Goal: Information Seeking & Learning: Learn about a topic

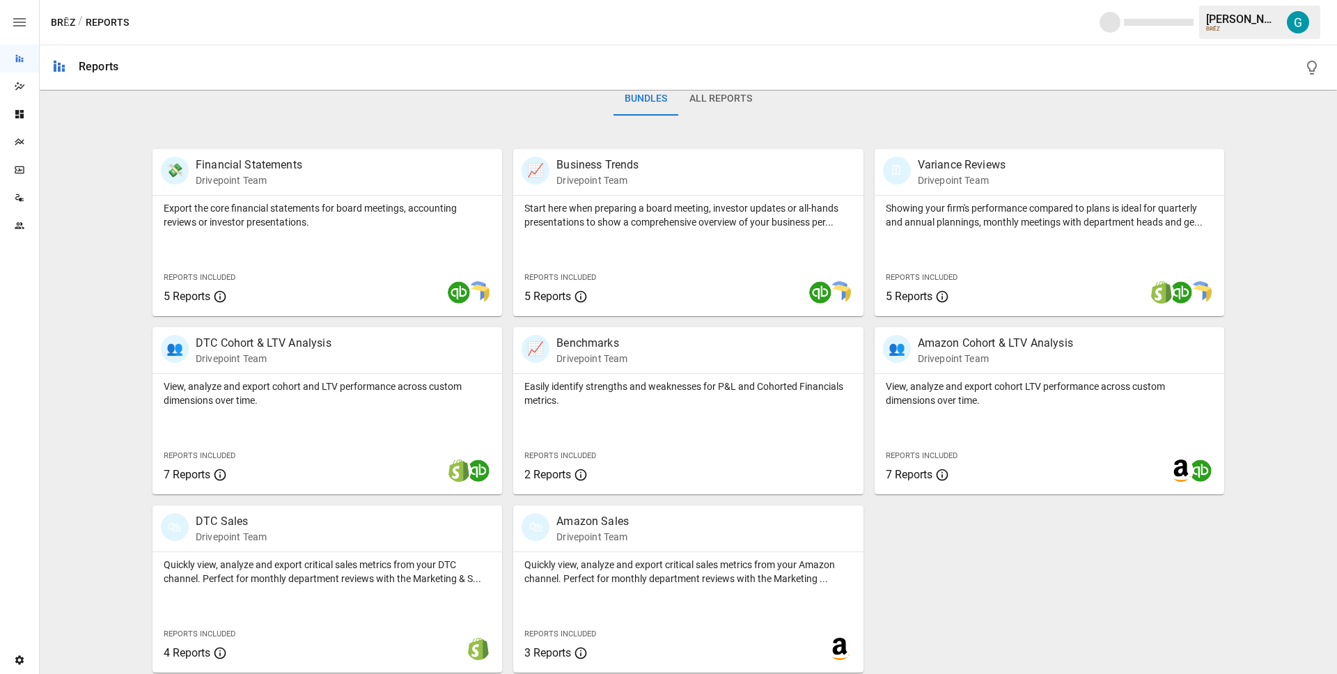
scroll to position [227, 0]
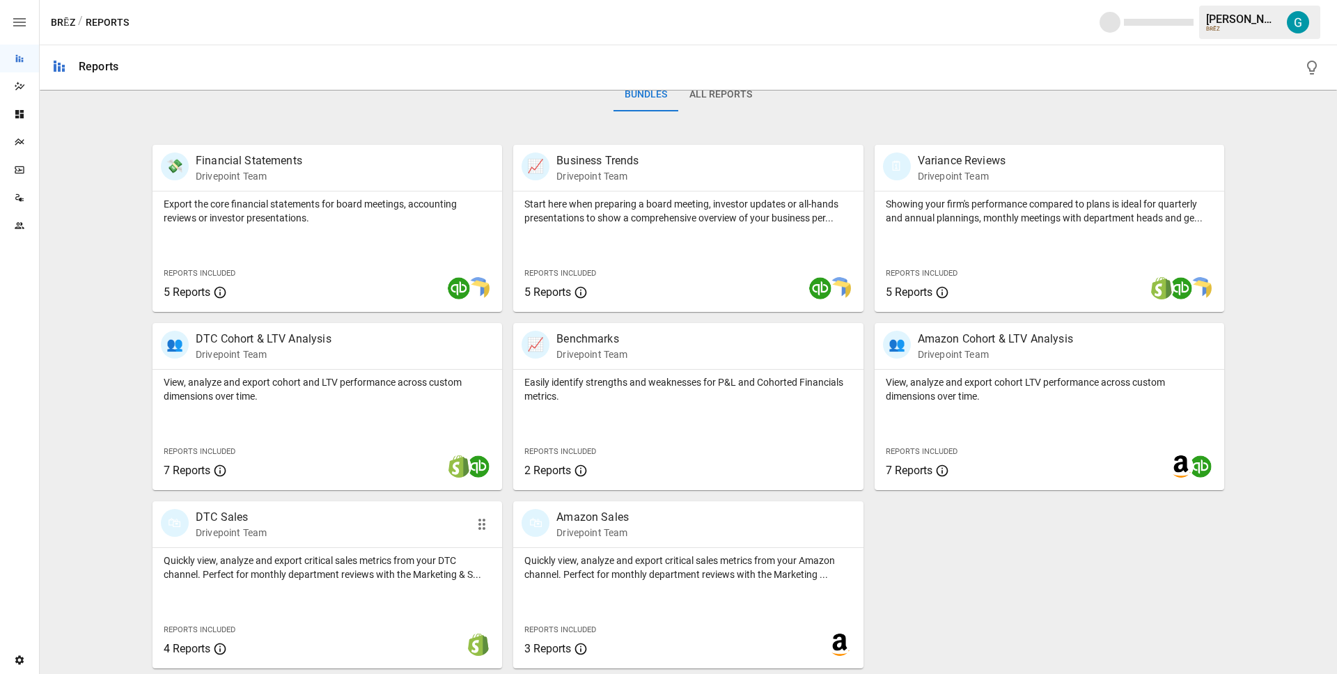
click at [300, 563] on p "Quickly view, analyze and export critical sales metrics from your DTC channel. …" at bounding box center [327, 568] width 327 height 28
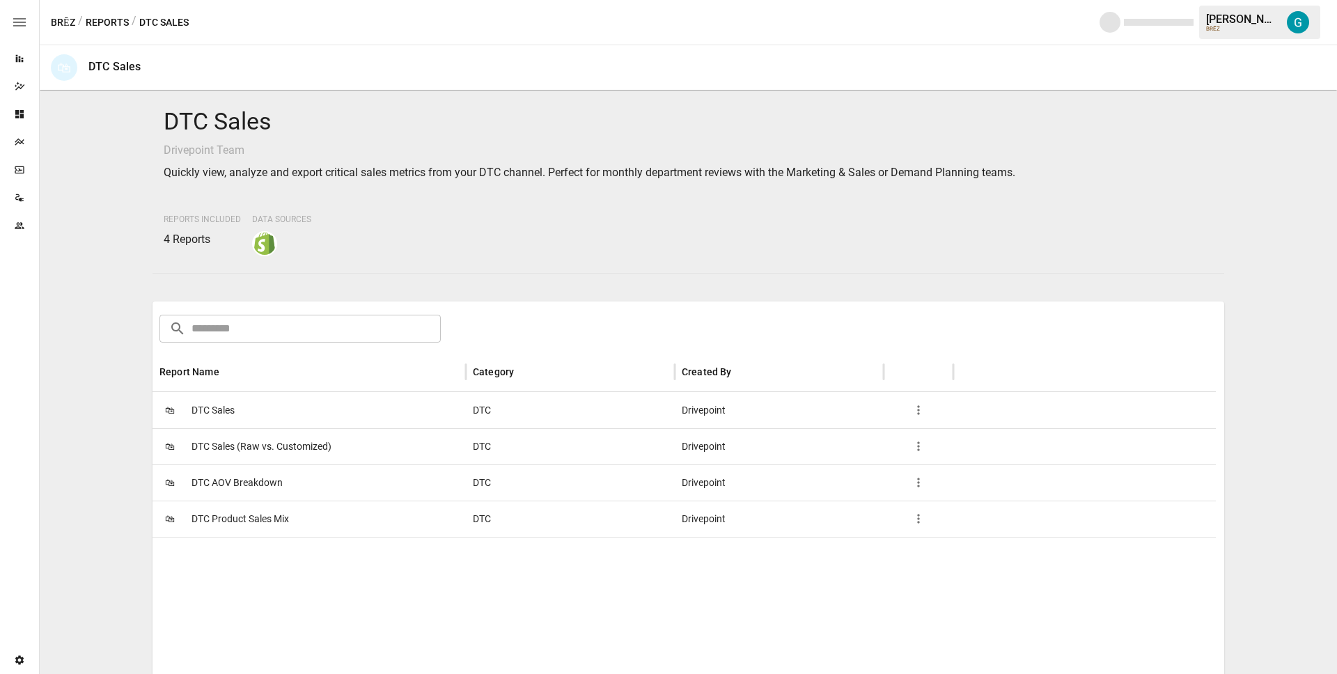
click at [251, 404] on div "🛍 DTC Sales" at bounding box center [309, 410] width 313 height 36
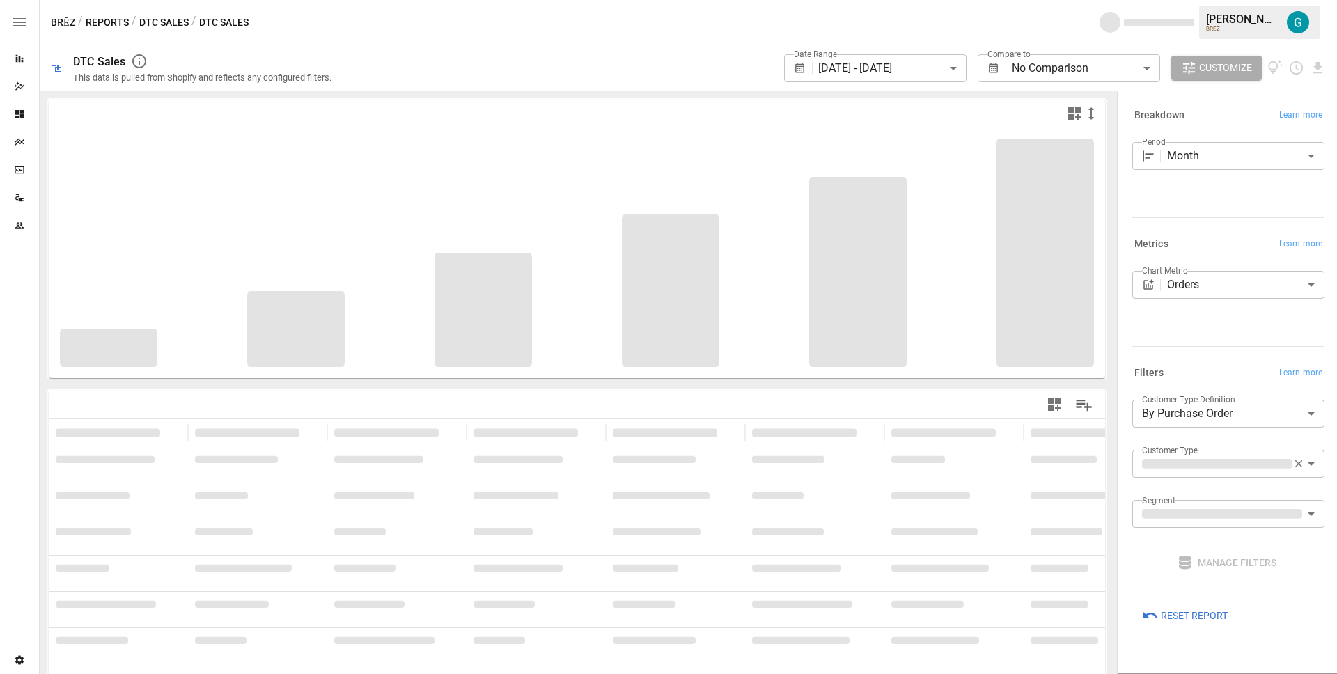
click at [1281, 210] on div "Period Month ***** ​" at bounding box center [1228, 177] width 192 height 70
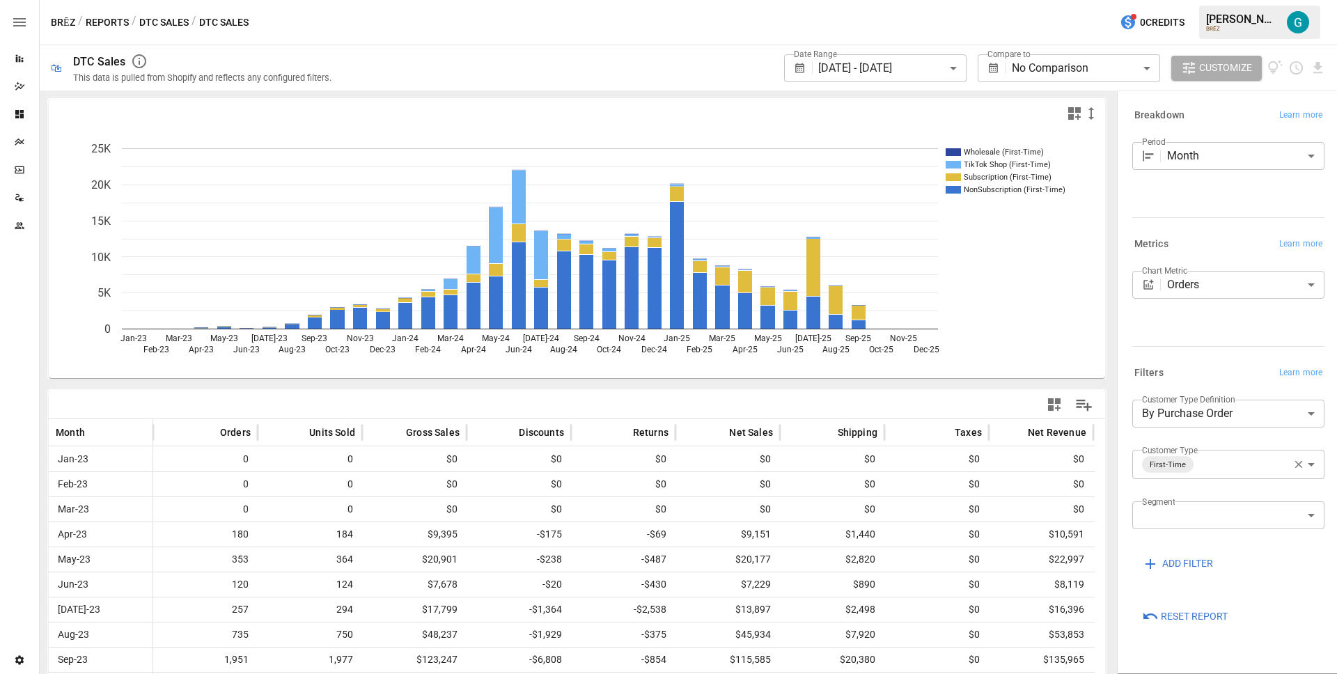
click at [1299, 467] on icon "button" at bounding box center [1299, 464] width 13 height 13
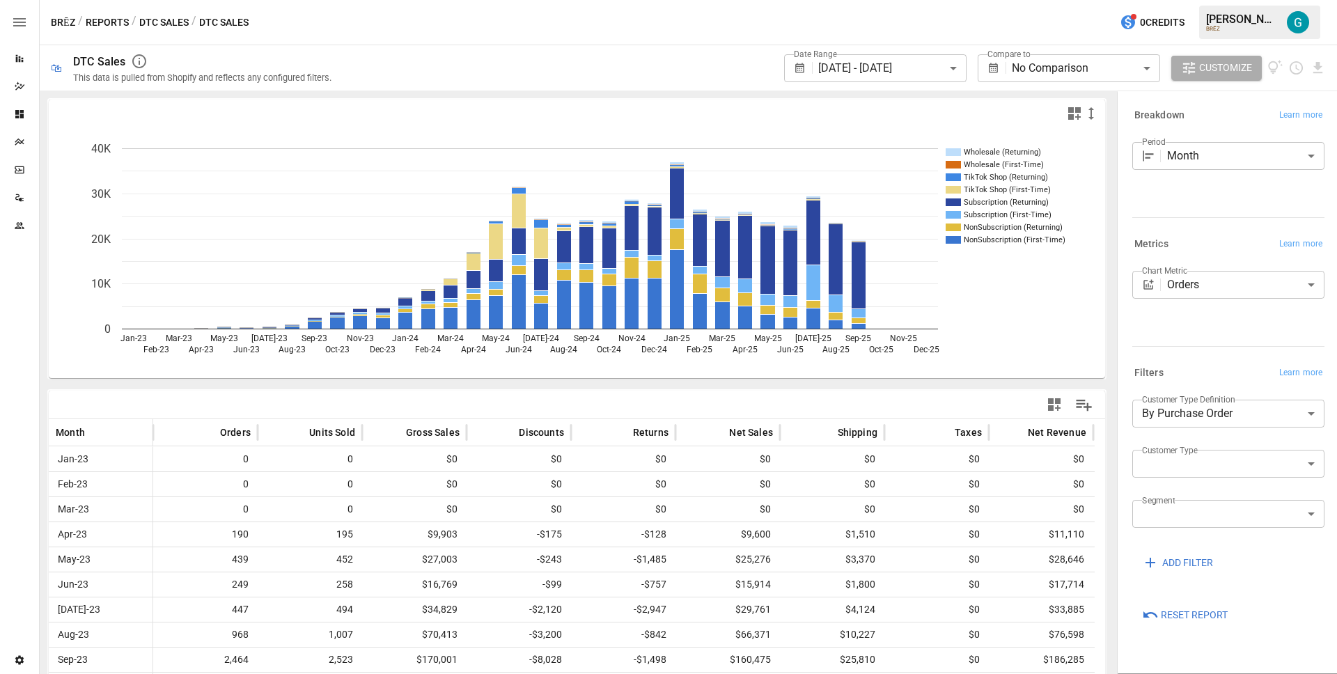
click at [1258, 341] on div at bounding box center [1226, 344] width 198 height 6
click at [1226, 615] on span "Reset Report" at bounding box center [1194, 615] width 67 height 17
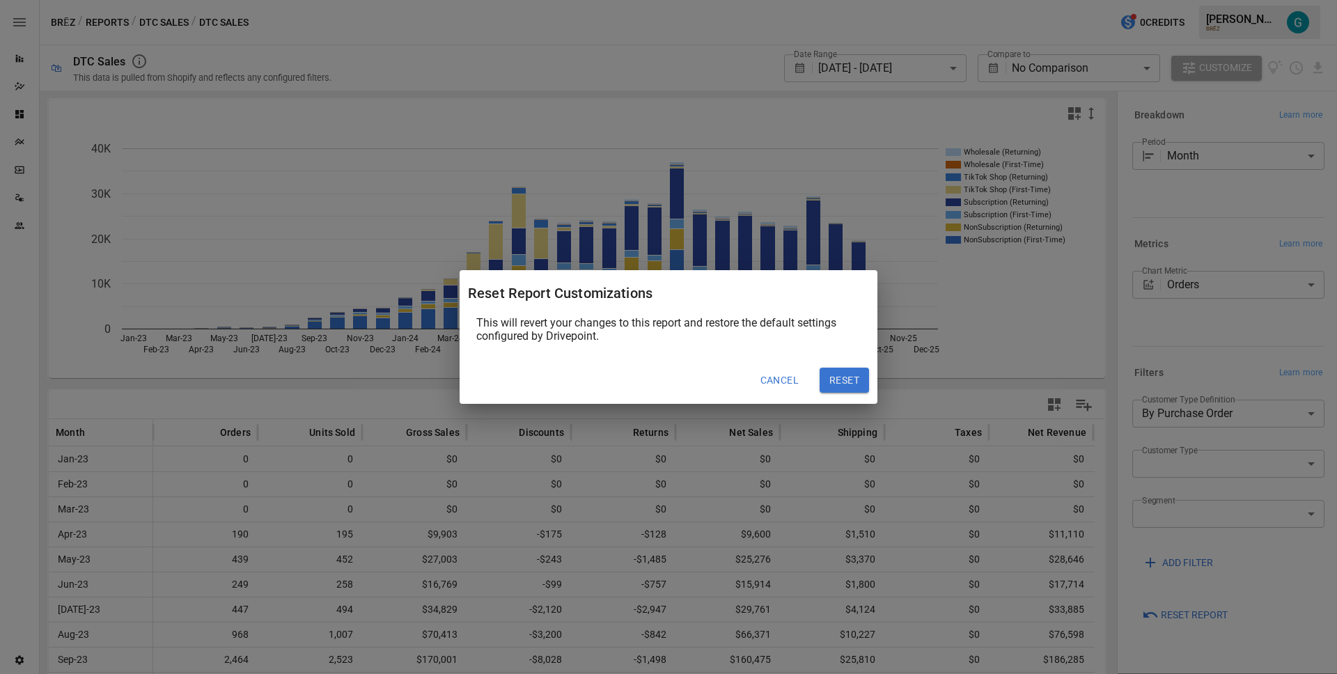
click at [784, 382] on button "Cancel" at bounding box center [780, 380] width 58 height 25
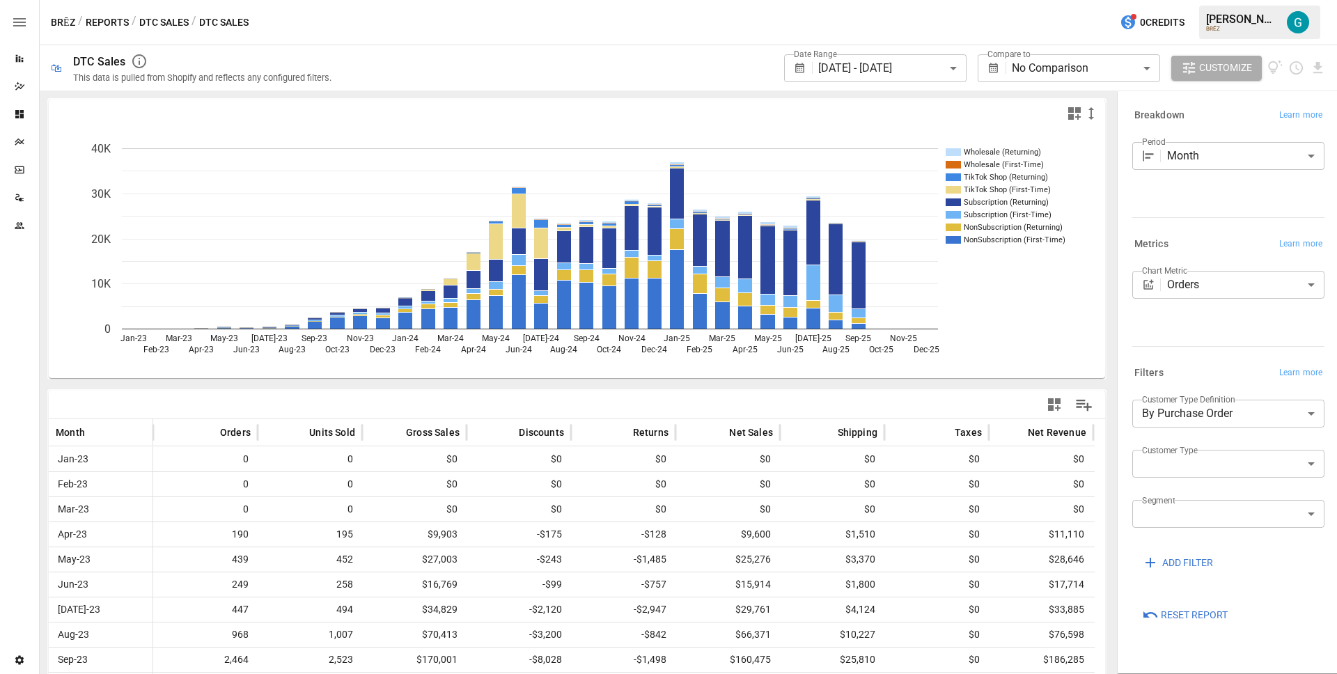
click at [744, 373] on icon "Wholesale (Returning) Wholesale (First-Time) TikTok Shop (Returning) TikTok Sho…" at bounding box center [572, 252] width 1046 height 251
click at [86, 19] on button "Reports" at bounding box center [107, 22] width 43 height 17
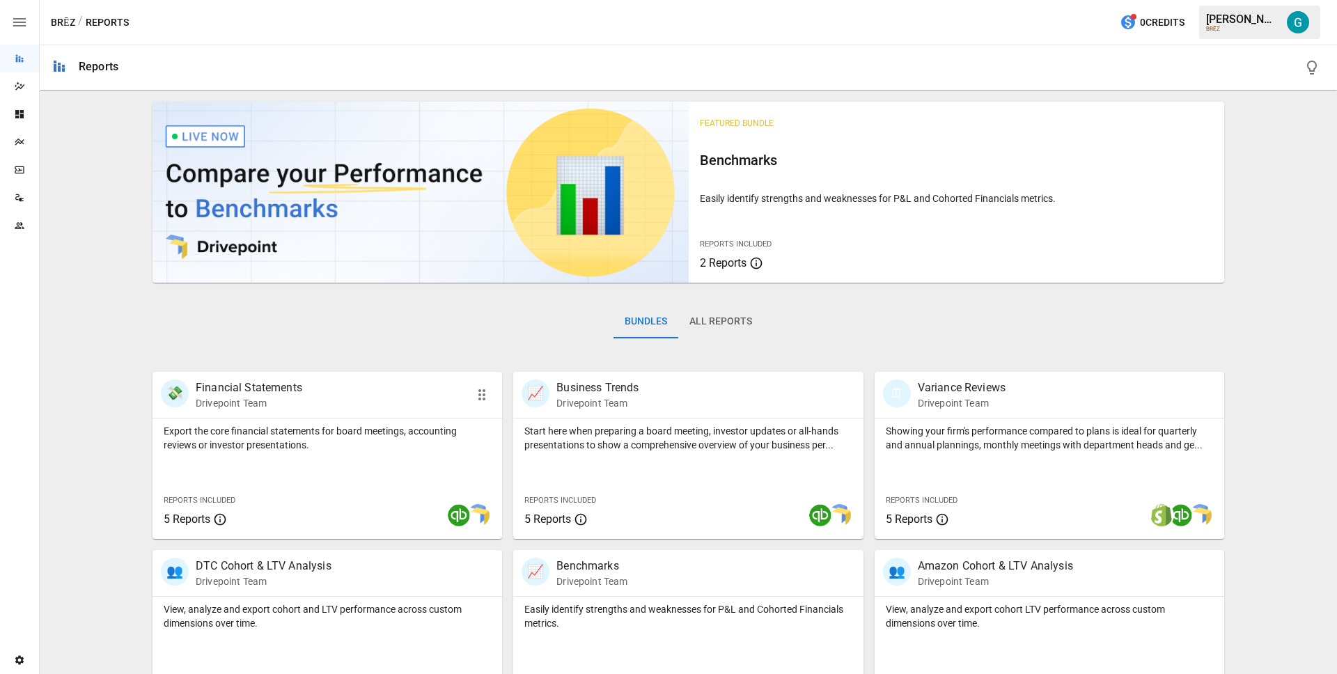
scroll to position [227, 0]
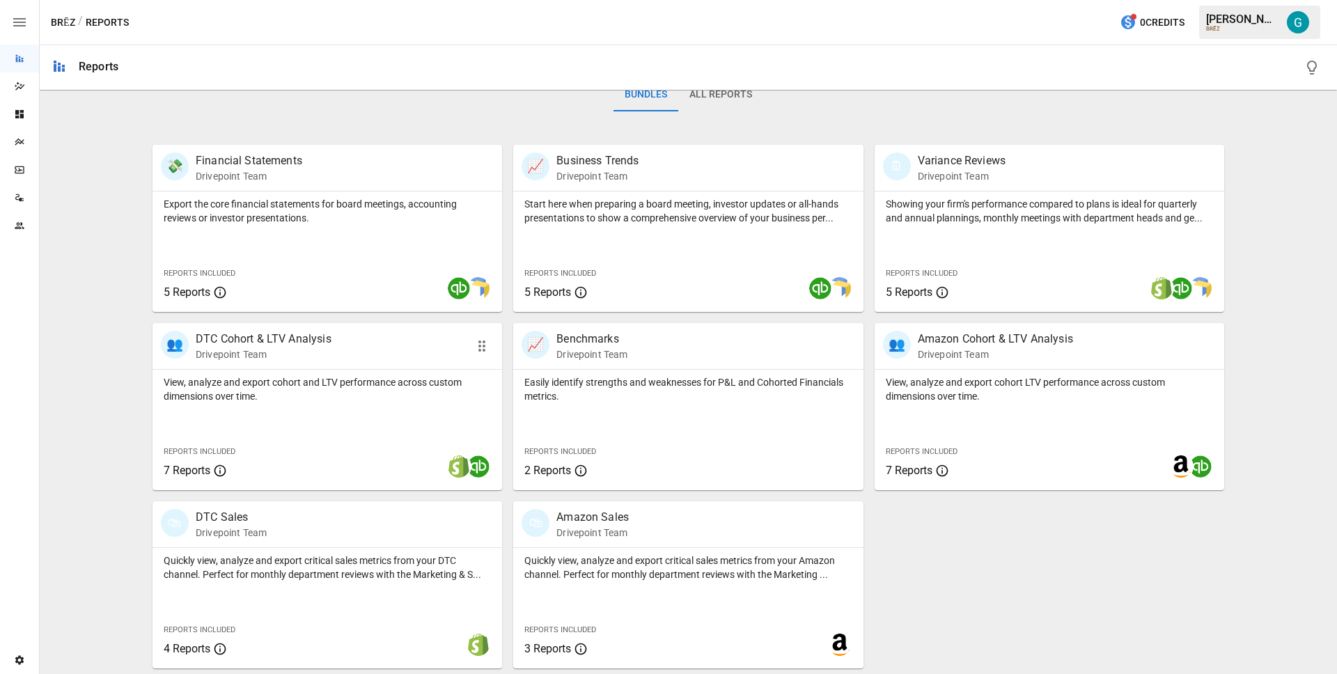
click at [315, 364] on div "👥 DTC Cohort & LTV Analysis Drivepoint Team" at bounding box center [328, 346] width 350 height 46
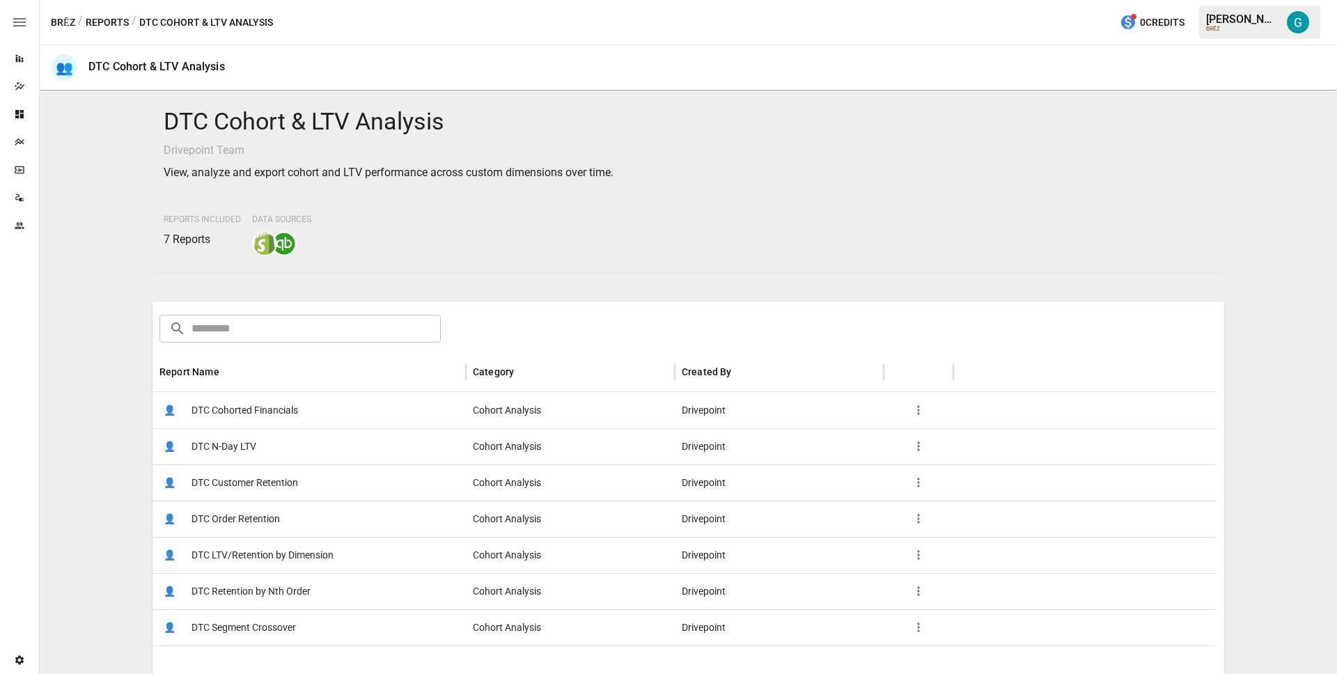
click at [262, 509] on span "DTC Order Retention" at bounding box center [236, 519] width 88 height 36
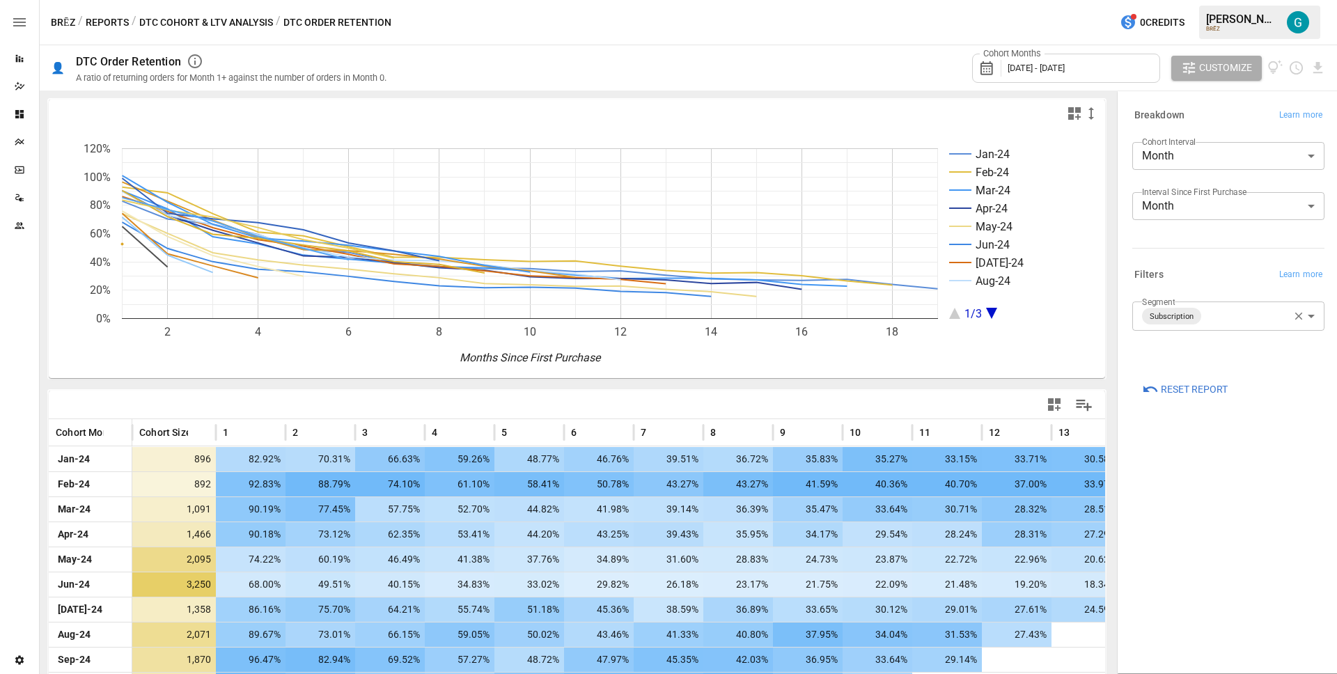
click at [850, 75] on div "Cohort Months [DATE] - [DATE] Customize" at bounding box center [864, 67] width 923 height 45
click at [861, 75] on div "Cohort Months [DATE] - [DATE] Customize" at bounding box center [864, 67] width 923 height 45
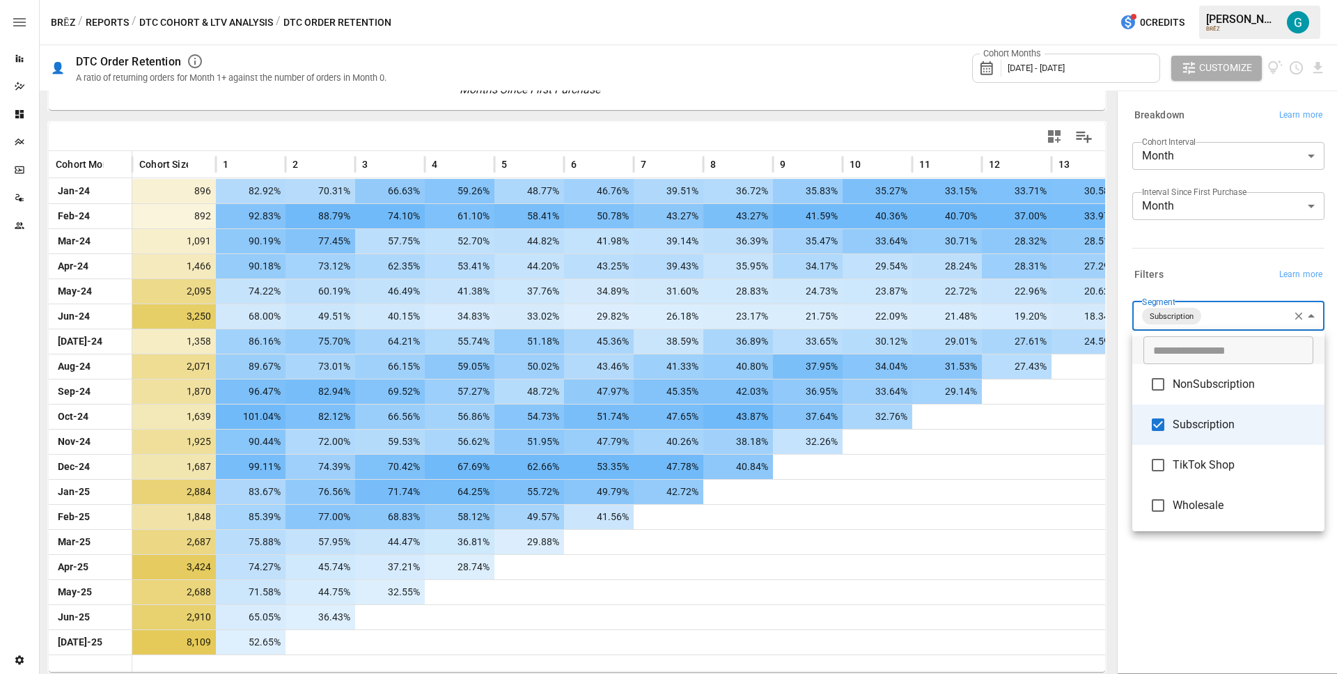
click at [1208, 0] on body "Reports Dazzler Studio Dashboards Plans SmartModel ™ Data Sources Team Settings…" at bounding box center [668, 0] width 1337 height 0
click at [1249, 457] on span "TikTok Shop" at bounding box center [1243, 465] width 141 height 17
click at [1237, 424] on span "Subscription" at bounding box center [1243, 423] width 141 height 17
type input "**********"
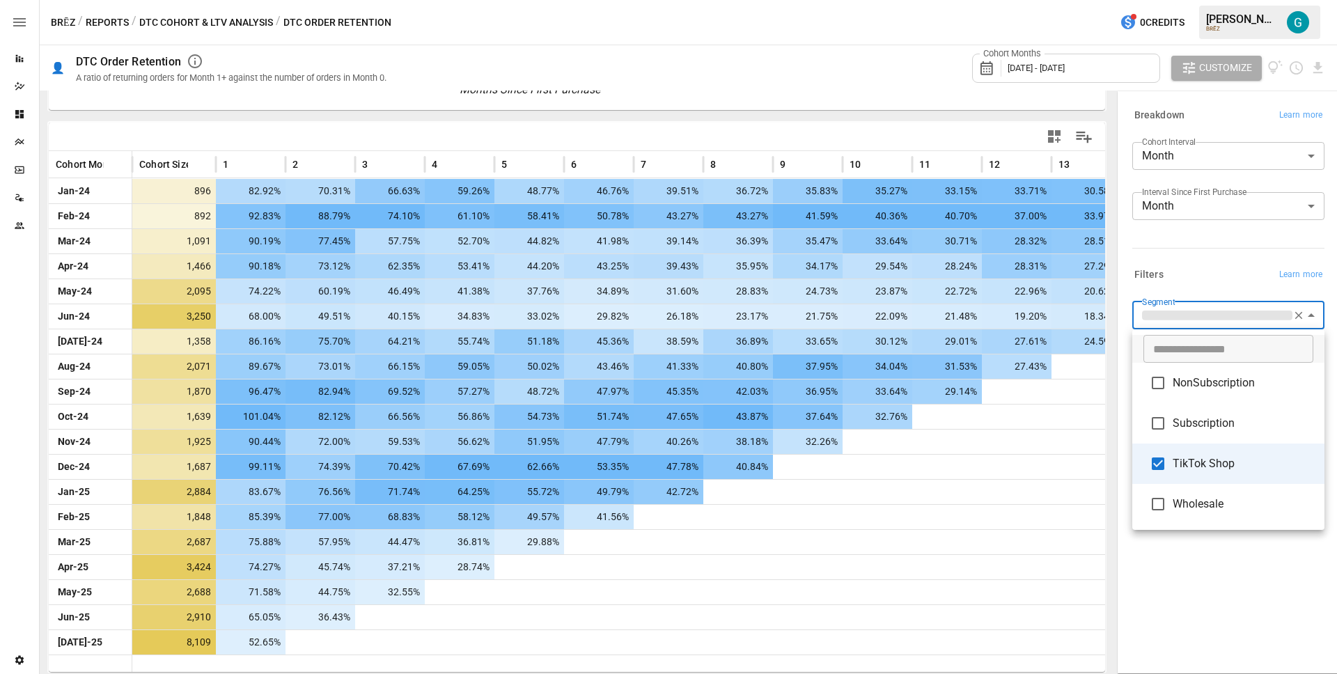
click at [1217, 264] on div at bounding box center [668, 337] width 1337 height 674
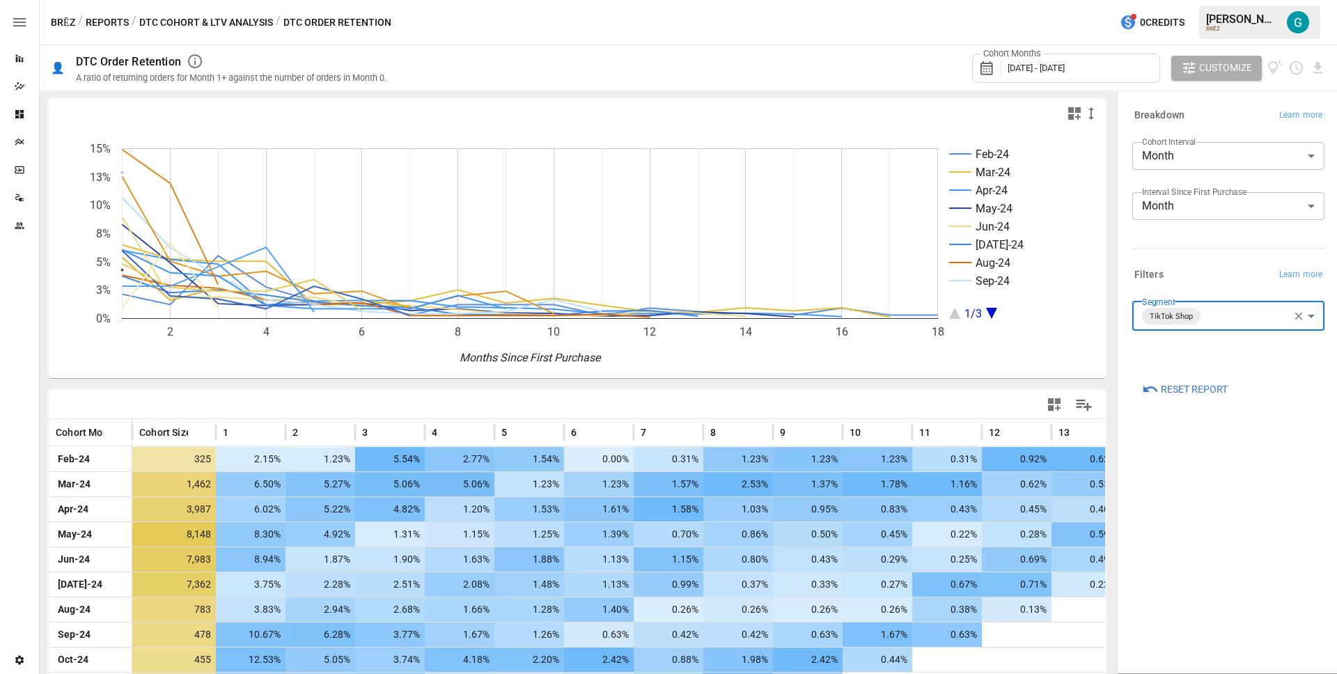
click at [242, 25] on button "DTC Cohort & LTV Analysis" at bounding box center [206, 22] width 134 height 17
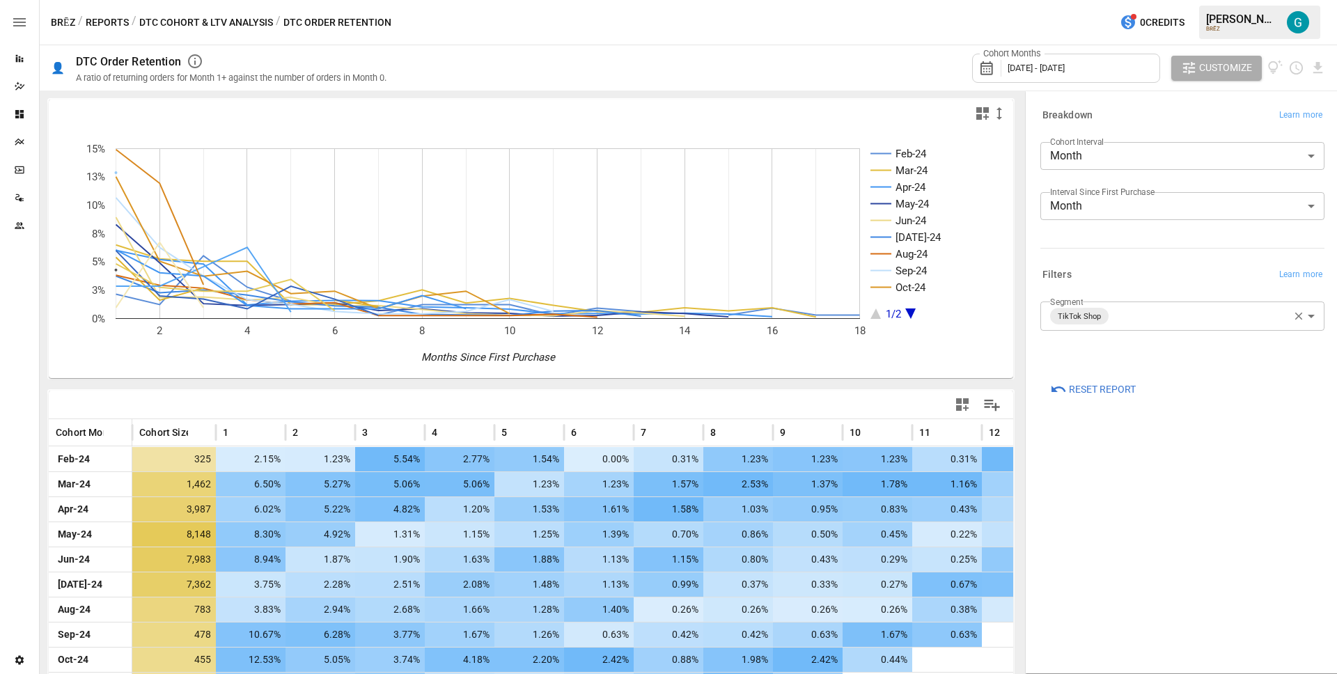
click at [1162, 0] on body "Reports Dazzler Studio Dashboards Plans SmartModel ™ Data Sources Team Settings…" at bounding box center [668, 0] width 1337 height 0
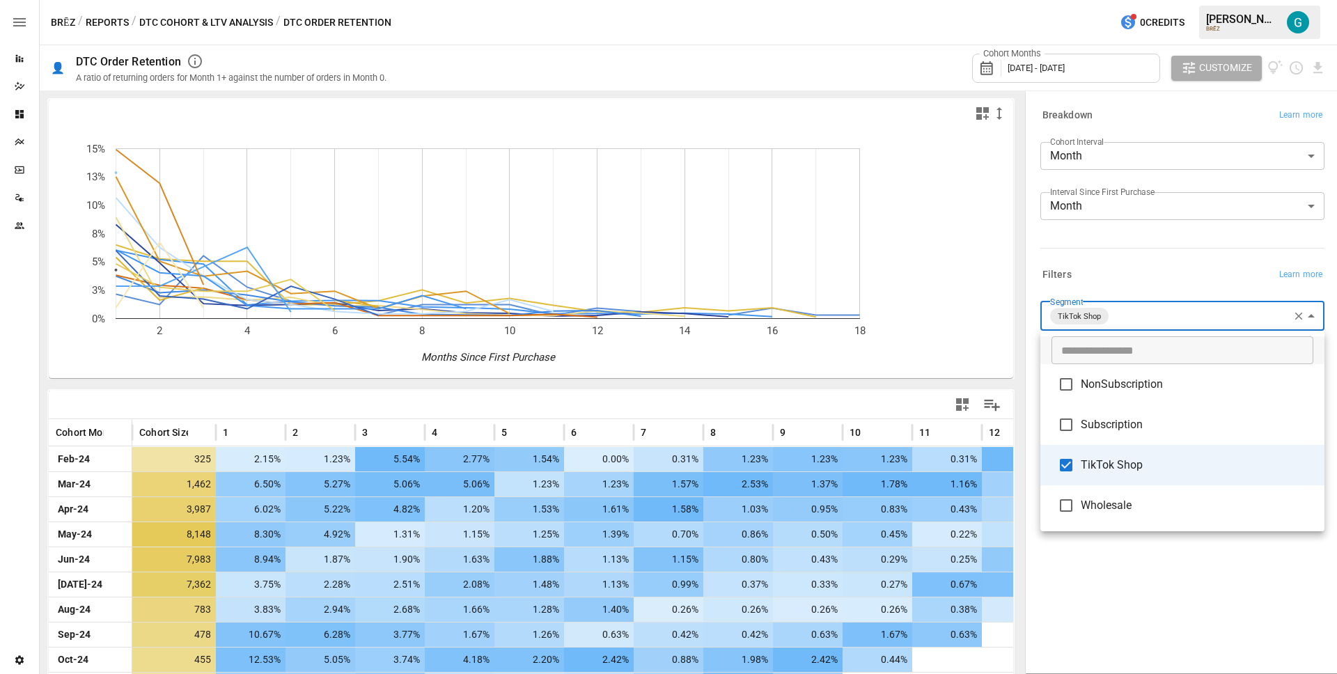
click at [1153, 424] on span "Subscription" at bounding box center [1197, 424] width 233 height 17
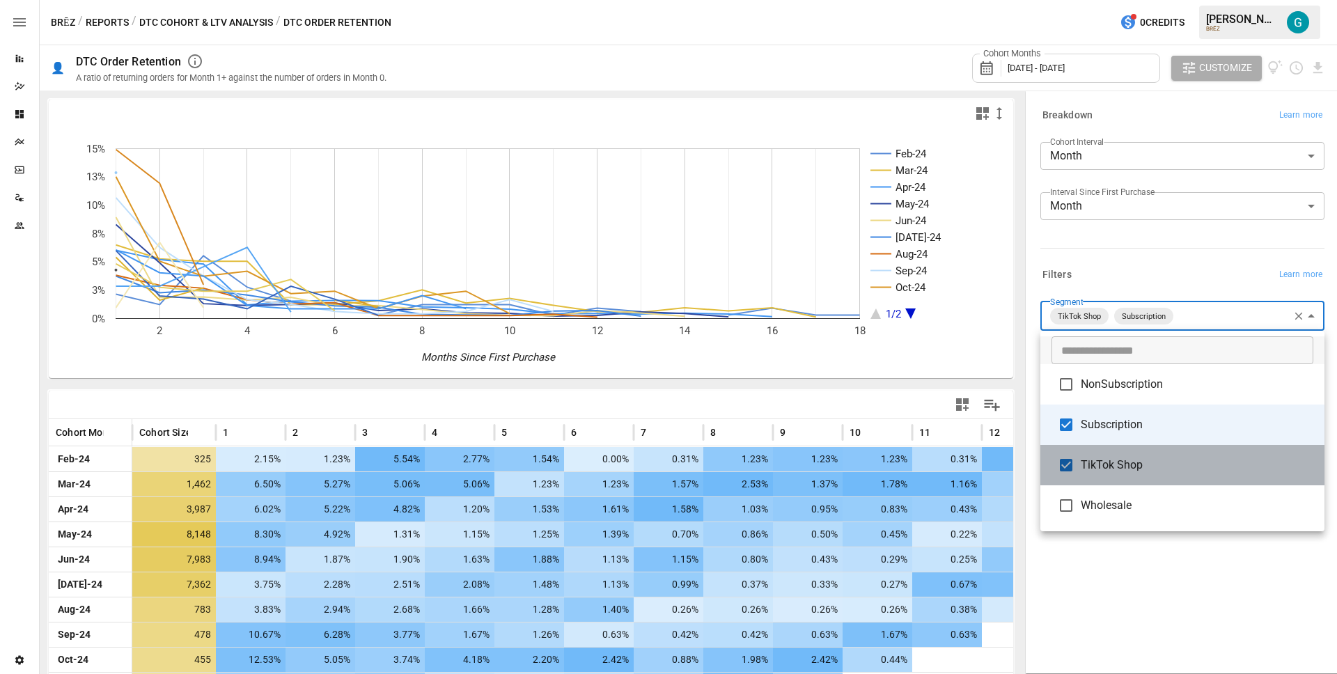
click at [1153, 471] on span "TikTok Shop" at bounding box center [1197, 465] width 233 height 17
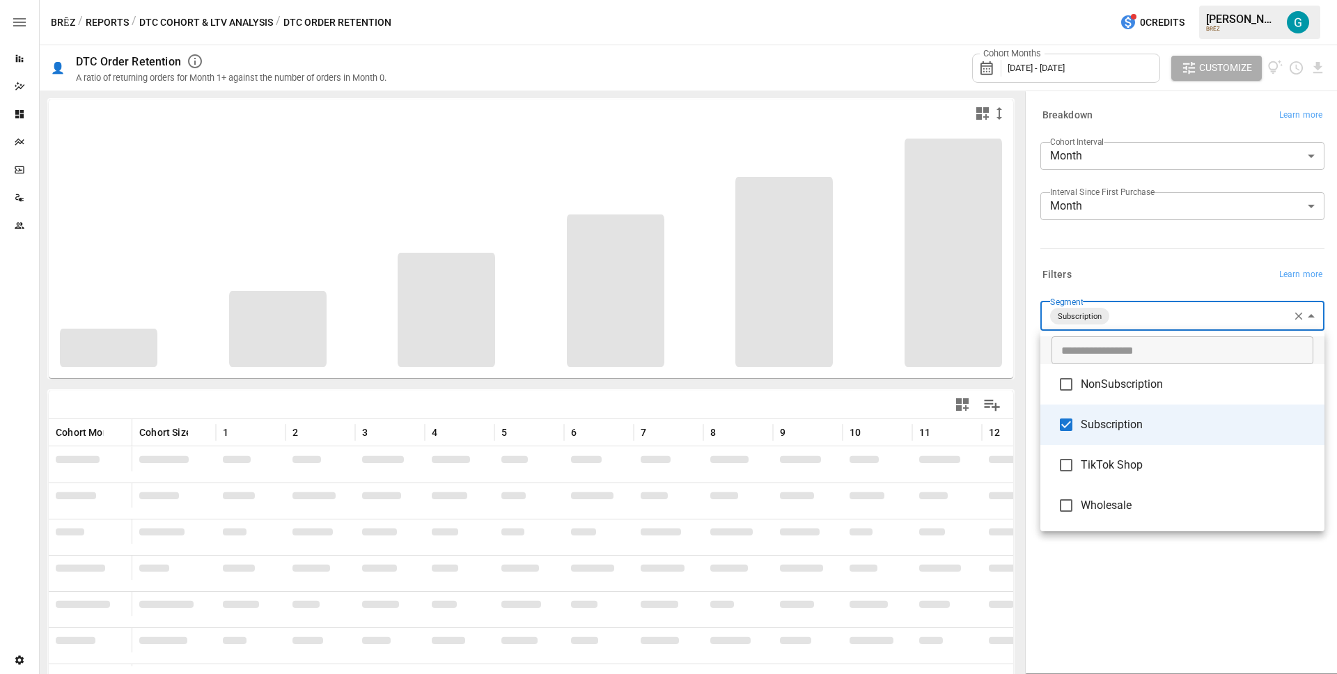
click at [1020, 251] on div at bounding box center [668, 337] width 1337 height 674
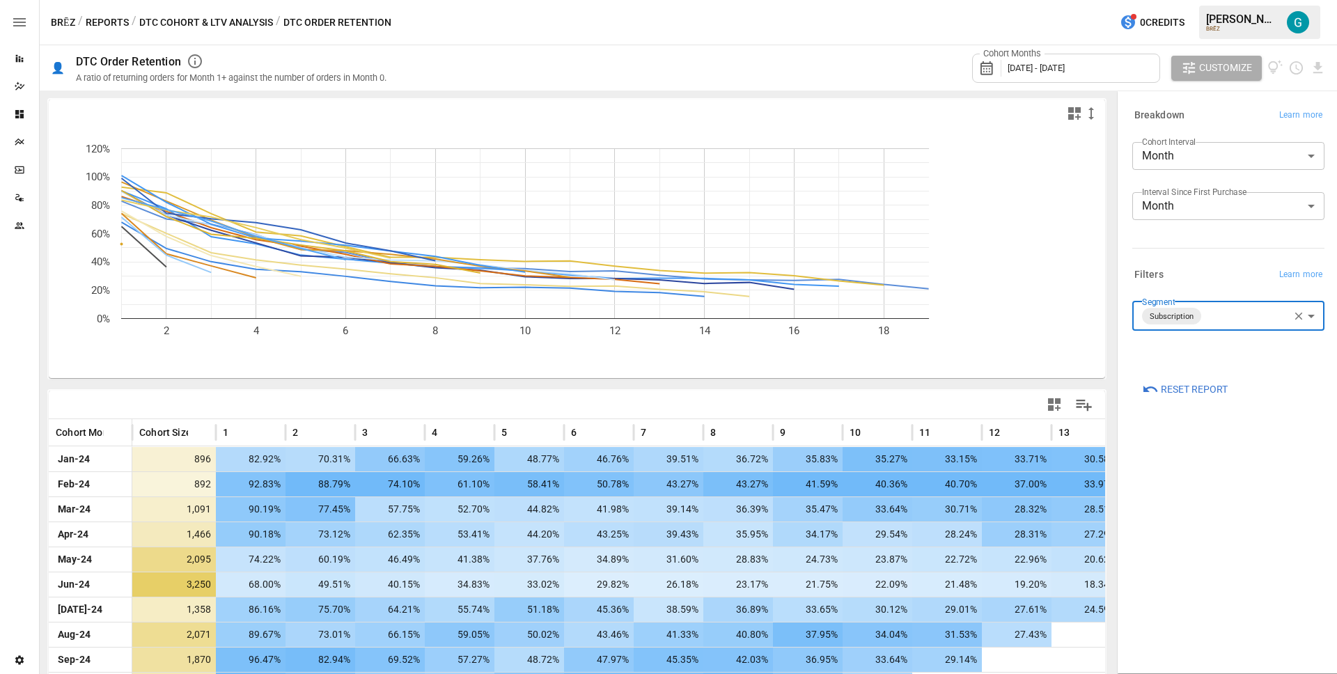
drag, startPoint x: 1025, startPoint y: 256, endPoint x: 1247, endPoint y: 256, distance: 222.2
click at [1247, 256] on div "**********" at bounding box center [1225, 383] width 223 height 584
click at [631, 45] on header "BRĒZ / Reports / DTC Cohort & LTV Analysis / DTC Order Retention 0 Credits [PER…" at bounding box center [688, 22] width 1297 height 45
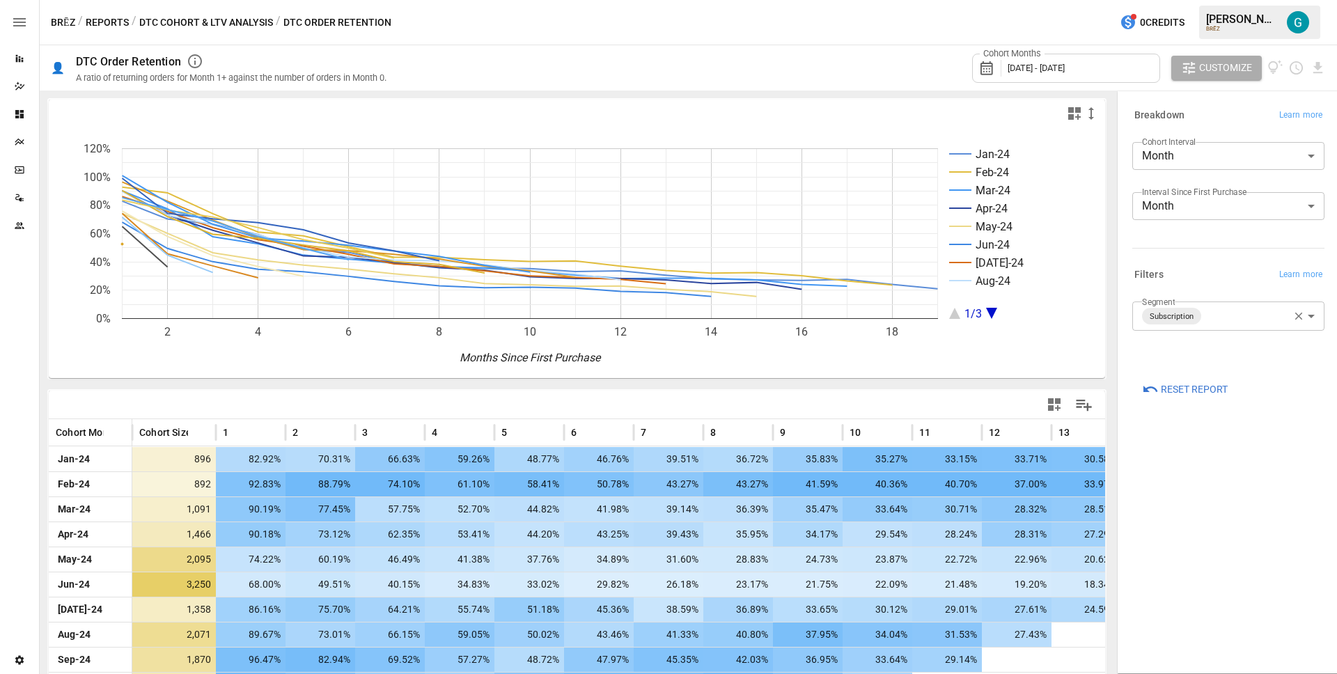
click at [660, 36] on div "BRĒZ / Reports / DTC Cohort & LTV Analysis / DTC Order Retention 0 Credits [PER…" at bounding box center [688, 22] width 1297 height 45
click at [801, 52] on div "Cohort Months [DATE] - [DATE] Customize" at bounding box center [864, 67] width 923 height 45
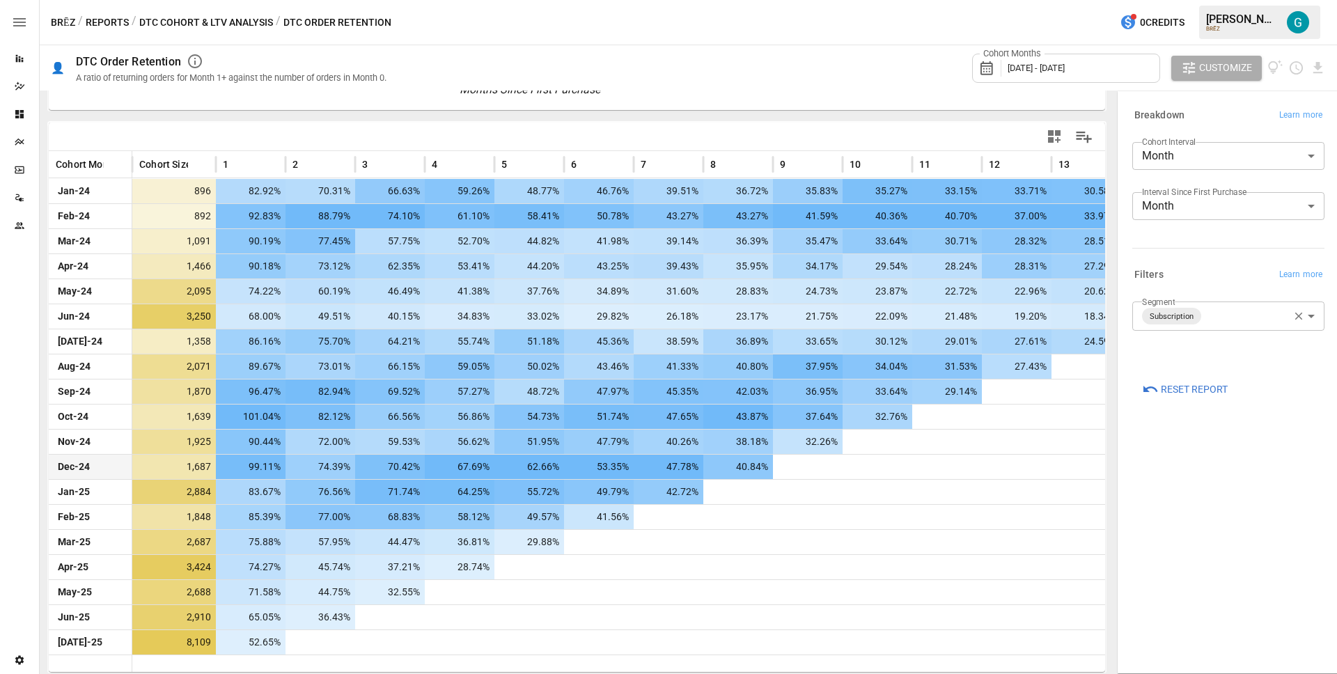
click at [174, 20] on button "DTC Cohort & LTV Analysis" at bounding box center [206, 22] width 134 height 17
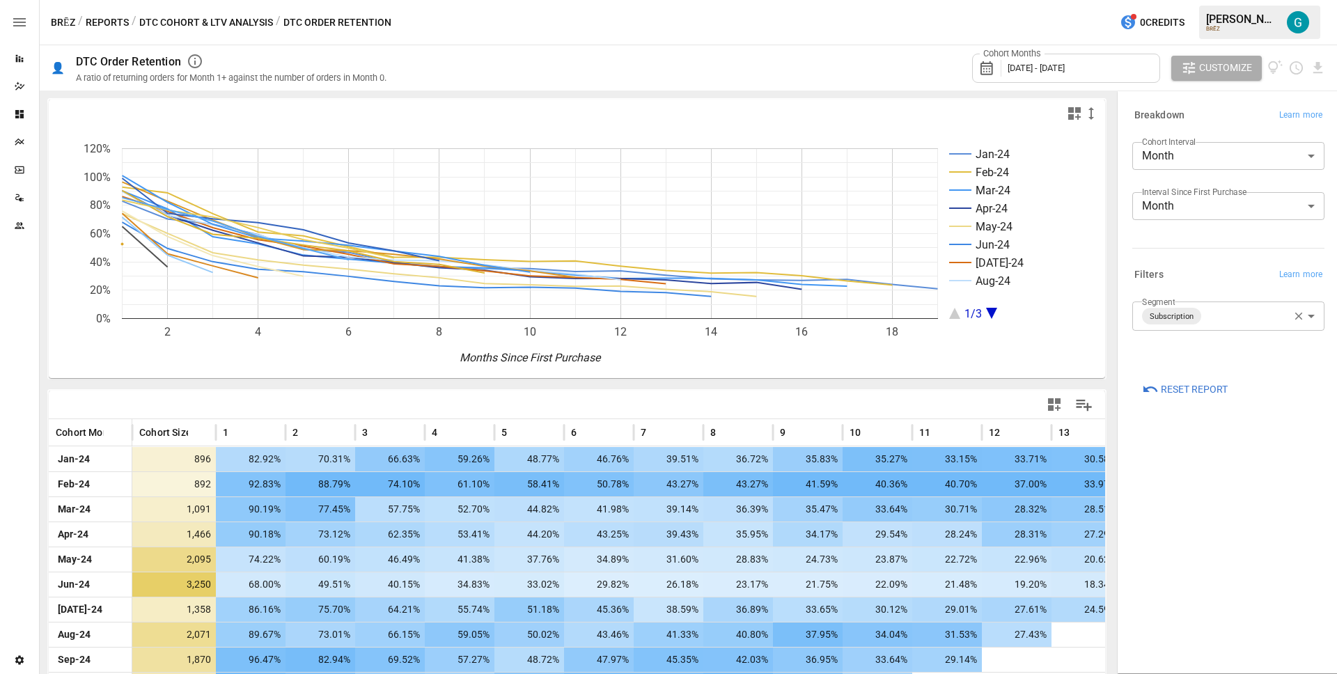
scroll to position [268, 0]
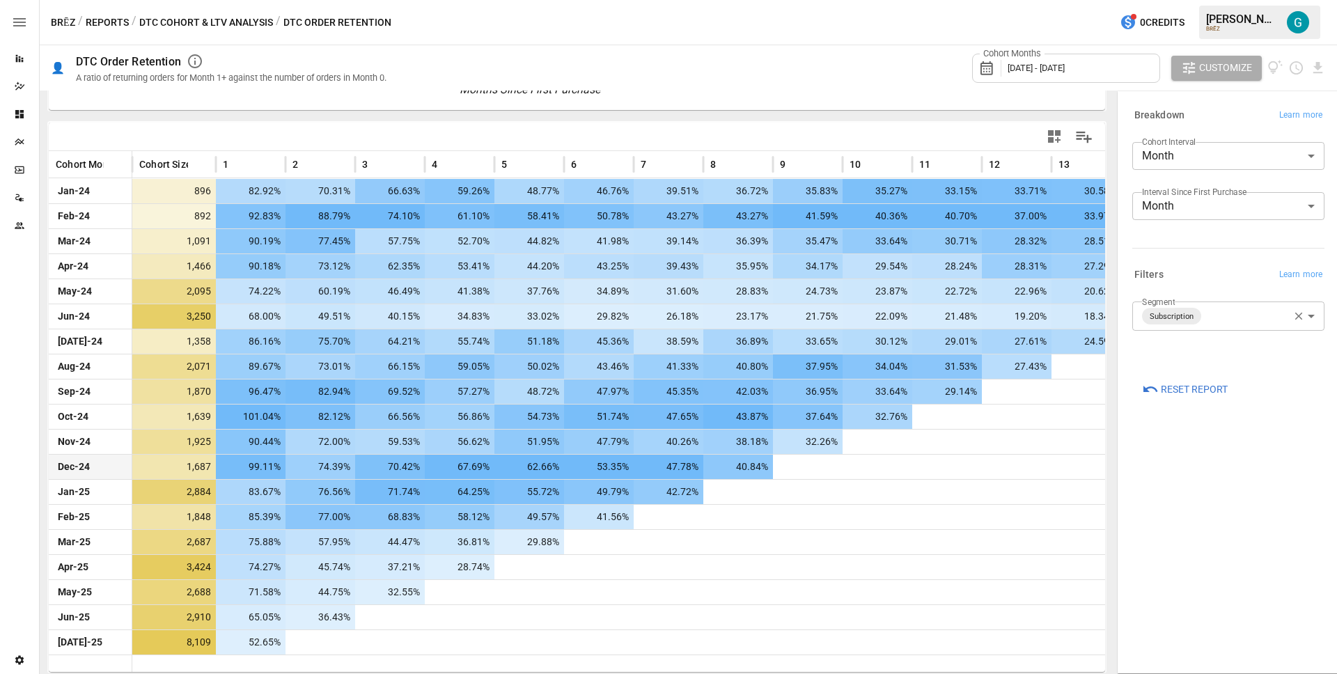
click at [1229, 0] on body "Reports Dazzler Studio Dashboards Plans SmartModel ™ Data Sources Team Settings…" at bounding box center [668, 0] width 1337 height 0
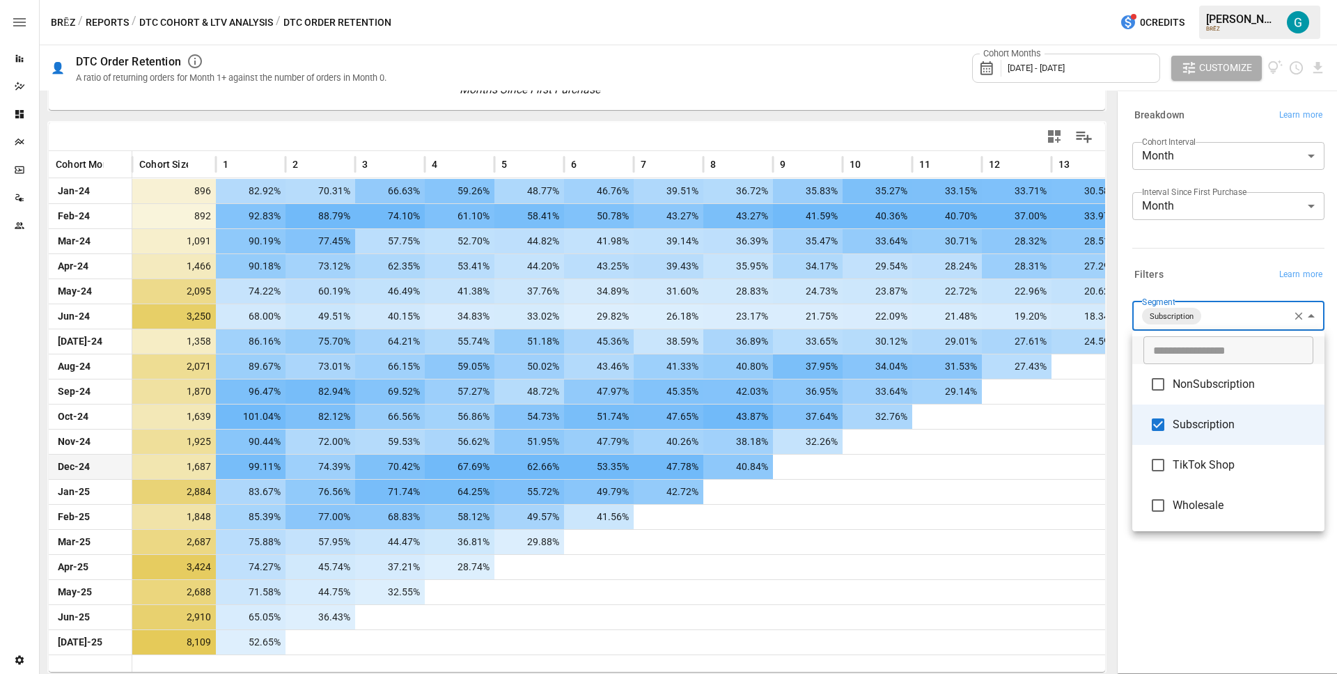
click at [1204, 389] on span "NonSubscription" at bounding box center [1243, 384] width 141 height 17
click at [1201, 414] on li "Subscription" at bounding box center [1228, 423] width 192 height 40
type input "**********"
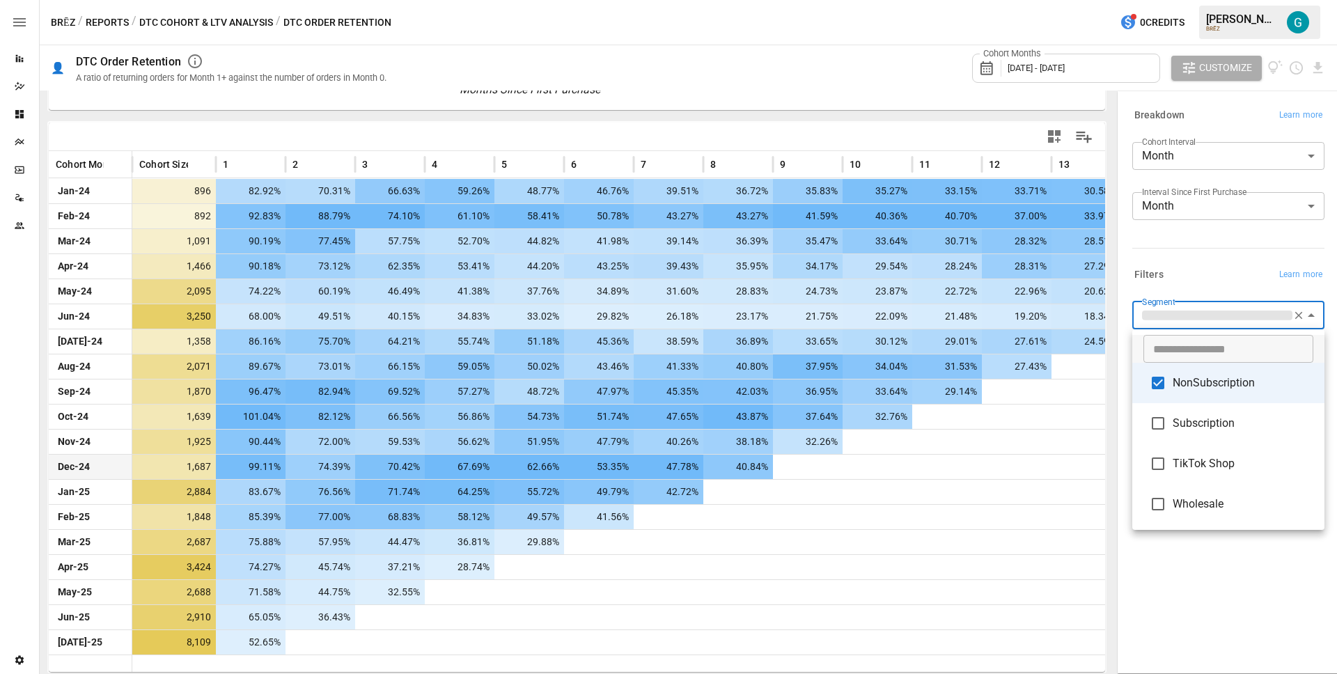
scroll to position [12, 0]
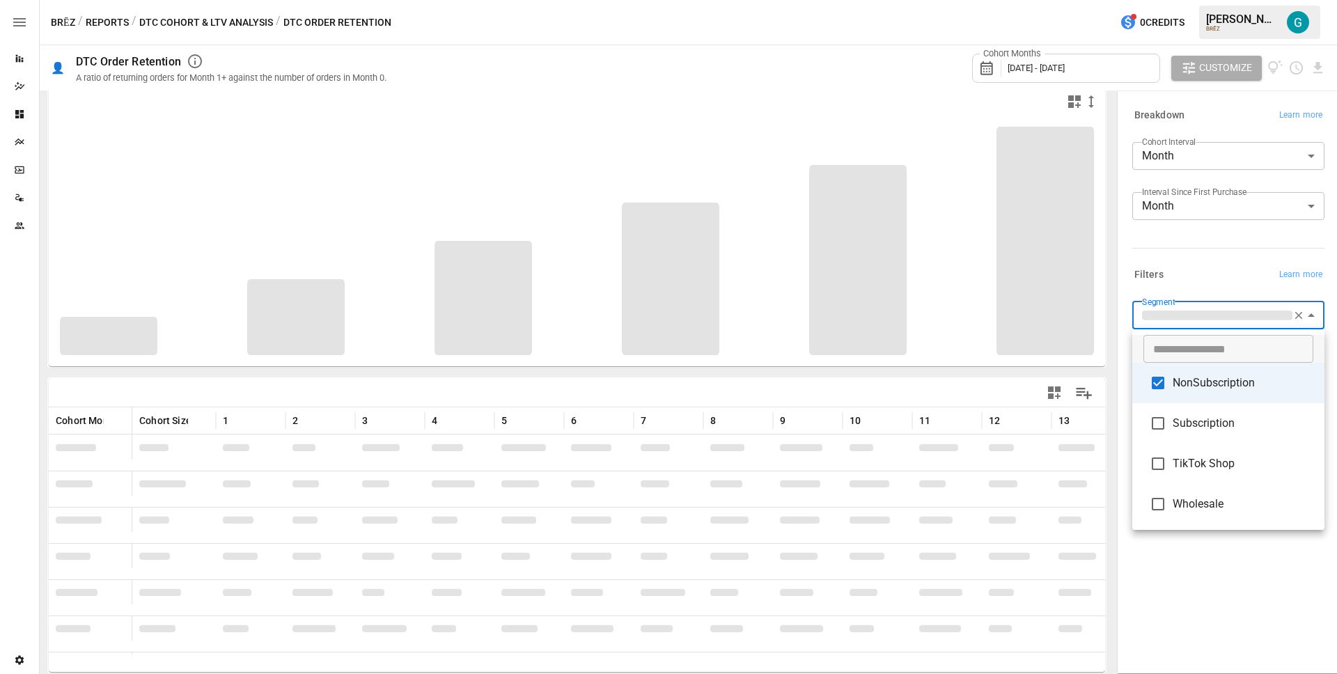
click at [1226, 600] on div at bounding box center [668, 337] width 1337 height 674
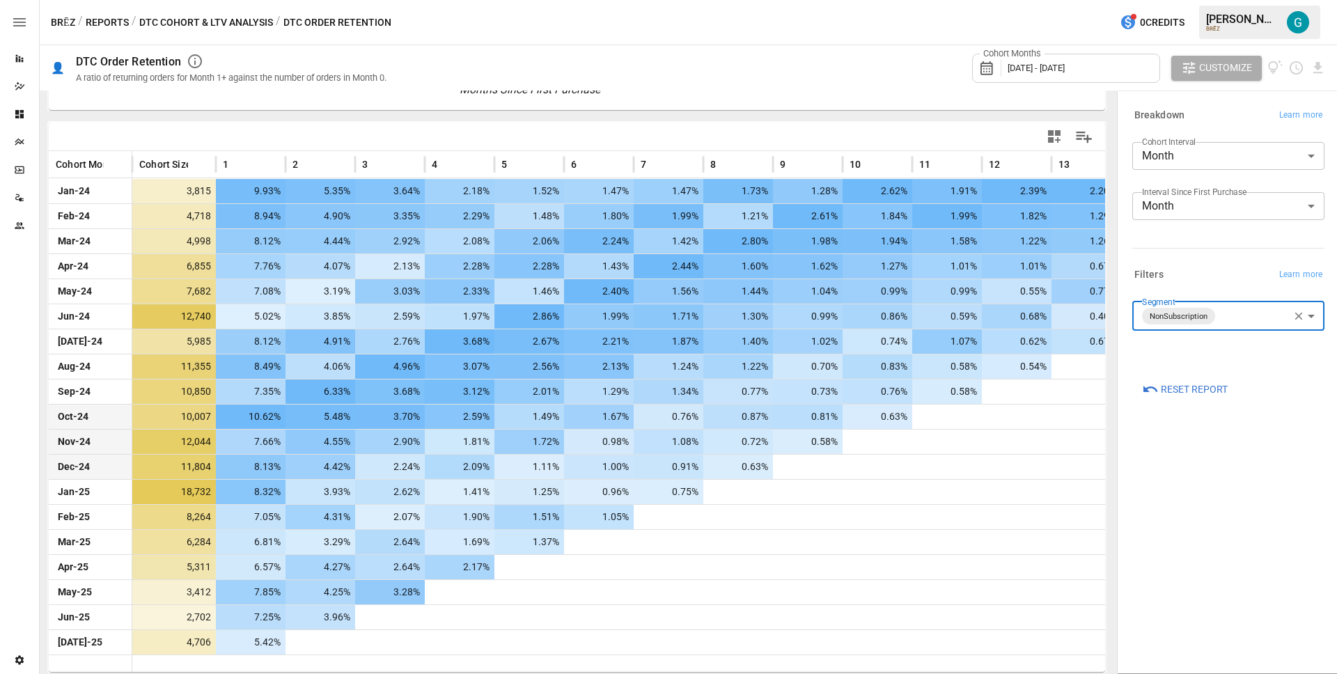
scroll to position [0, 0]
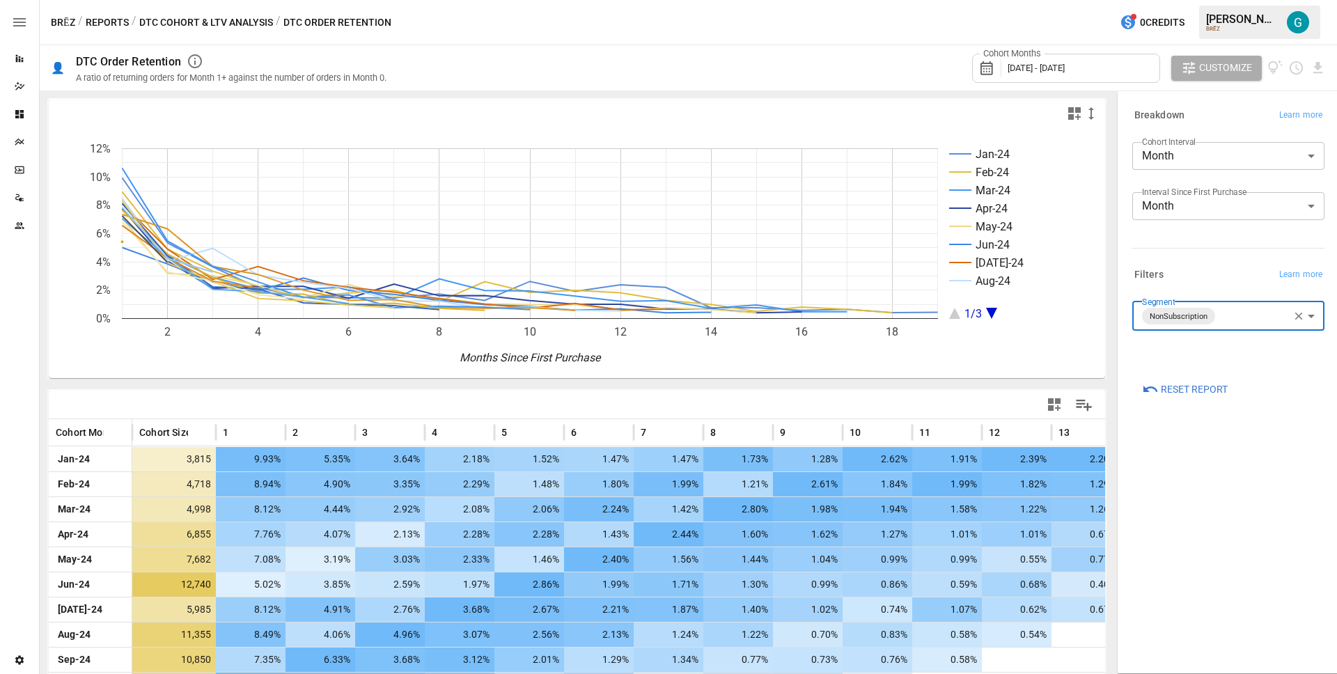
click at [1189, 0] on body "Reports Dazzler Studio Dashboards Plans SmartModel ™ Data Sources Team Settings…" at bounding box center [668, 0] width 1337 height 0
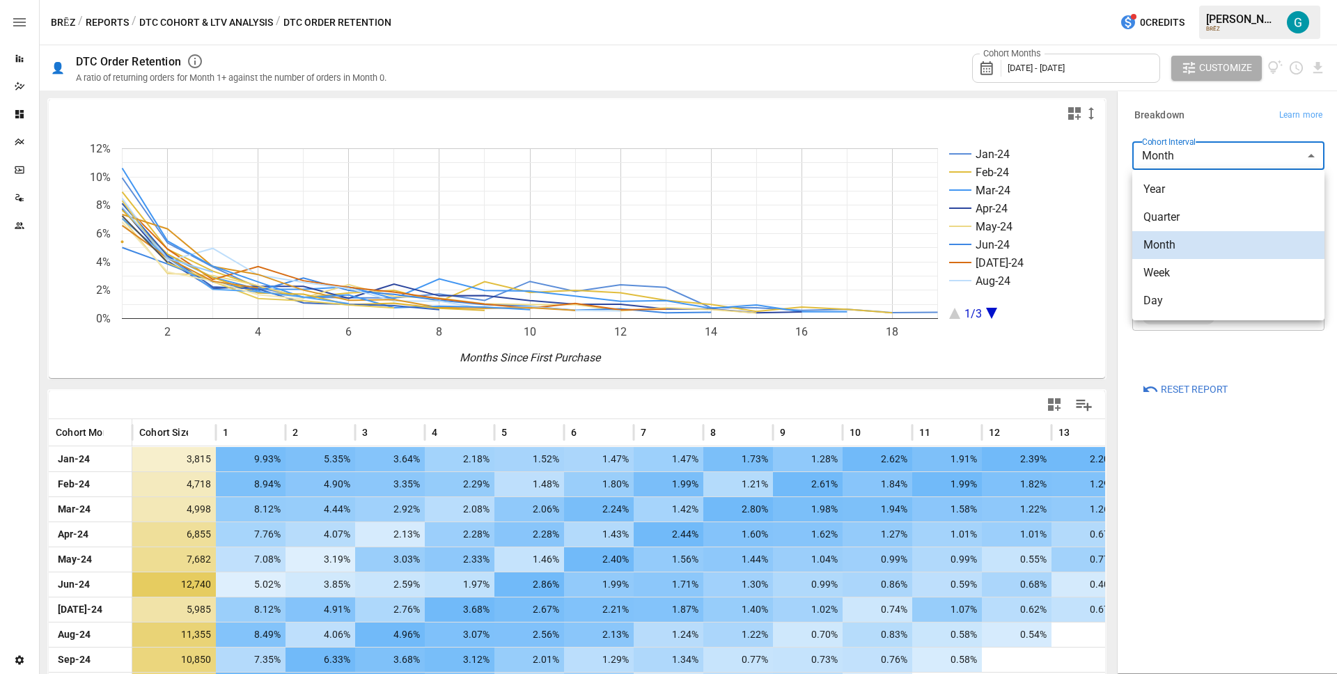
click at [1174, 217] on span "Quarter" at bounding box center [1229, 217] width 170 height 17
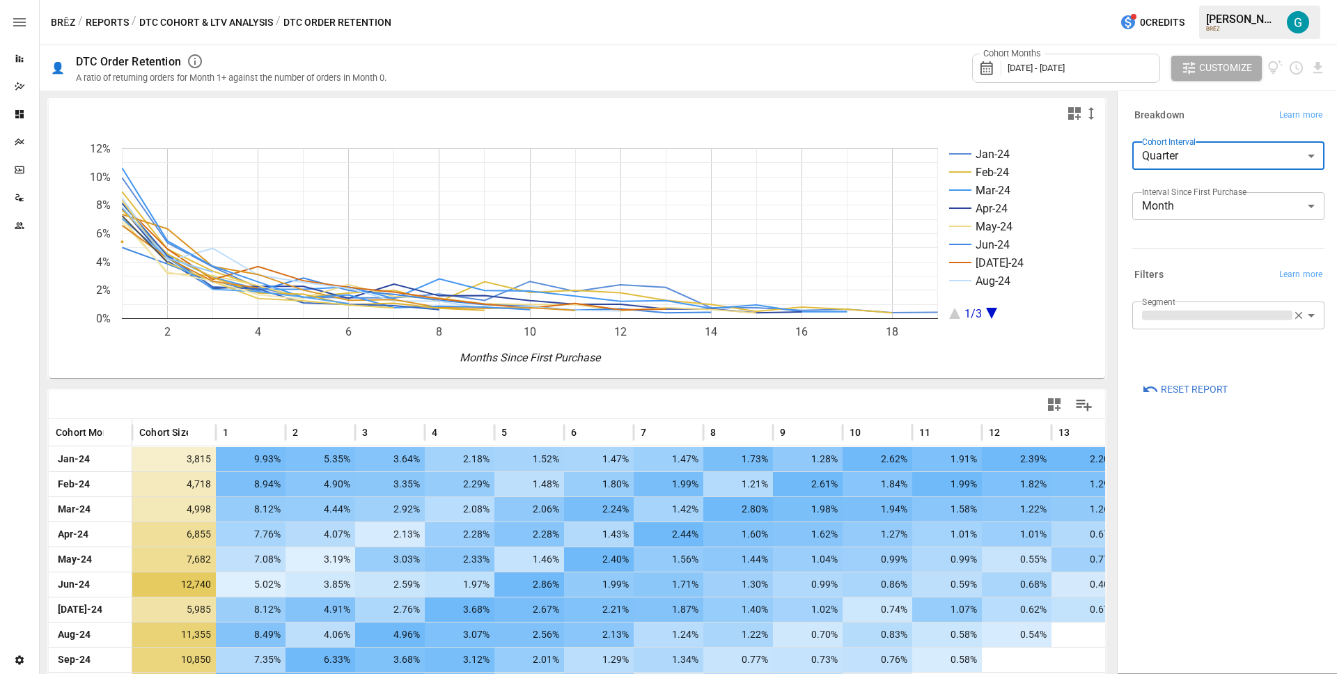
click at [1189, 115] on div "Breakdown Learn more" at bounding box center [1228, 115] width 192 height 19
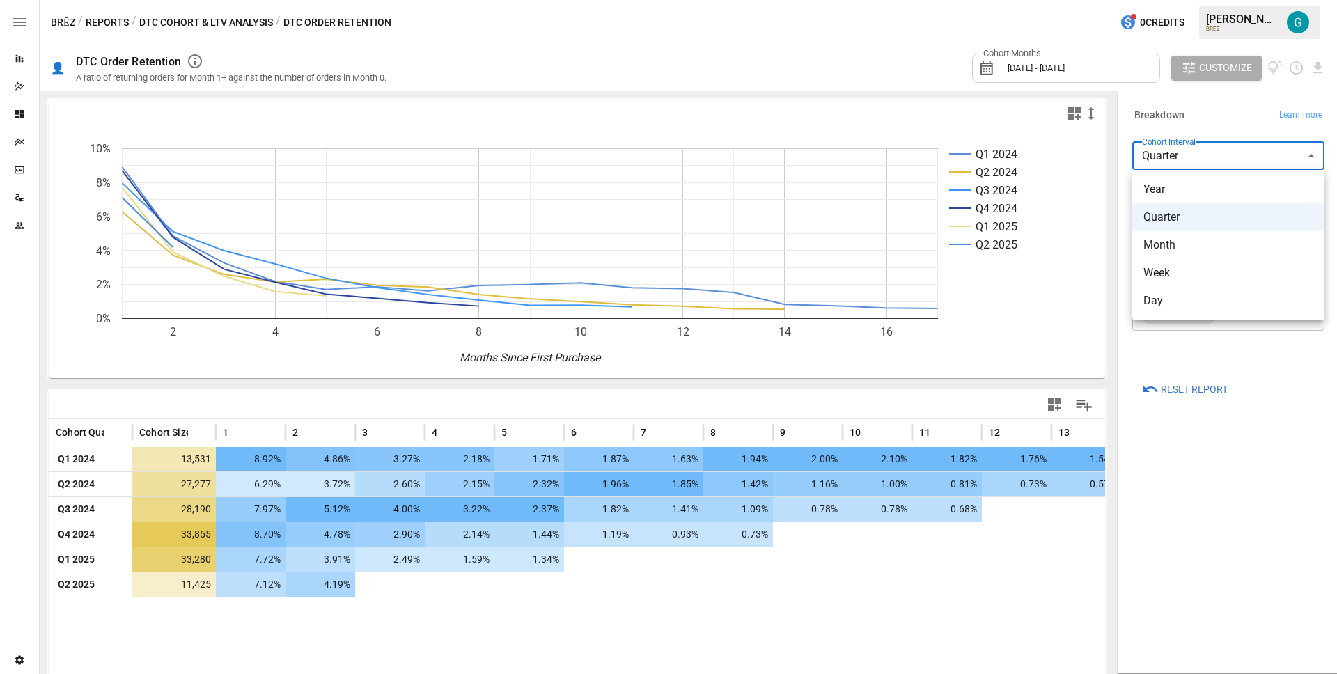
click at [1298, 0] on body "Reports Dazzler Studio Dashboards Plans SmartModel ™ Data Sources Team Settings…" at bounding box center [668, 0] width 1337 height 0
click at [1190, 240] on span "Month" at bounding box center [1229, 245] width 170 height 17
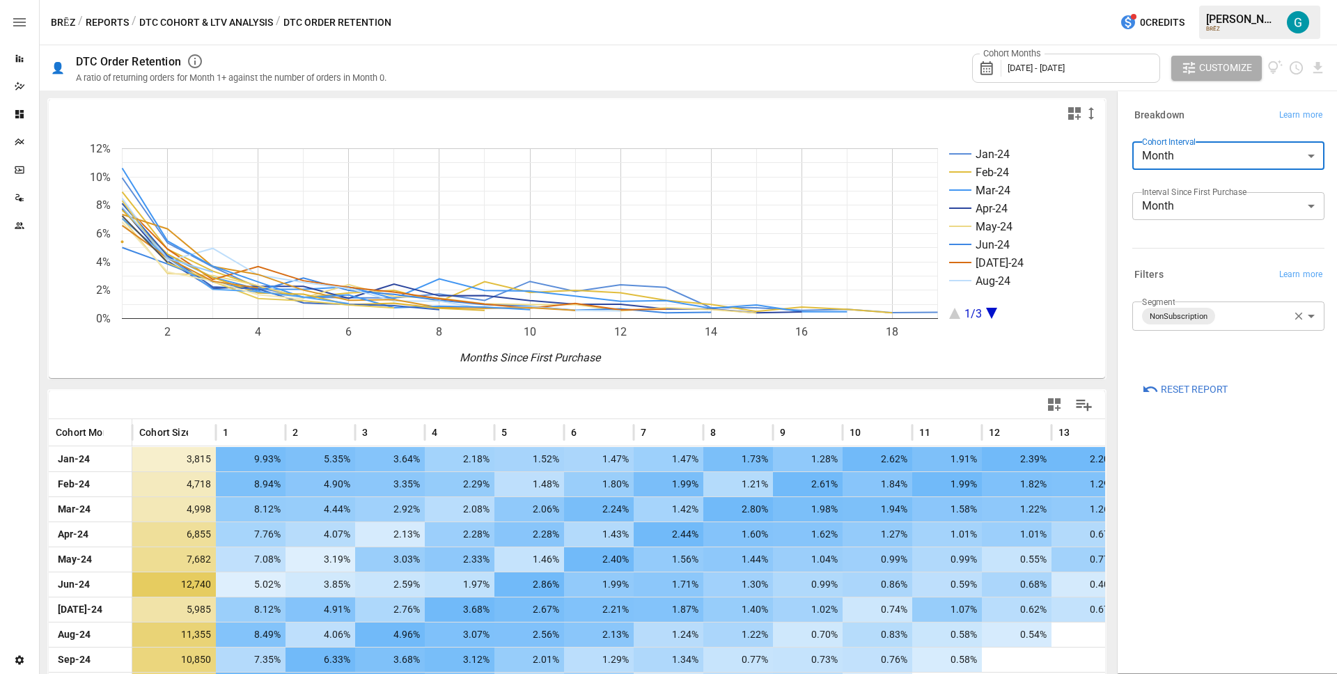
click at [1129, 359] on div "**********" at bounding box center [1226, 333] width 198 height 75
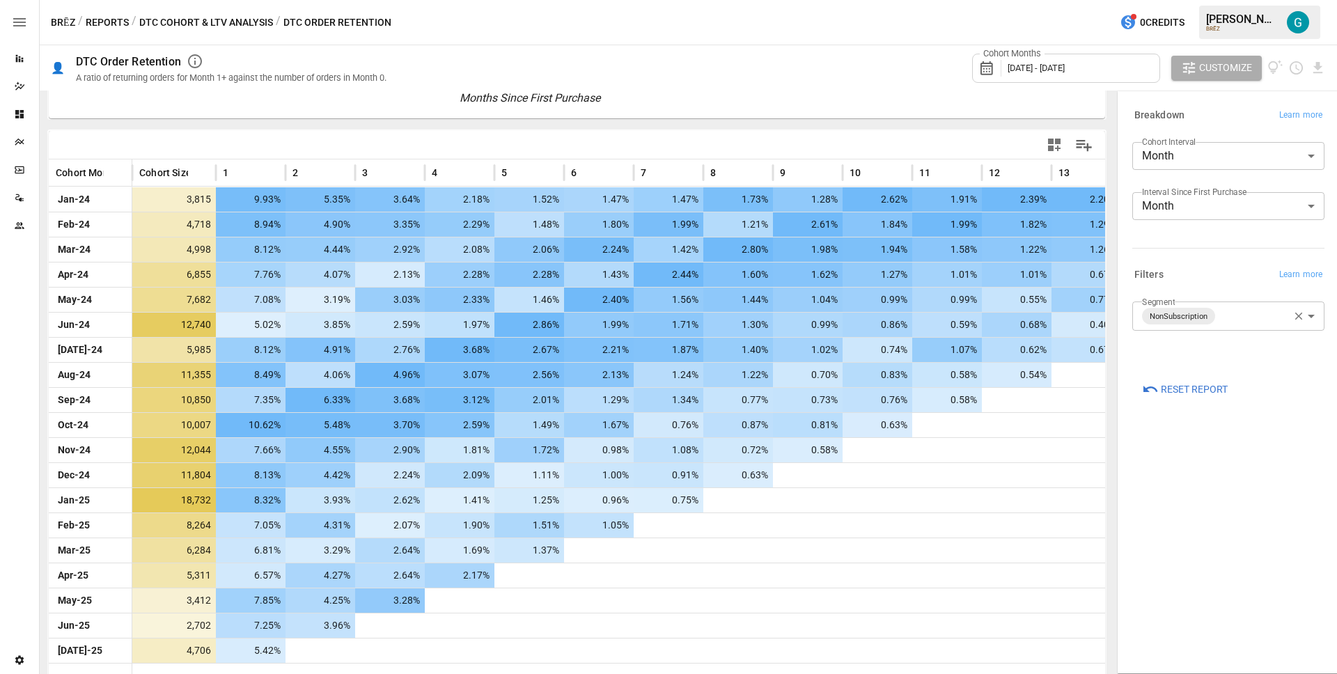
scroll to position [268, 0]
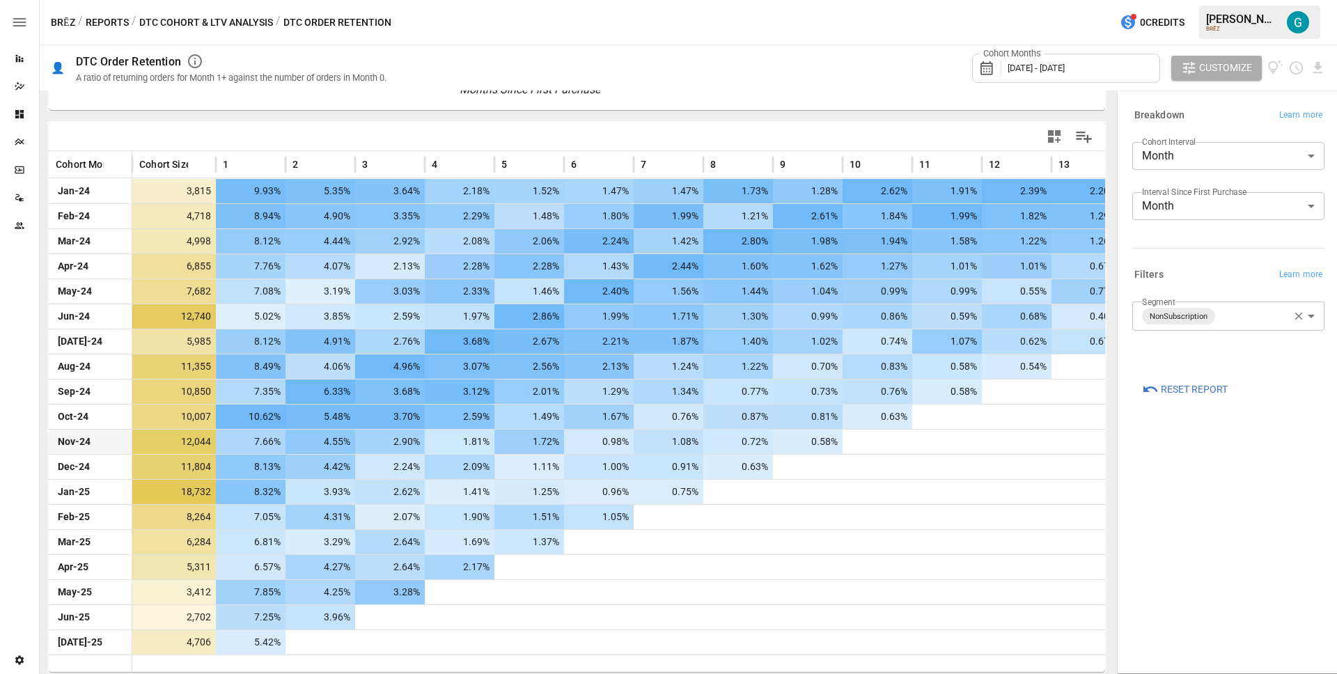
click at [961, 446] on div at bounding box center [947, 442] width 70 height 24
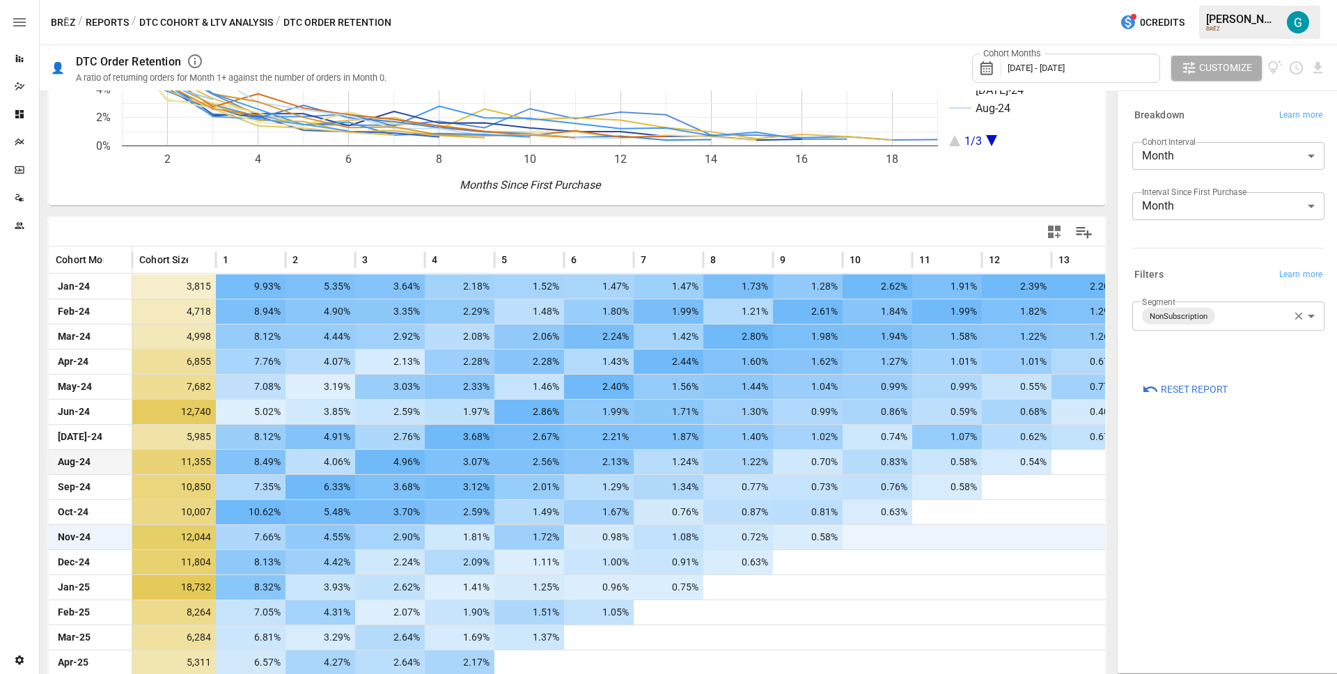
scroll to position [0, 0]
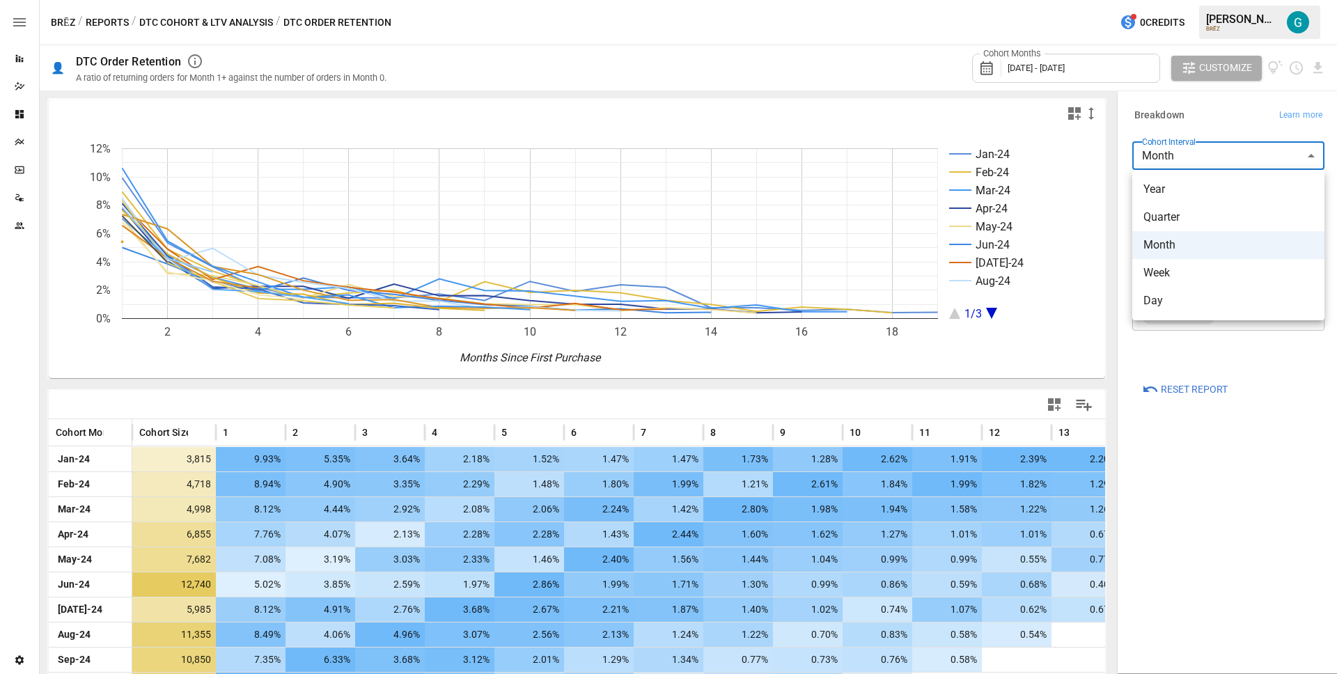
click at [1218, 0] on body "Reports Dazzler Studio Dashboards Plans SmartModel ™ Data Sources Team Settings…" at bounding box center [668, 0] width 1337 height 0
click at [1183, 214] on span "Quarter" at bounding box center [1229, 217] width 170 height 17
type input "*******"
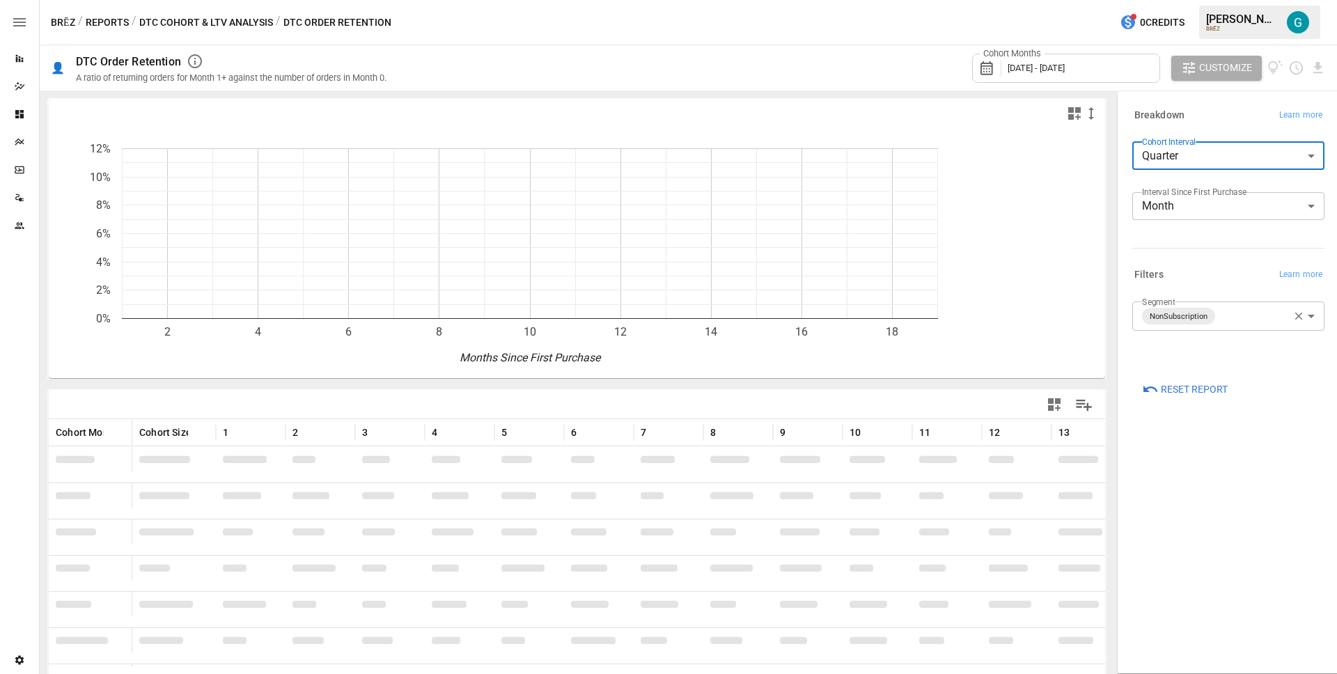
click at [1251, 522] on div "**********" at bounding box center [1228, 382] width 214 height 575
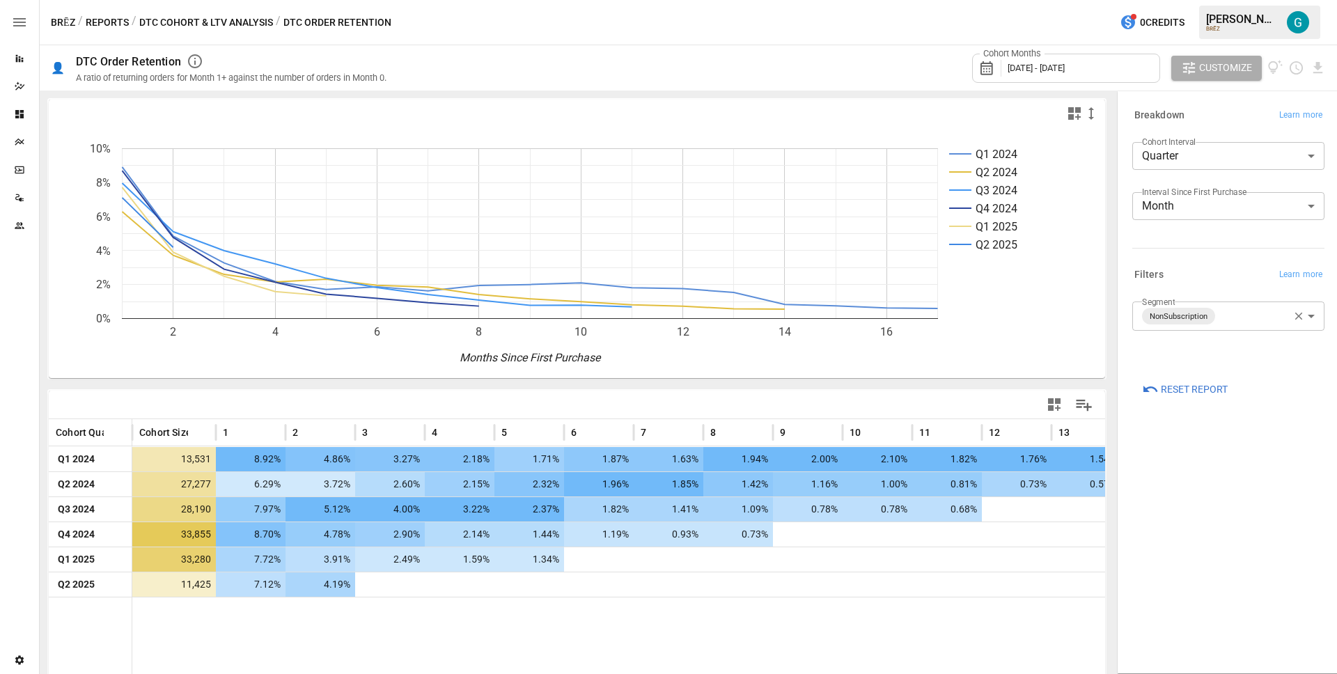
click at [102, 22] on button "Reports" at bounding box center [107, 22] width 43 height 17
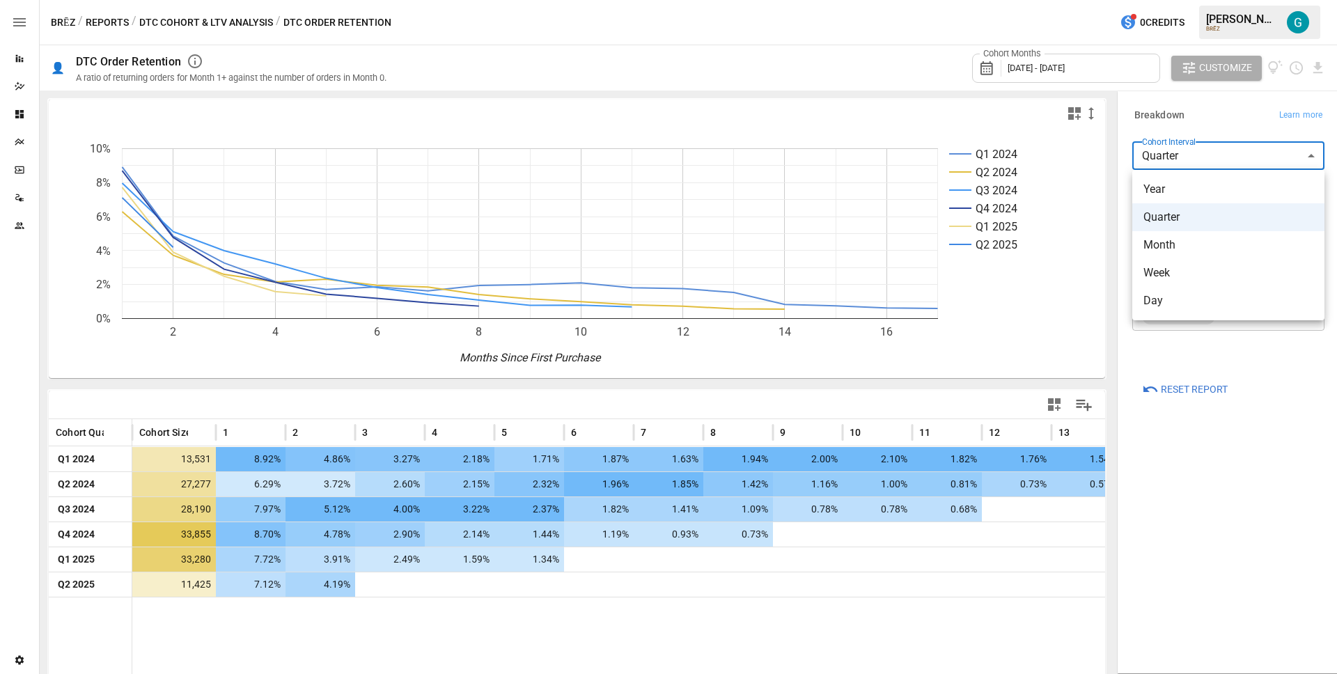
click at [1197, 0] on body "Reports Dazzler Studio Dashboards Plans SmartModel ™ Data Sources Team Settings…" at bounding box center [668, 0] width 1337 height 0
click at [1192, 245] on span "Month" at bounding box center [1229, 245] width 170 height 17
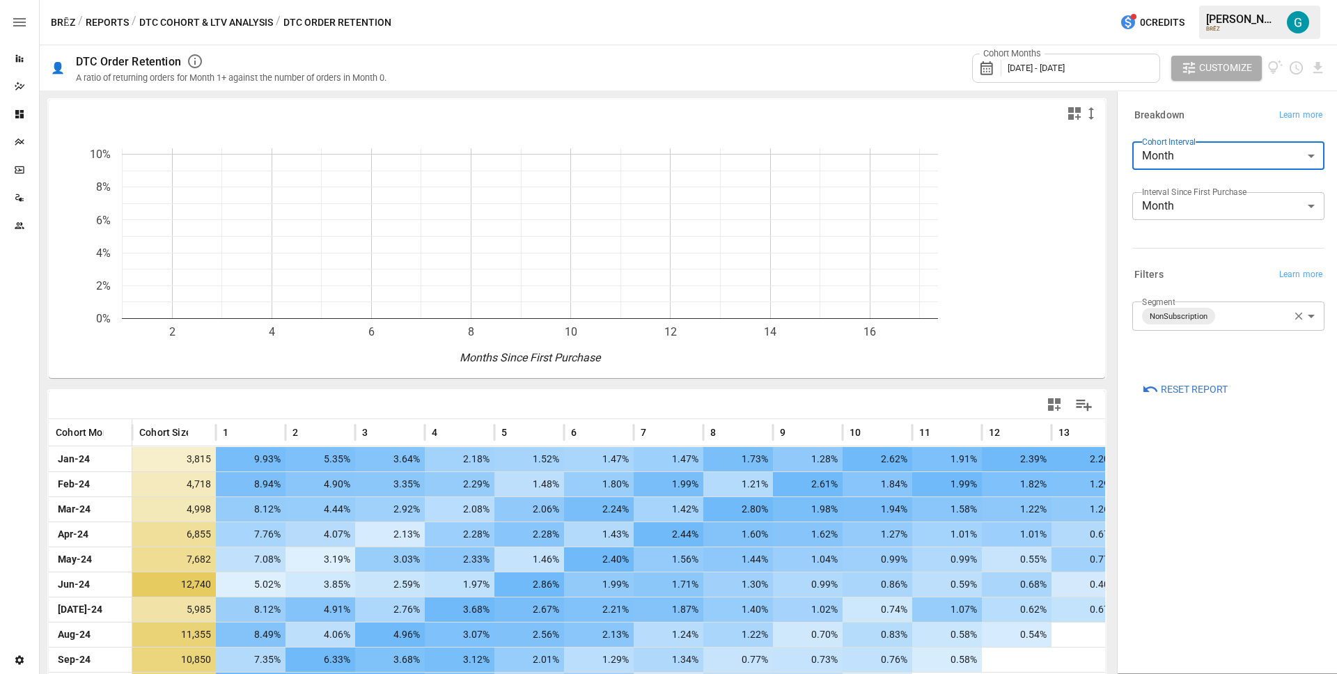
click at [1246, 123] on div "Breakdown Learn more" at bounding box center [1228, 115] width 192 height 19
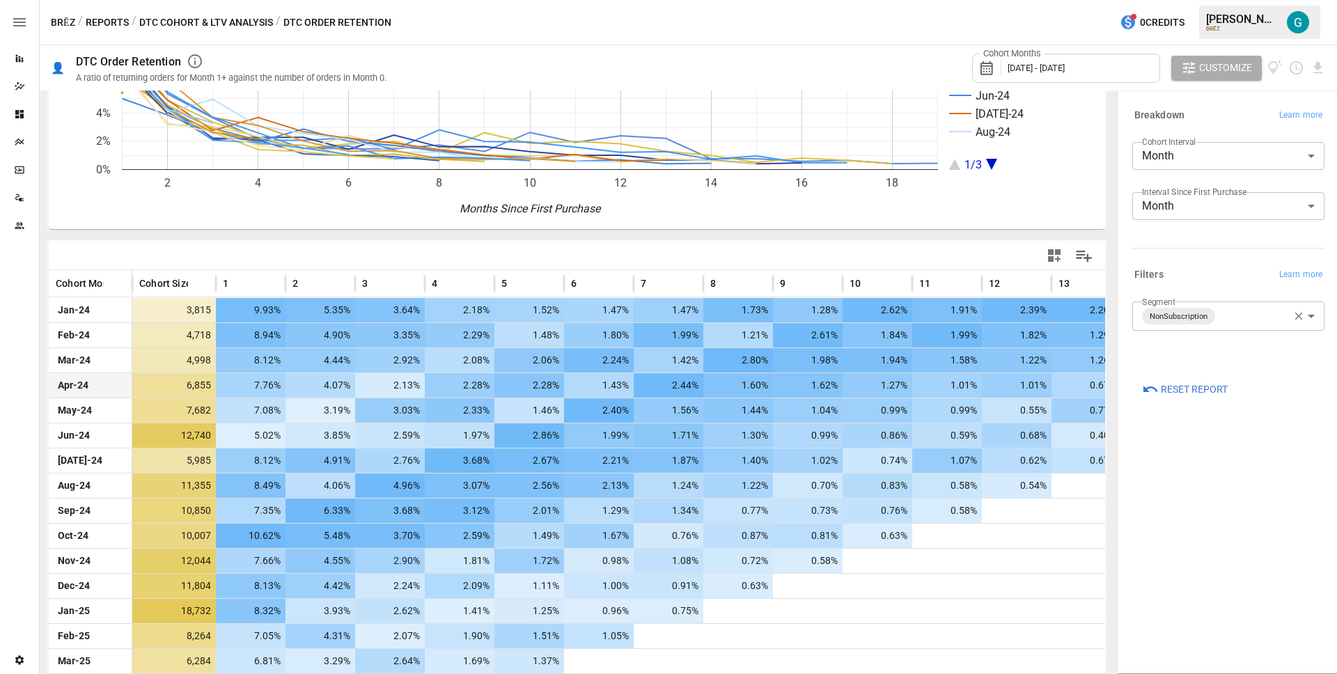
scroll to position [268, 0]
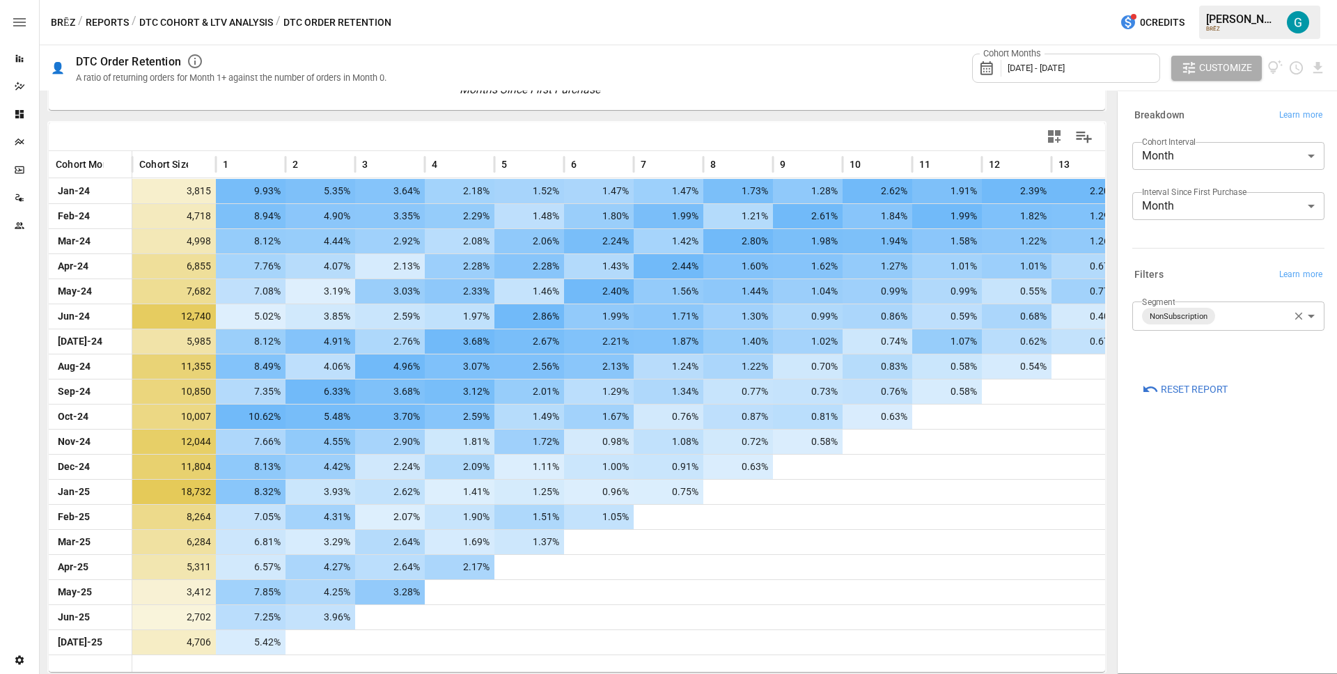
click at [1059, 76] on div "Cohort Months [DATE] - [DATE]" at bounding box center [1066, 68] width 188 height 29
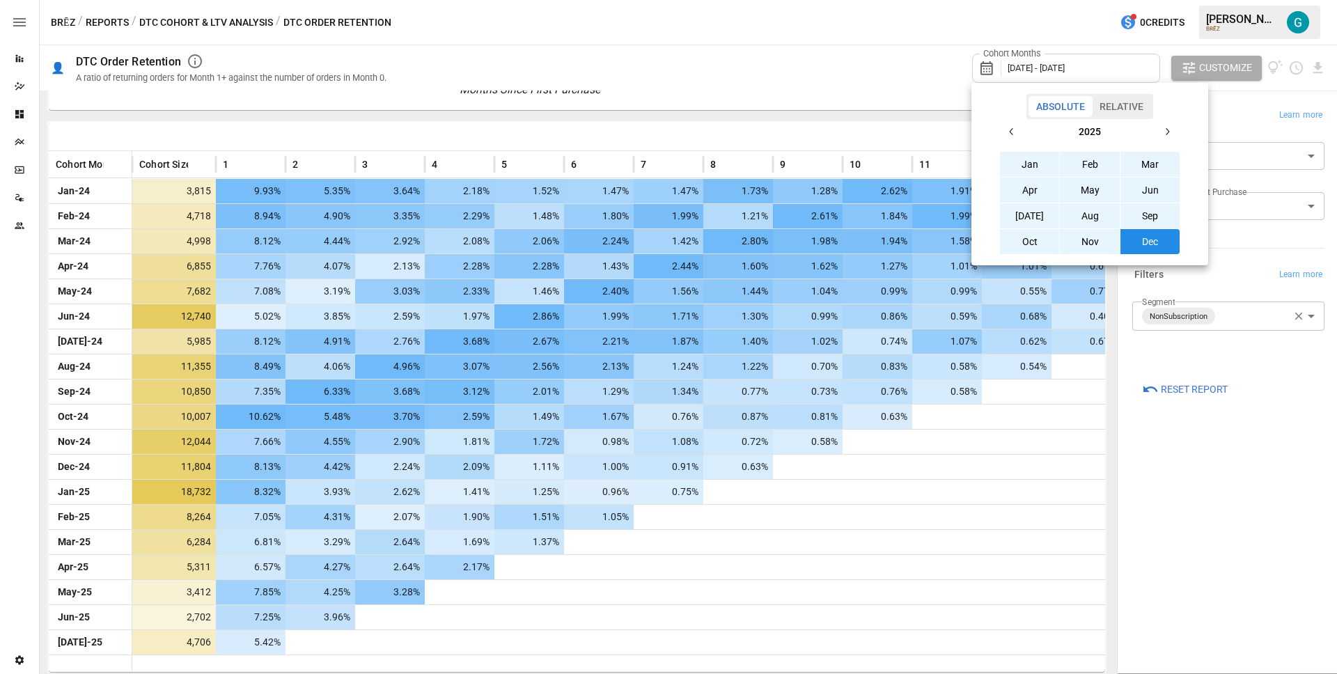
click at [1008, 130] on icon "button" at bounding box center [1011, 131] width 11 height 11
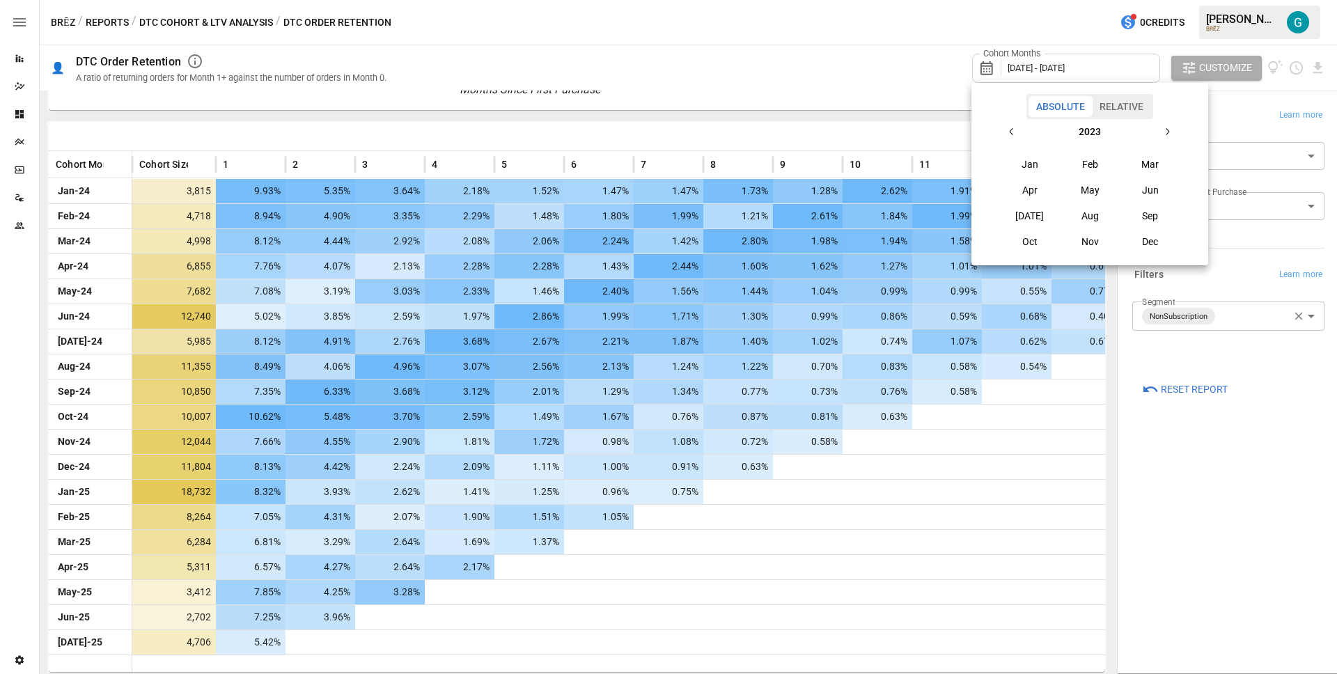
click at [1040, 163] on button "Jan" at bounding box center [1030, 164] width 60 height 25
click at [1169, 137] on button "button" at bounding box center [1167, 131] width 25 height 25
click at [1007, 135] on icon "button" at bounding box center [1011, 131] width 11 height 11
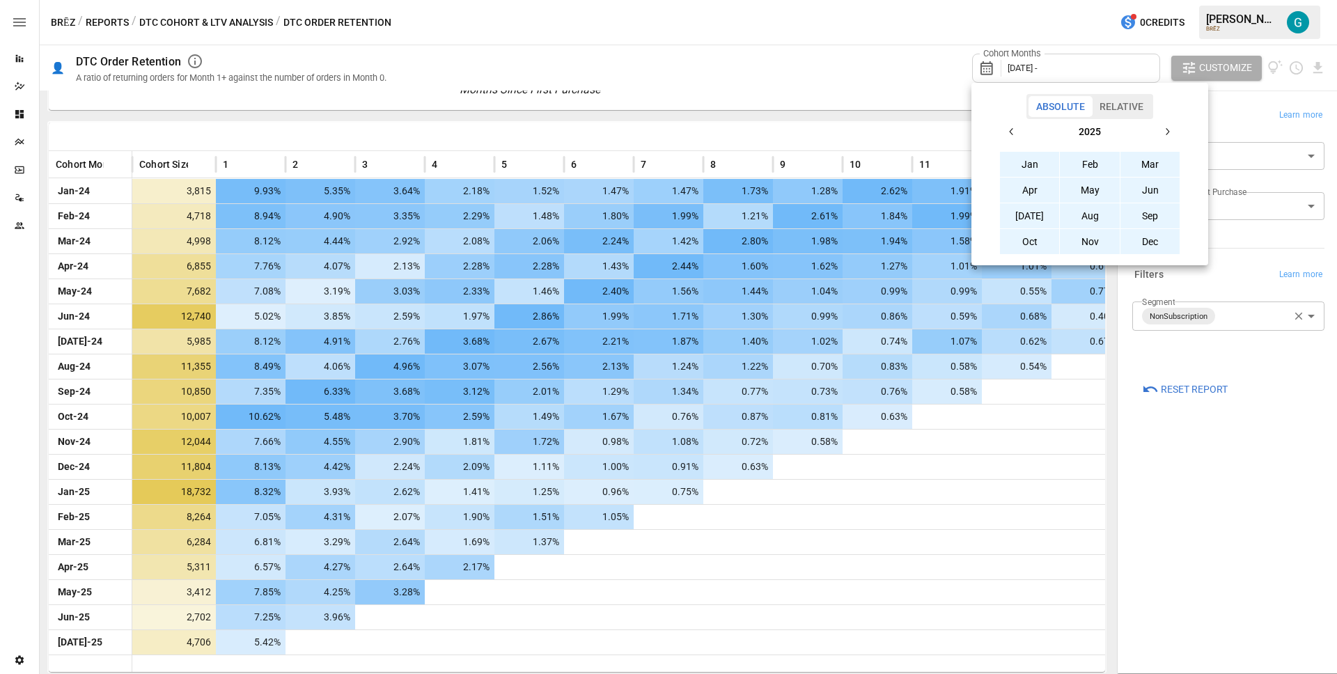
drag, startPoint x: 1151, startPoint y: 243, endPoint x: 1156, endPoint y: 278, distance: 35.2
click at [1151, 243] on button "Dec" at bounding box center [1151, 241] width 60 height 25
click at [1212, 457] on div at bounding box center [668, 337] width 1337 height 674
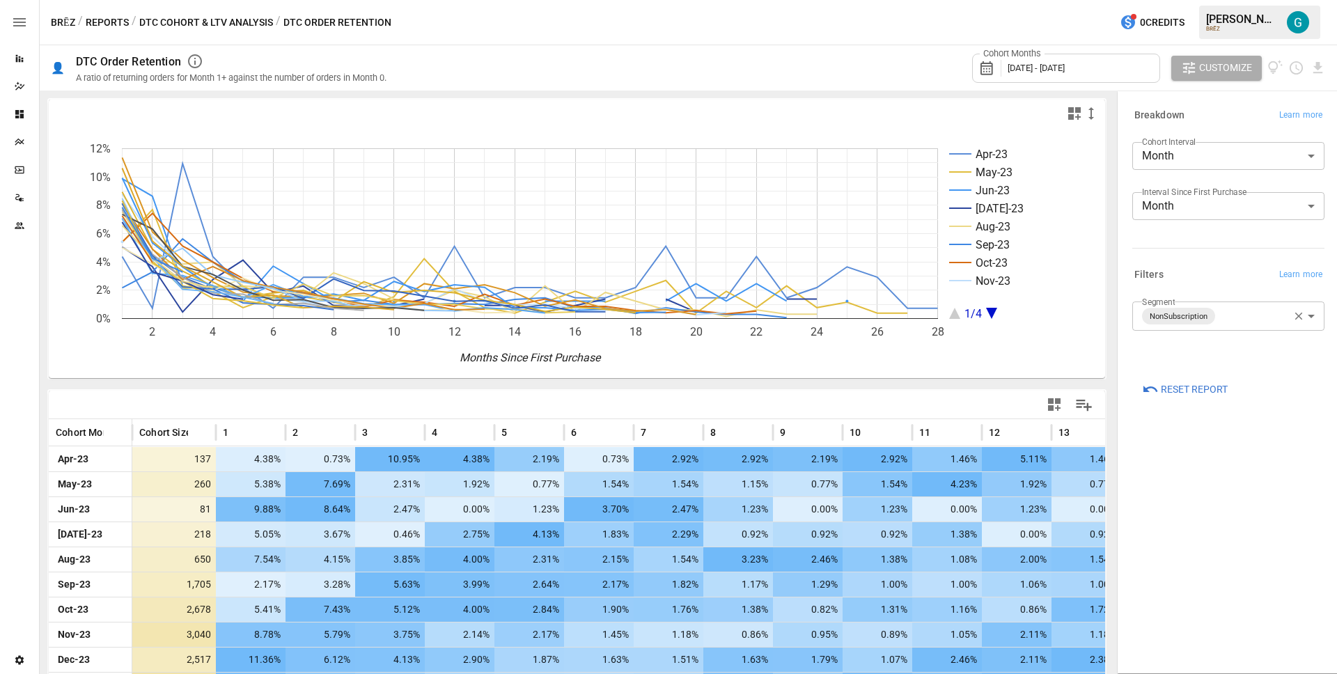
click at [1224, 0] on body "Reports Dazzler Studio Dashboards Plans SmartModel ™ Data Sources Team Settings…" at bounding box center [668, 0] width 1337 height 0
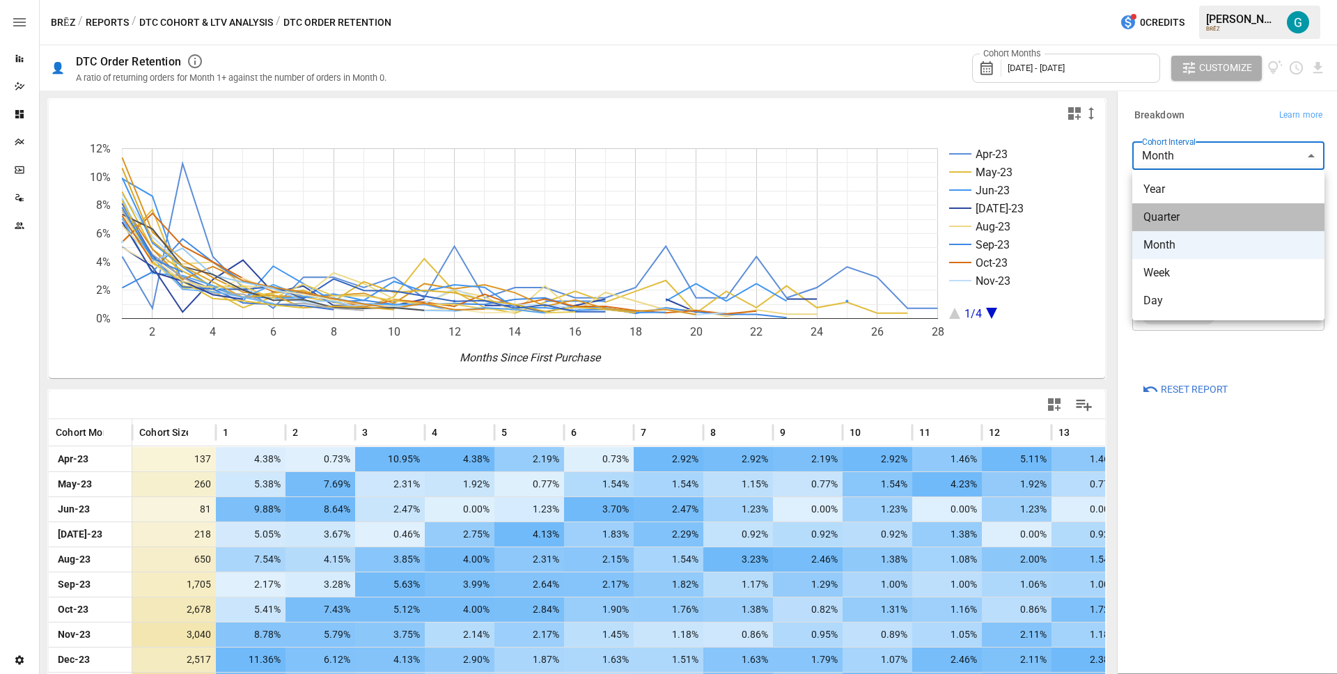
click at [1197, 219] on span "Quarter" at bounding box center [1229, 217] width 170 height 17
type input "*******"
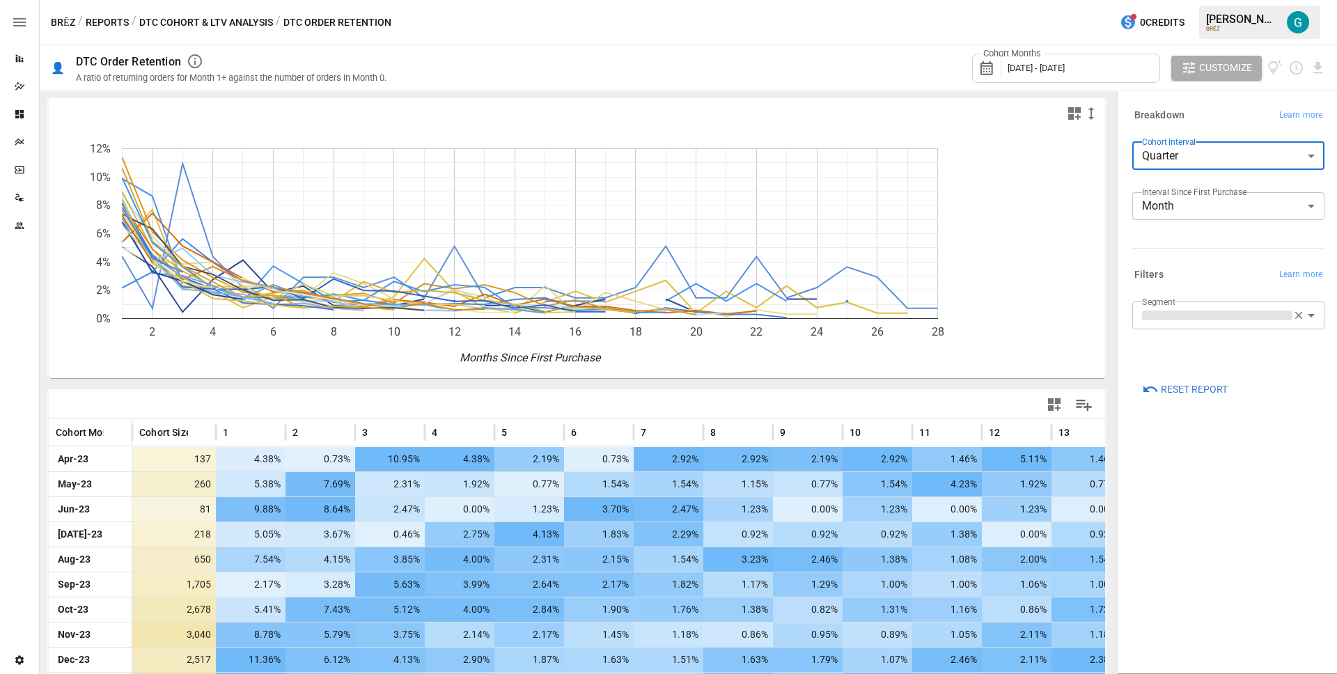
click at [1225, 108] on div "Breakdown Learn more" at bounding box center [1228, 115] width 192 height 19
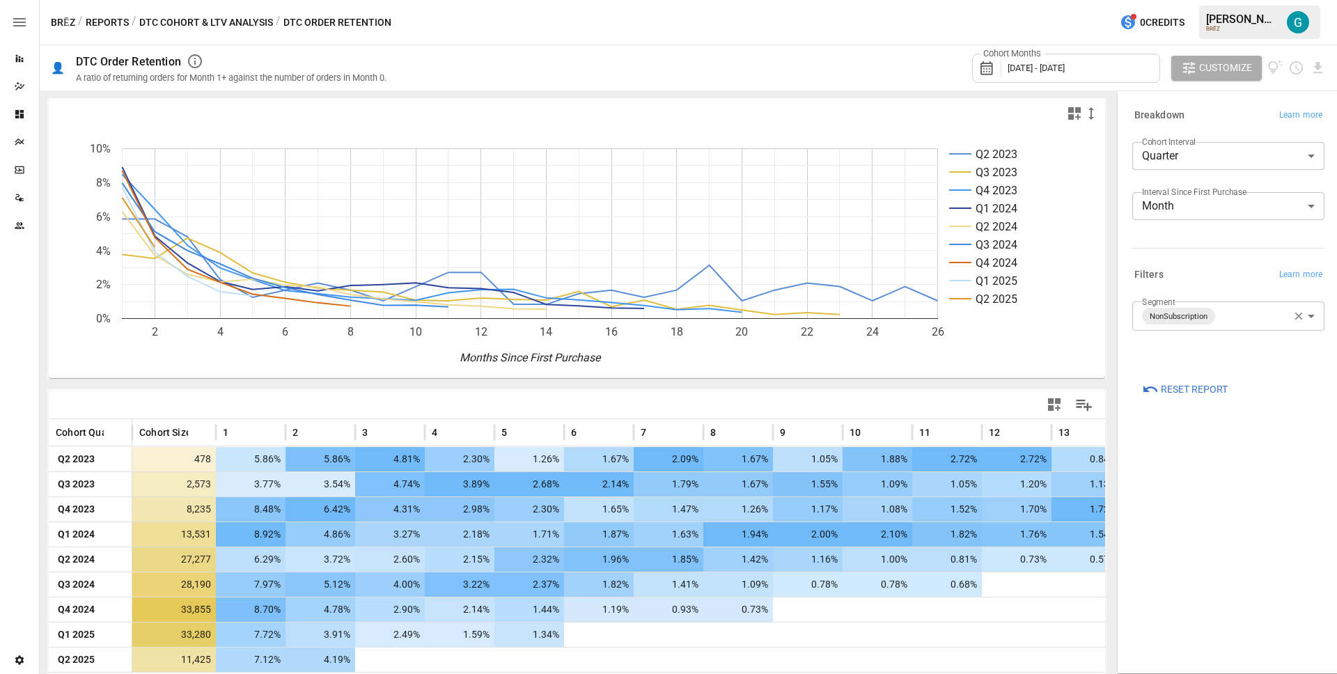
click at [1035, 58] on label "Cohort Months" at bounding box center [1012, 53] width 65 height 13
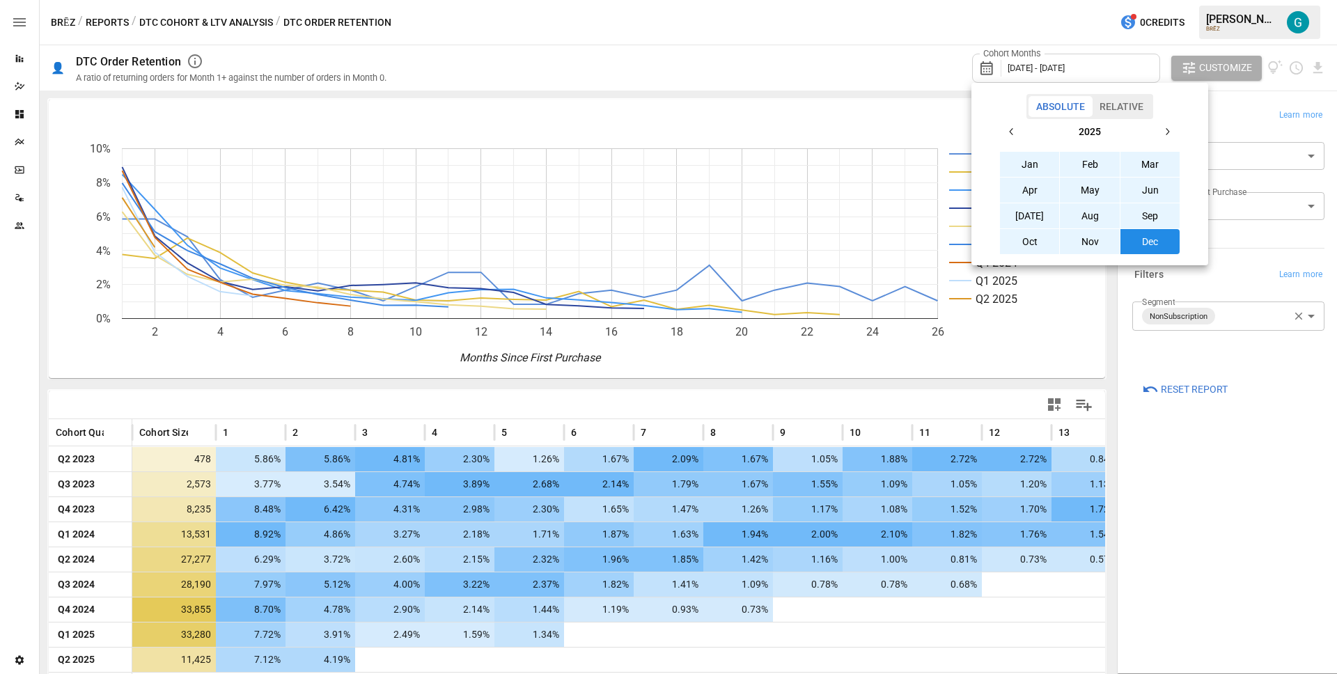
click at [1035, 69] on div at bounding box center [668, 337] width 1337 height 674
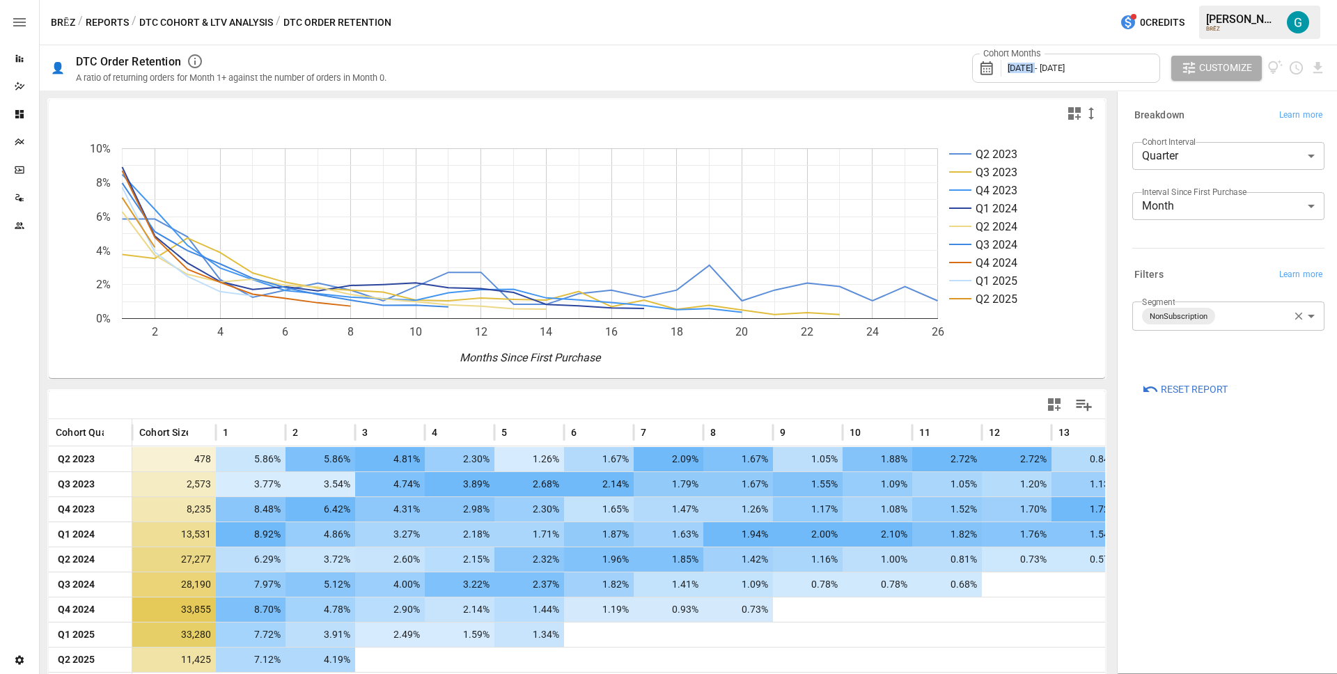
click at [1035, 69] on span "[DATE] - [DATE]" at bounding box center [1036, 68] width 57 height 10
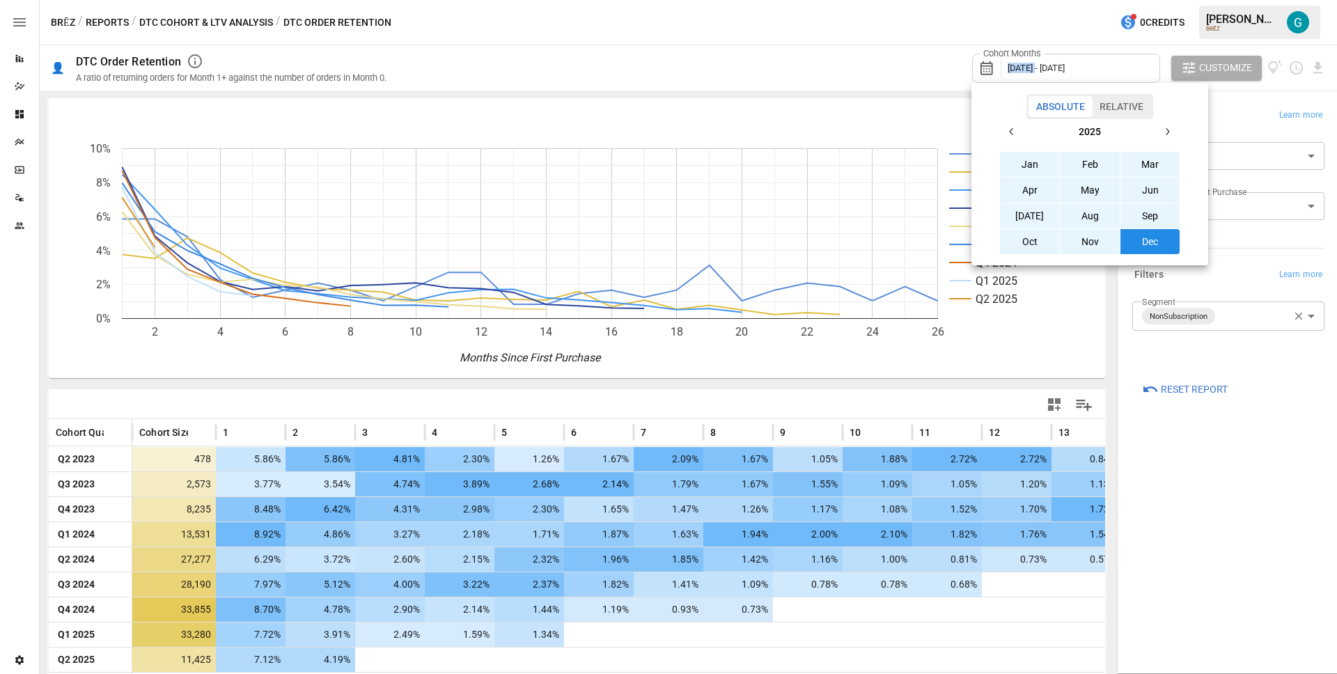
click at [1013, 130] on icon "button" at bounding box center [1011, 131] width 11 height 11
click at [1031, 160] on button "Jan" at bounding box center [1030, 164] width 60 height 25
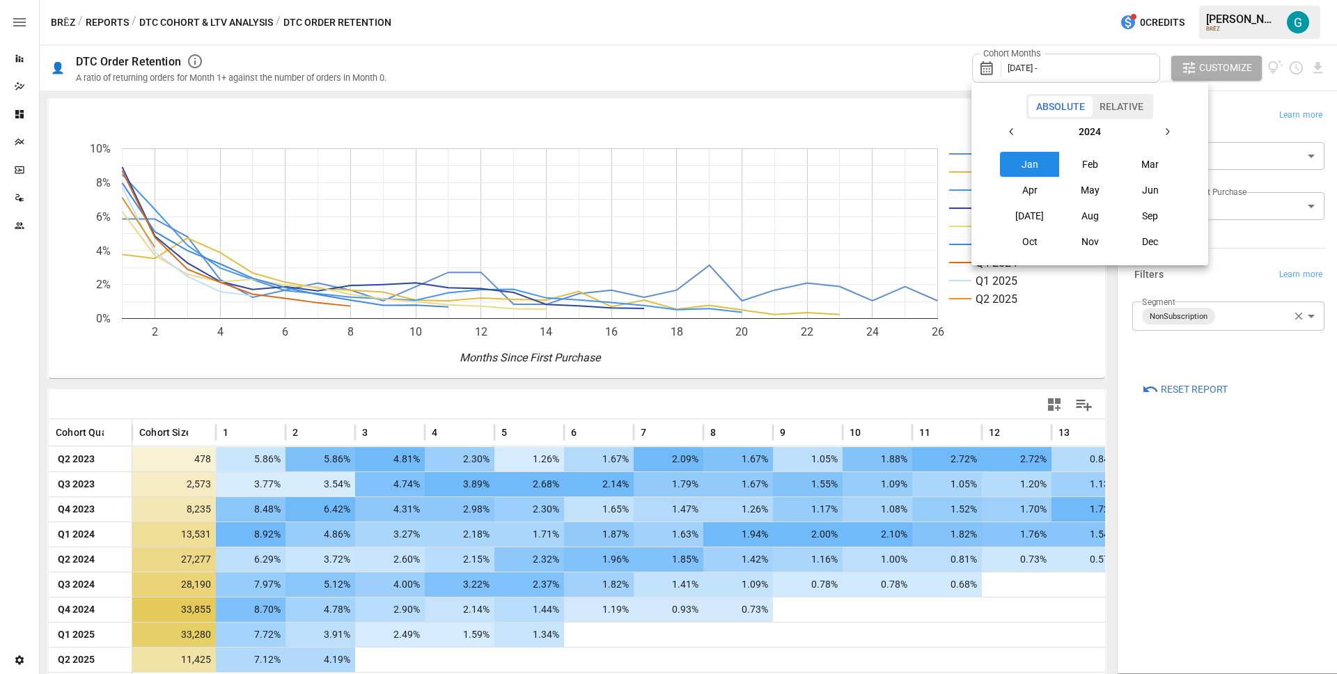
click at [1176, 127] on button "button" at bounding box center [1167, 131] width 25 height 25
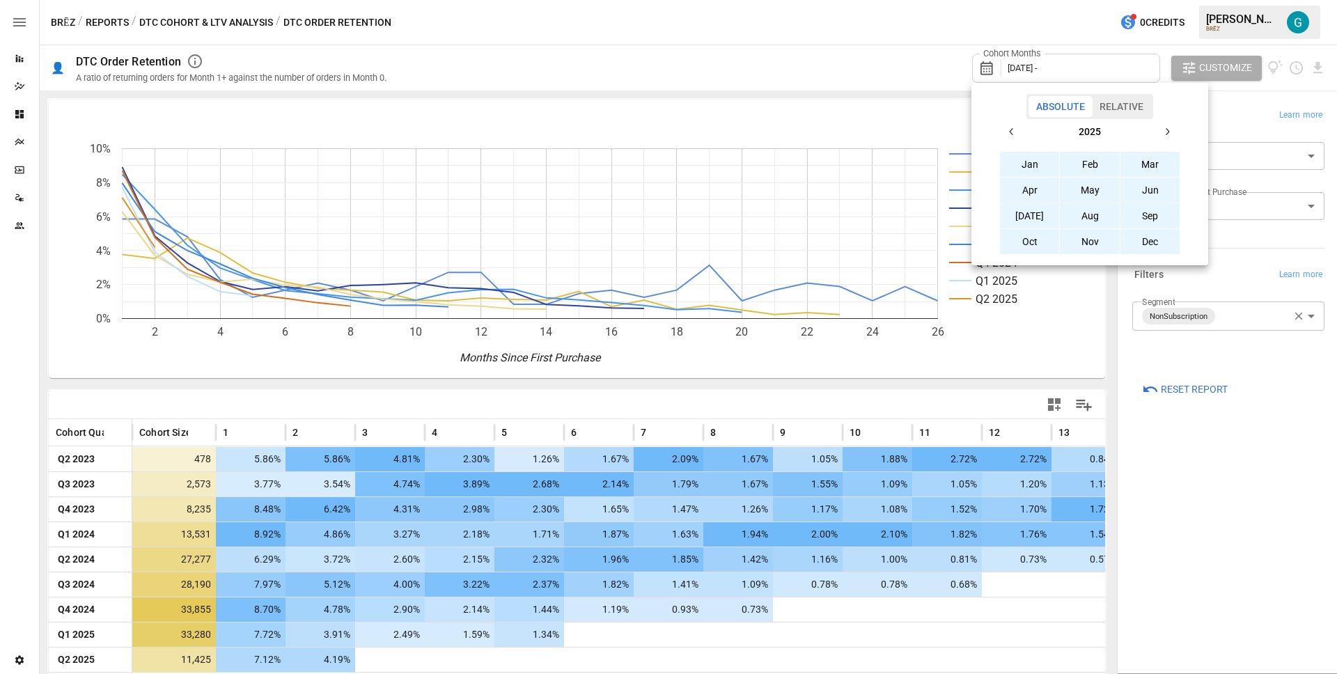
click at [1166, 253] on button "Dec" at bounding box center [1151, 241] width 60 height 25
click at [1265, 553] on div at bounding box center [668, 337] width 1337 height 674
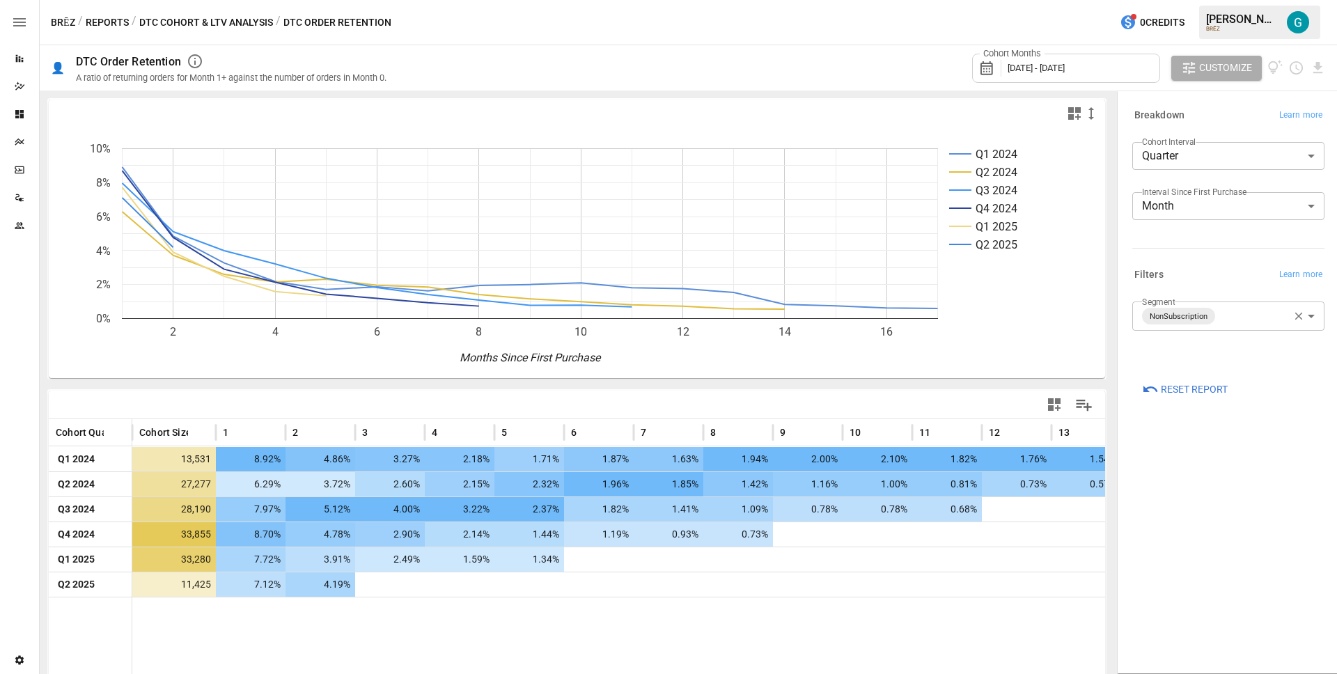
click at [715, 367] on icon "Q1 2024 Q2 2024 Q3 2024 Q4 2024 Q1 2025 Q2 2025 2 4 6 8 10 12 14 16 0% 2% 4% 6%…" at bounding box center [572, 252] width 1046 height 251
click at [1065, 66] on span "[DATE] - [DATE]" at bounding box center [1036, 68] width 57 height 10
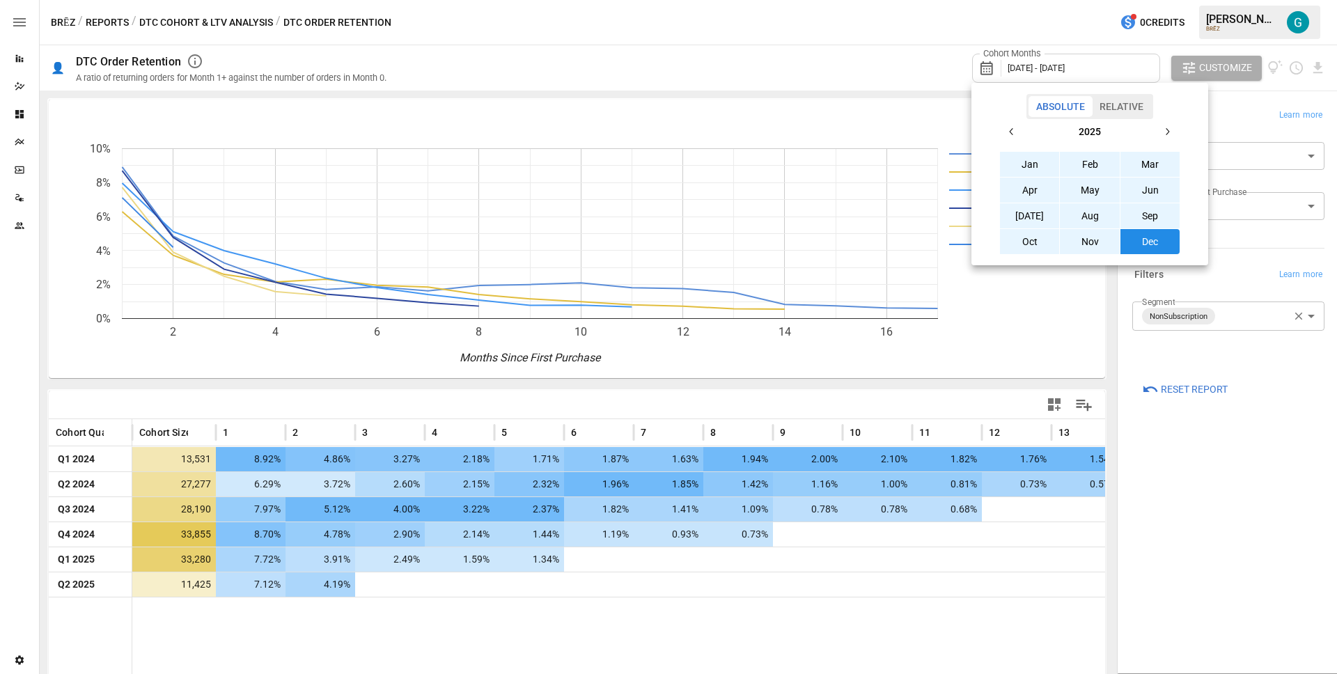
click at [1017, 129] on icon "button" at bounding box center [1011, 131] width 11 height 11
click at [1015, 129] on icon "button" at bounding box center [1011, 131] width 11 height 11
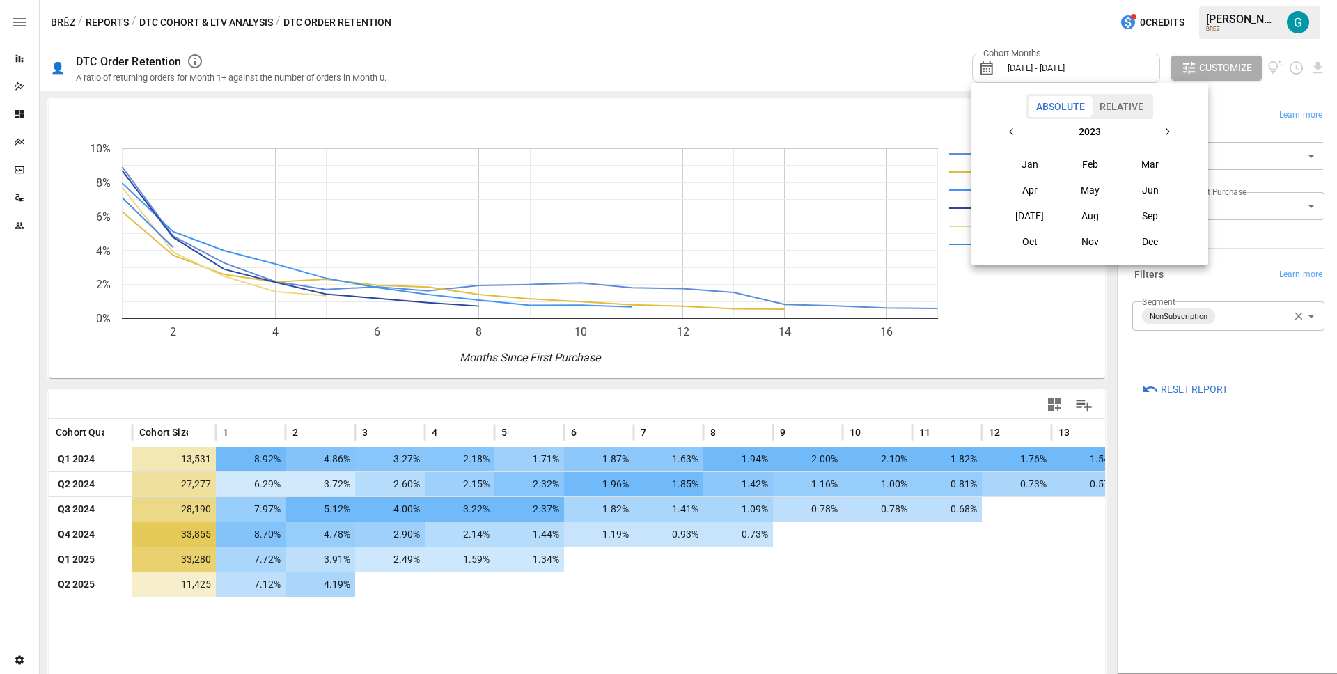
click at [1015, 129] on icon "button" at bounding box center [1011, 131] width 11 height 11
click at [1126, 110] on button "Relative" at bounding box center [1121, 106] width 59 height 21
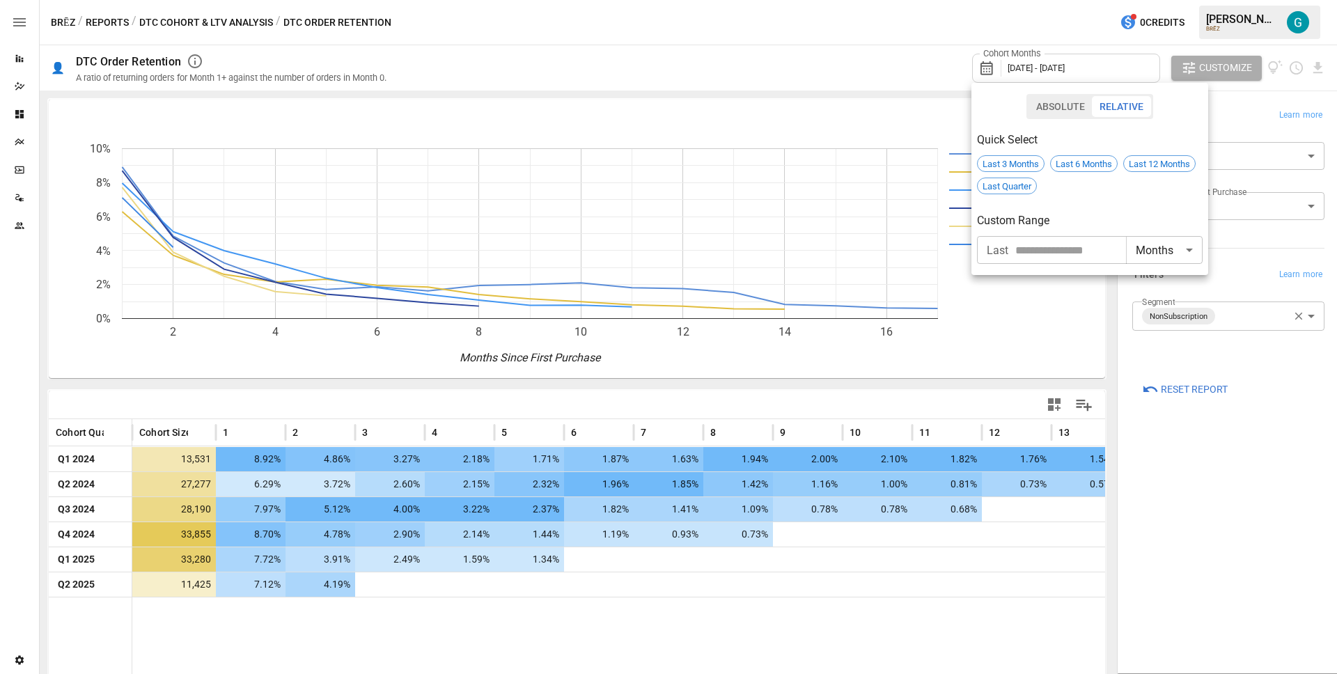
click at [1148, 0] on body "Reports Dazzler Studio Dashboards Plans SmartModel ™ Data Sources Team Settings…" at bounding box center [668, 0] width 1337 height 0
click at [1157, 331] on li "Years" at bounding box center [1164, 339] width 77 height 28
type input "*****"
click at [1066, 249] on input "number" at bounding box center [1070, 250] width 111 height 28
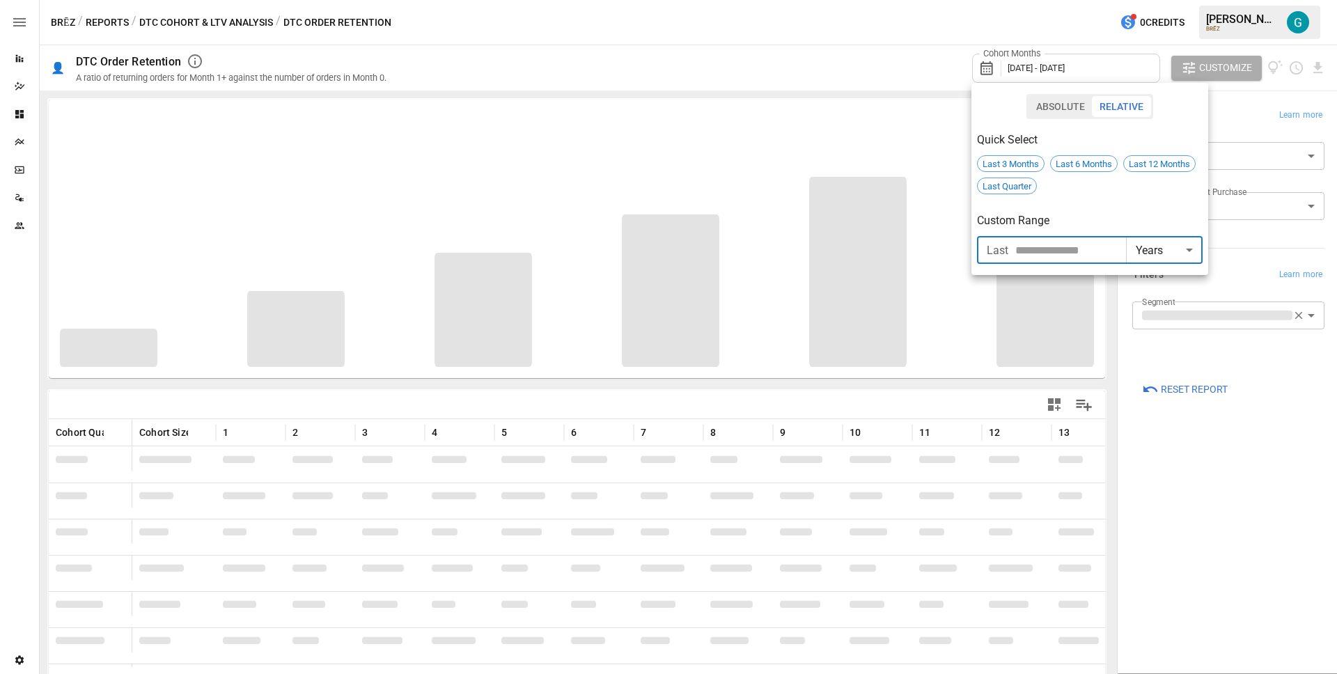
type input "*"
click at [1185, 207] on div "Custom Range" at bounding box center [1090, 215] width 226 height 31
click at [763, 56] on div at bounding box center [668, 337] width 1337 height 674
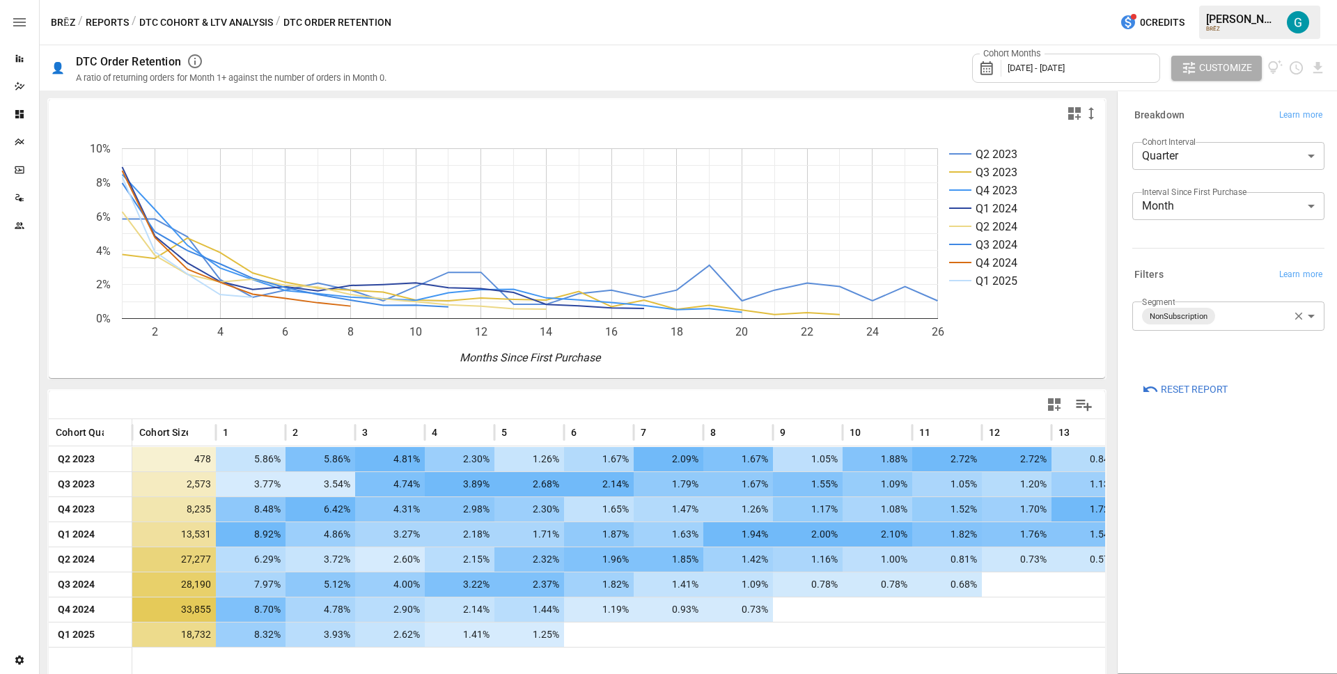
click at [825, 54] on div "Cohort Months [DATE] - [DATE] Customize" at bounding box center [864, 67] width 923 height 45
click at [1054, 67] on span "[DATE] - [DATE]" at bounding box center [1036, 68] width 57 height 10
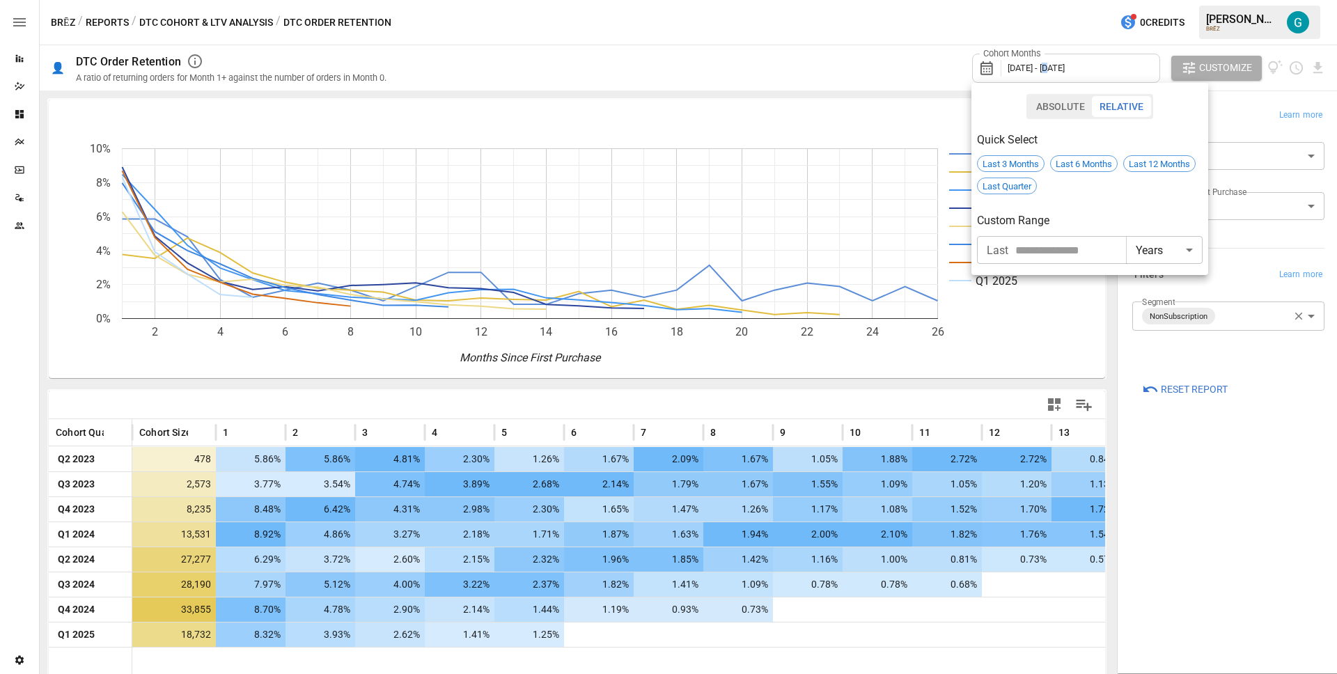
click at [1056, 107] on button "Absolute" at bounding box center [1061, 106] width 64 height 21
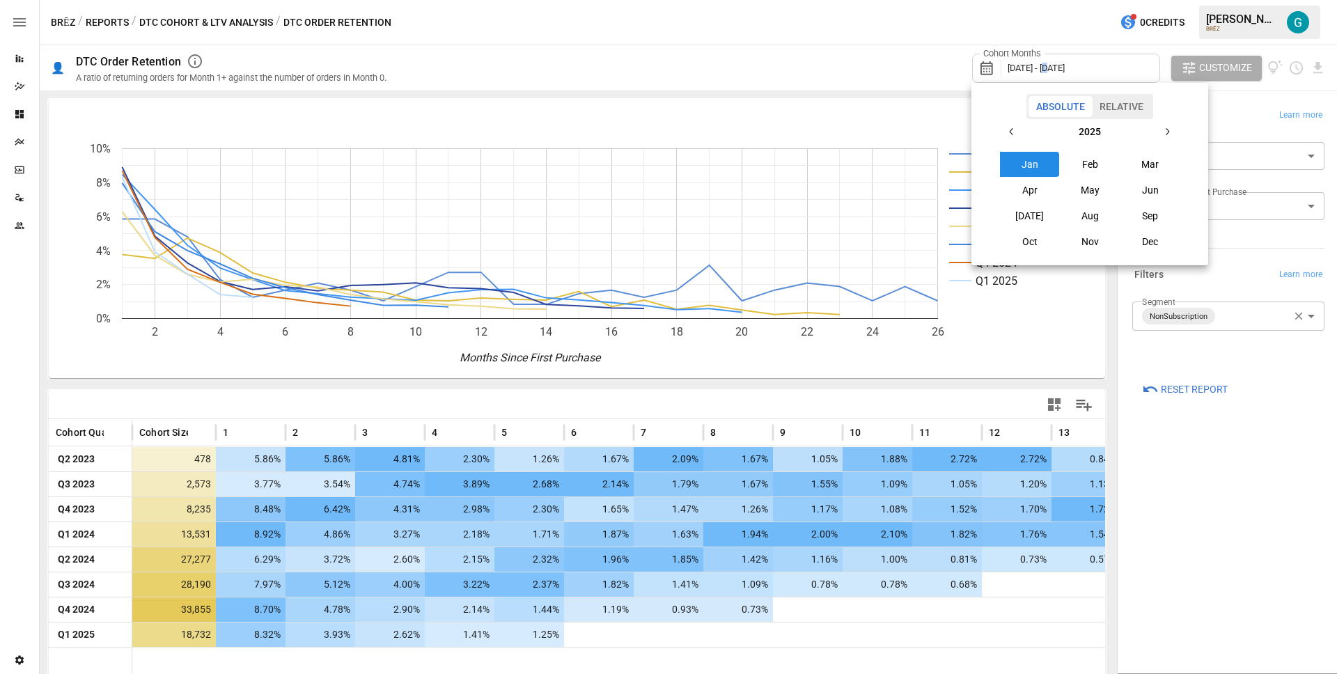
click at [1010, 123] on button "button" at bounding box center [1011, 131] width 25 height 25
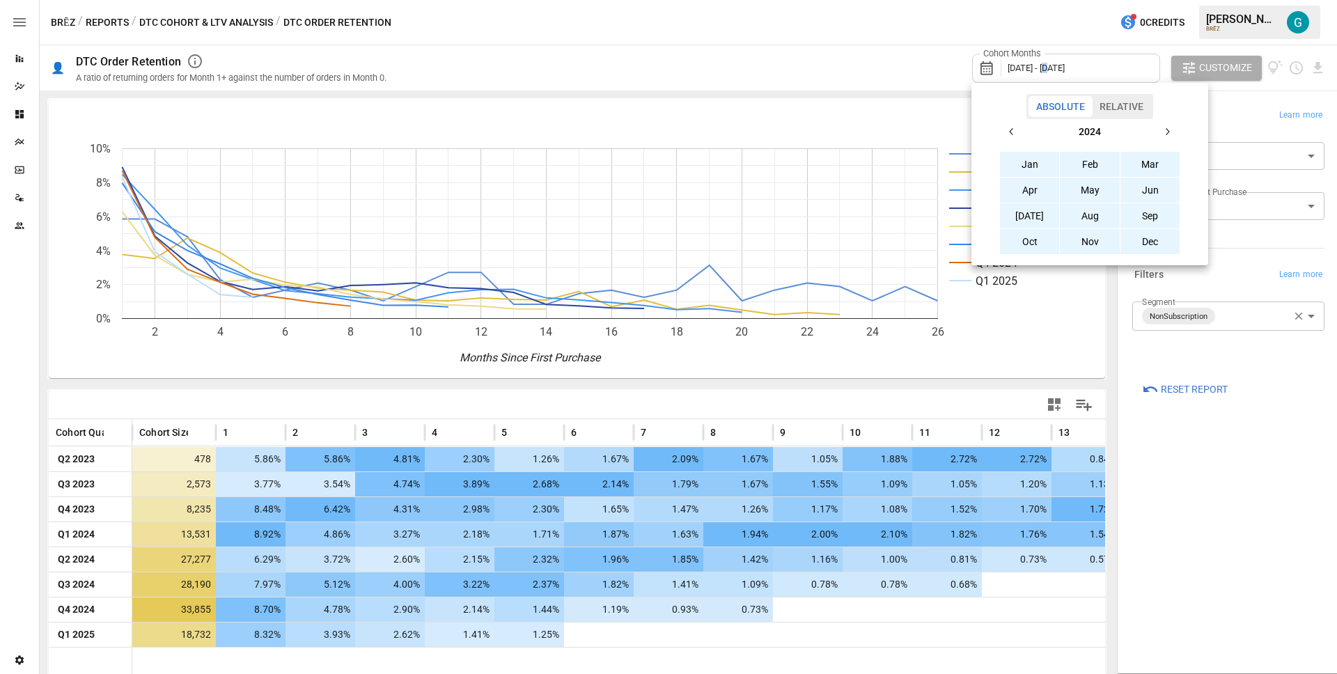
click at [1028, 158] on button "Jan" at bounding box center [1030, 164] width 60 height 25
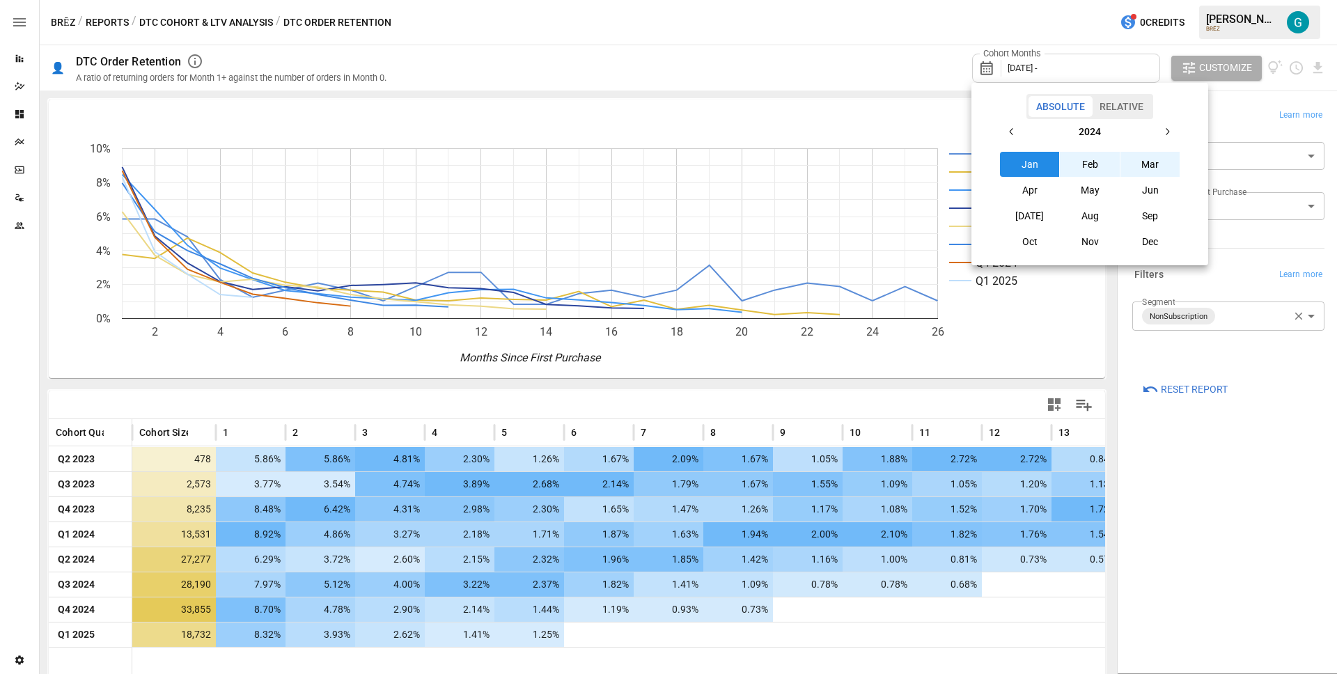
click at [1162, 130] on icon "button" at bounding box center [1167, 131] width 11 height 11
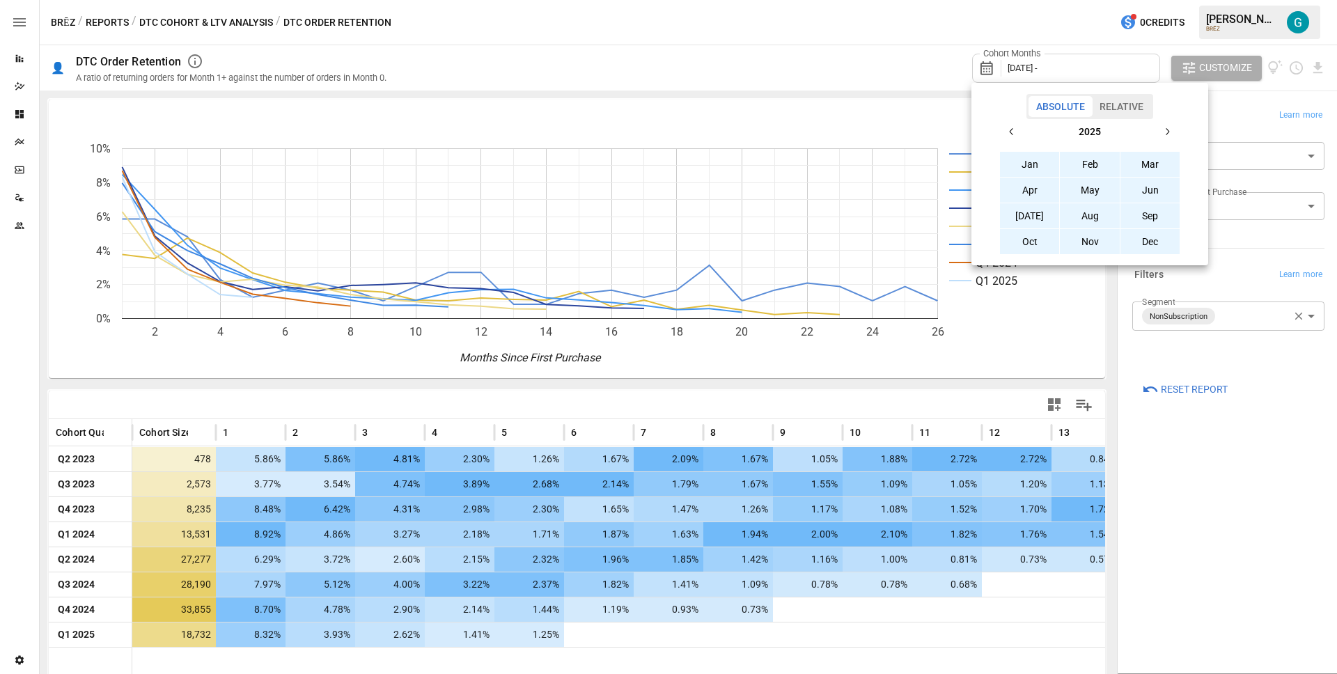
click at [1156, 241] on button "Dec" at bounding box center [1151, 241] width 60 height 25
click at [802, 77] on div at bounding box center [668, 337] width 1337 height 674
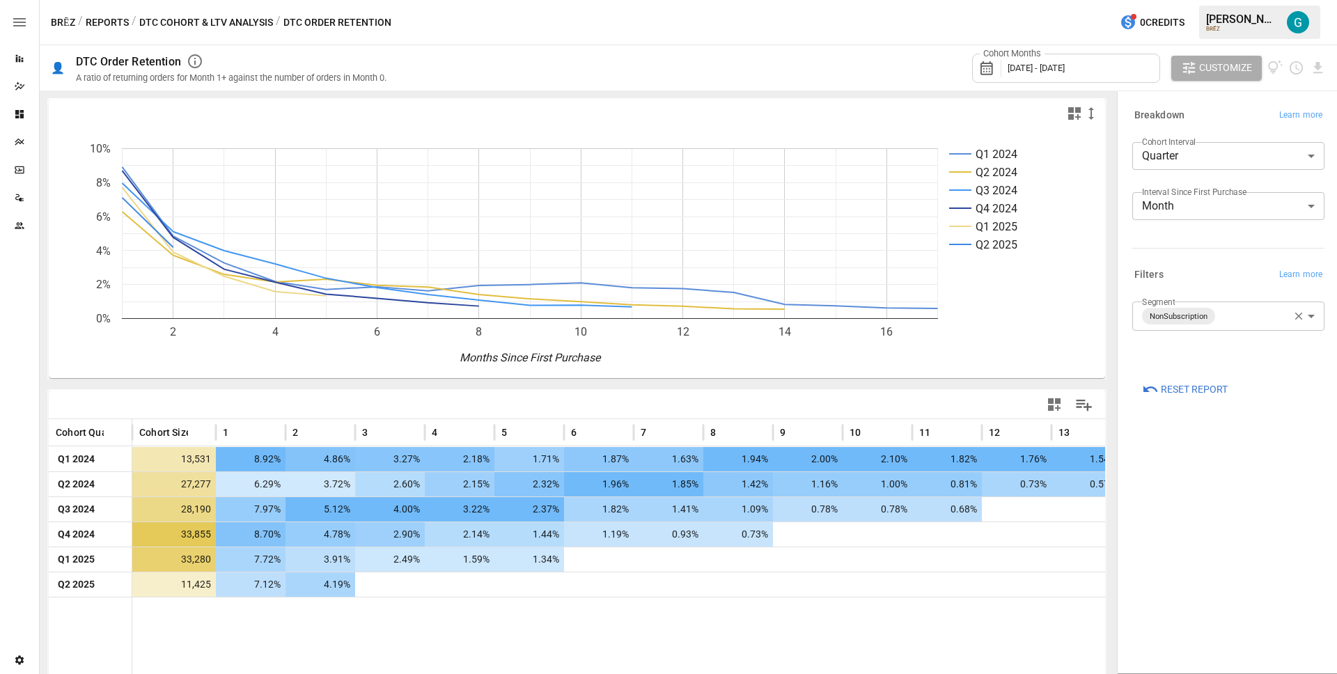
click at [1166, 0] on body "Reports Dazzler Studio Dashboards Plans SmartModel ™ Data Sources Team Settings…" at bounding box center [668, 0] width 1337 height 0
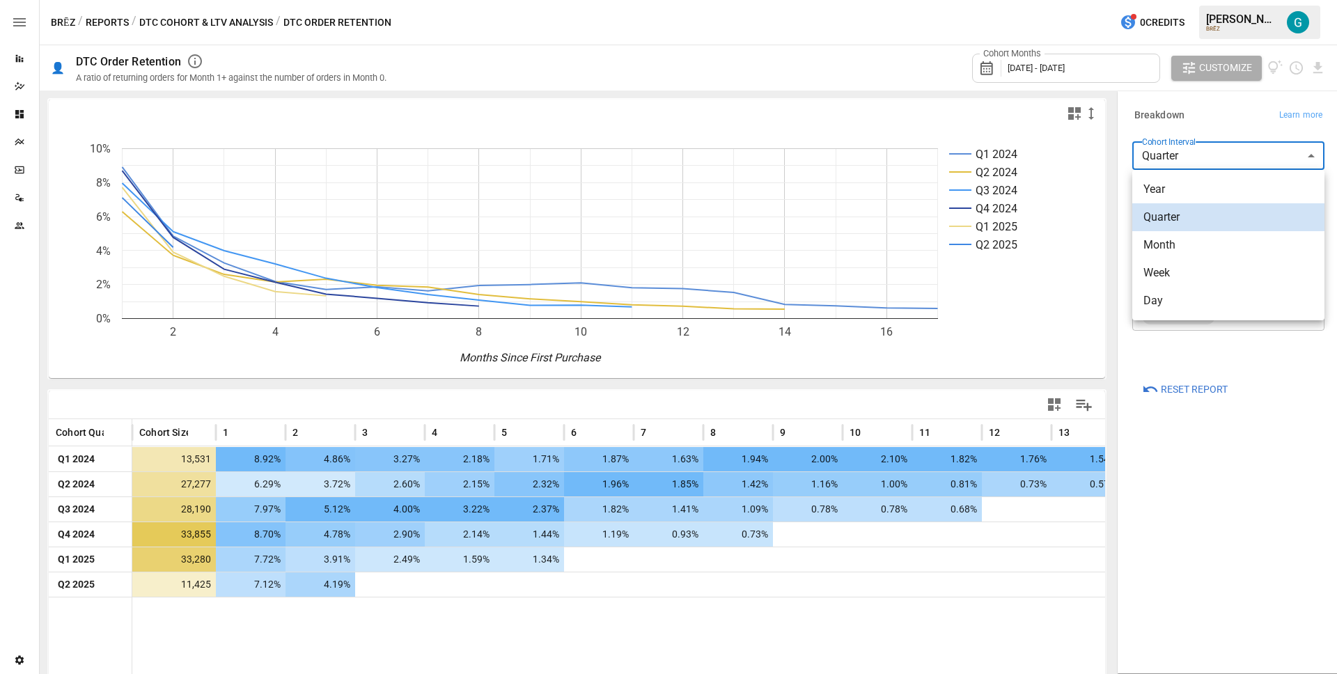
click at [1171, 242] on span "Month" at bounding box center [1229, 245] width 170 height 17
type input "*****"
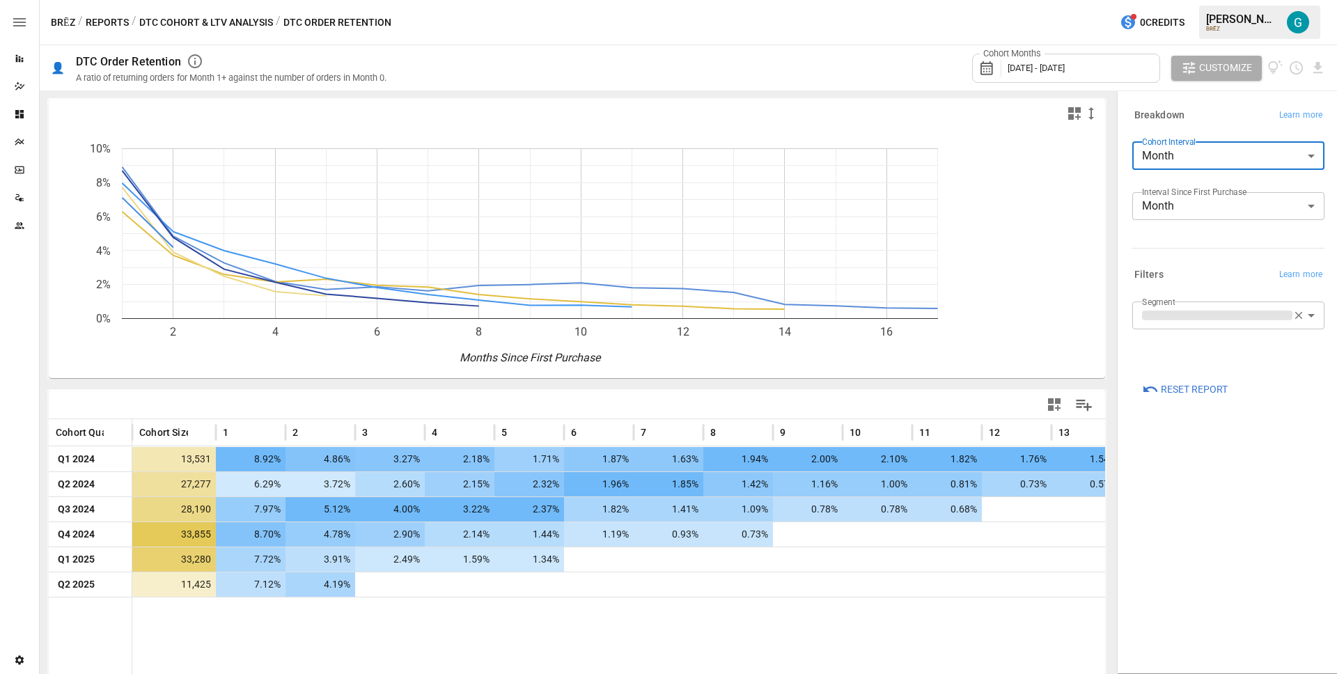
click at [1234, 111] on div "Breakdown Learn more" at bounding box center [1228, 115] width 192 height 19
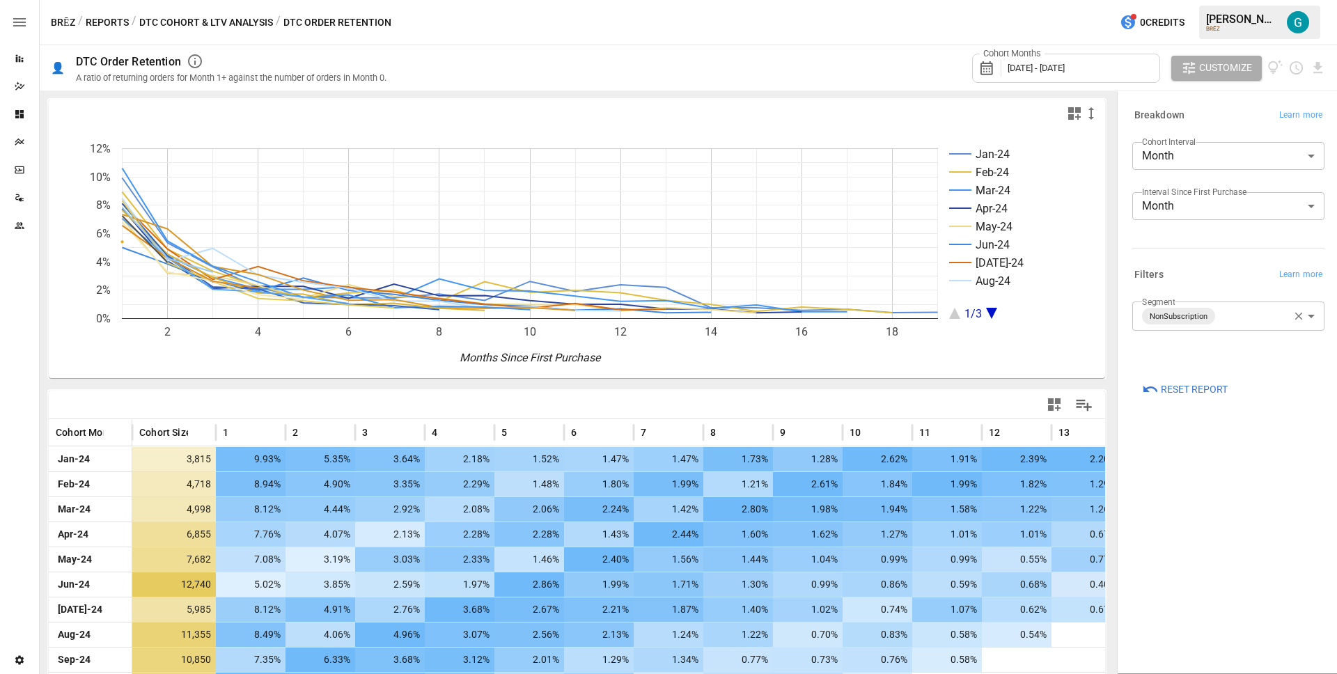
click at [1063, 75] on div "Cohort Months [DATE] - [DATE]" at bounding box center [1066, 68] width 188 height 29
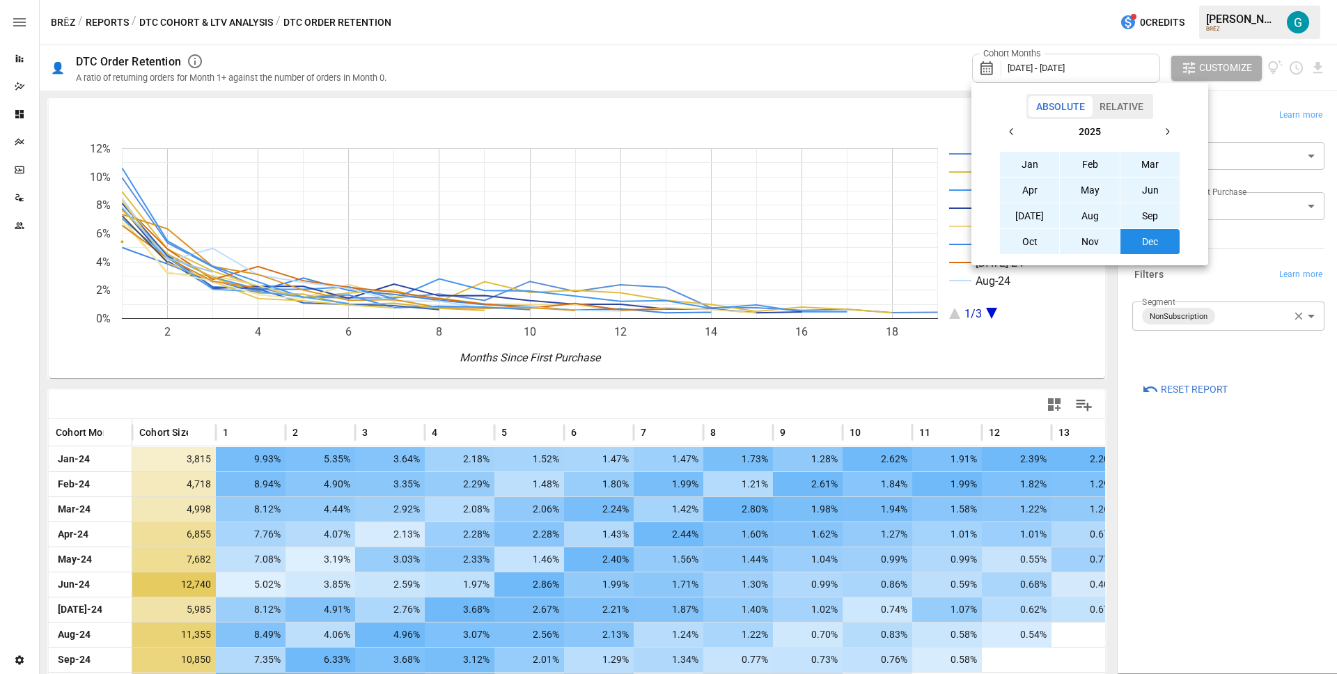
click at [1004, 131] on button "button" at bounding box center [1011, 131] width 25 height 25
click at [1011, 129] on icon "button" at bounding box center [1011, 131] width 11 height 11
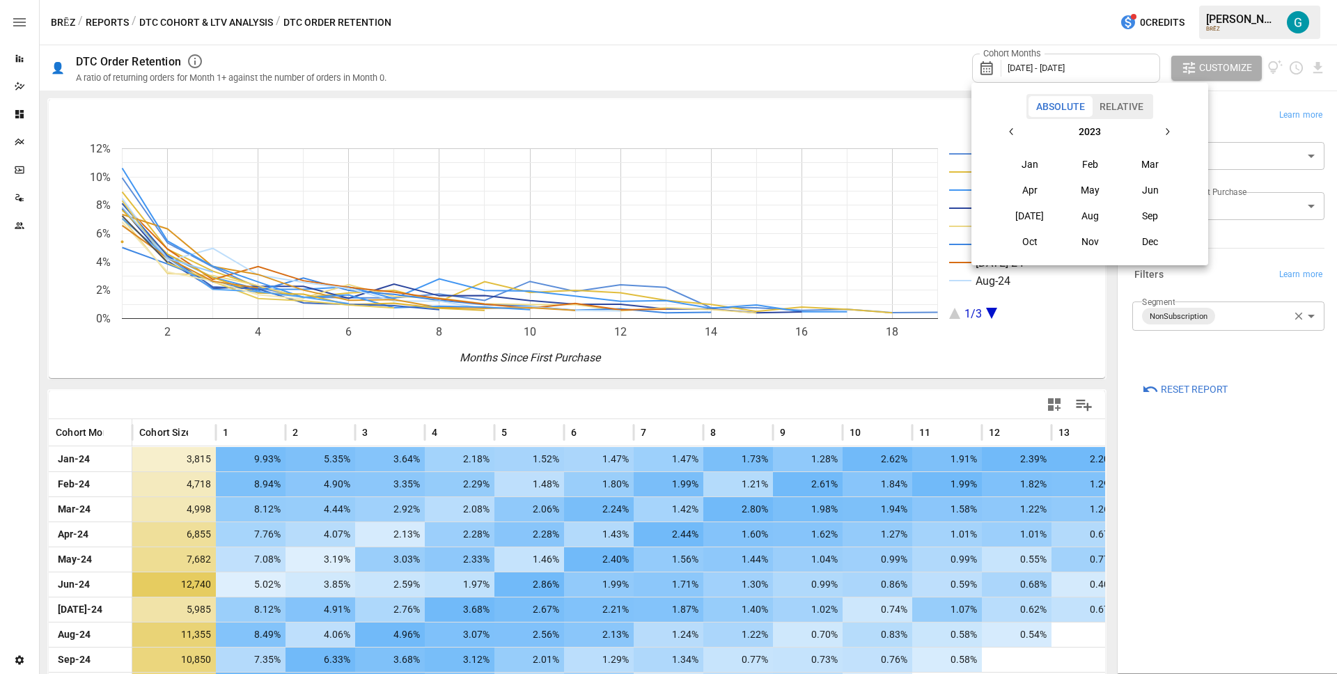
click at [1030, 155] on button "Jan" at bounding box center [1030, 164] width 60 height 25
click at [1176, 128] on button "button" at bounding box center [1167, 131] width 25 height 25
click at [1175, 129] on button "button" at bounding box center [1167, 131] width 25 height 25
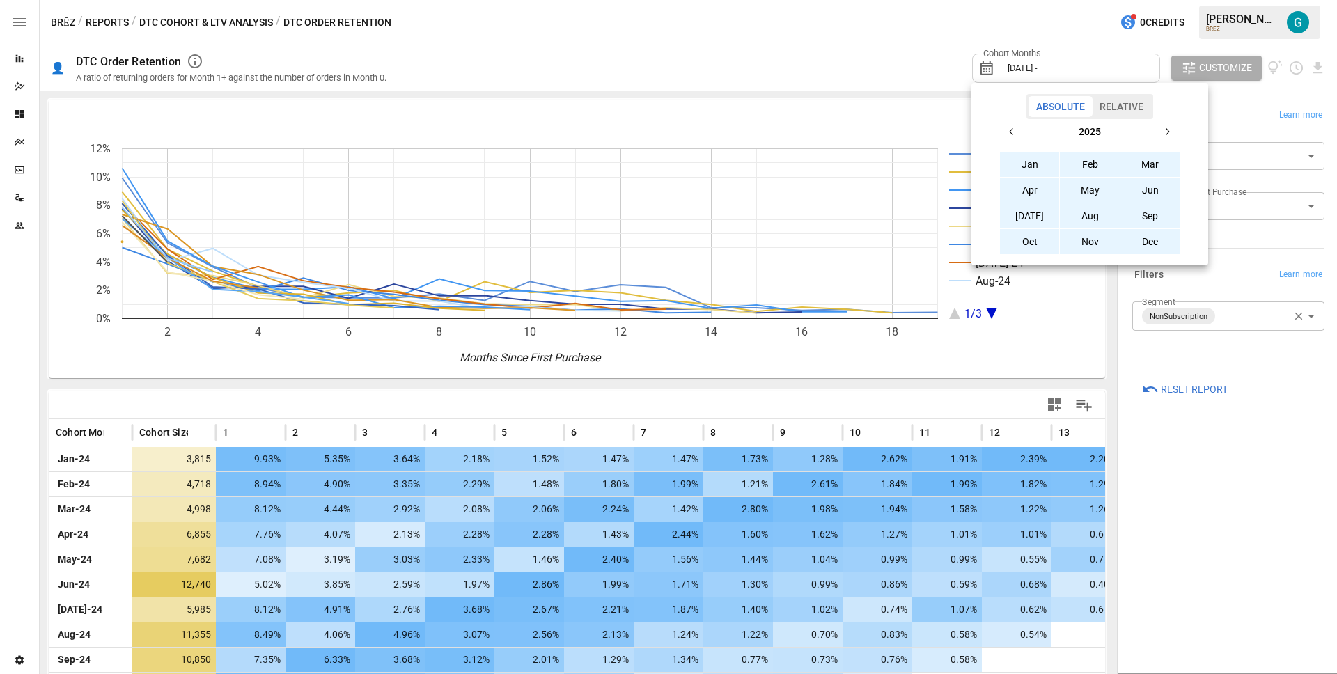
click at [1160, 241] on button "Dec" at bounding box center [1151, 241] width 60 height 25
click at [1229, 529] on div at bounding box center [668, 337] width 1337 height 674
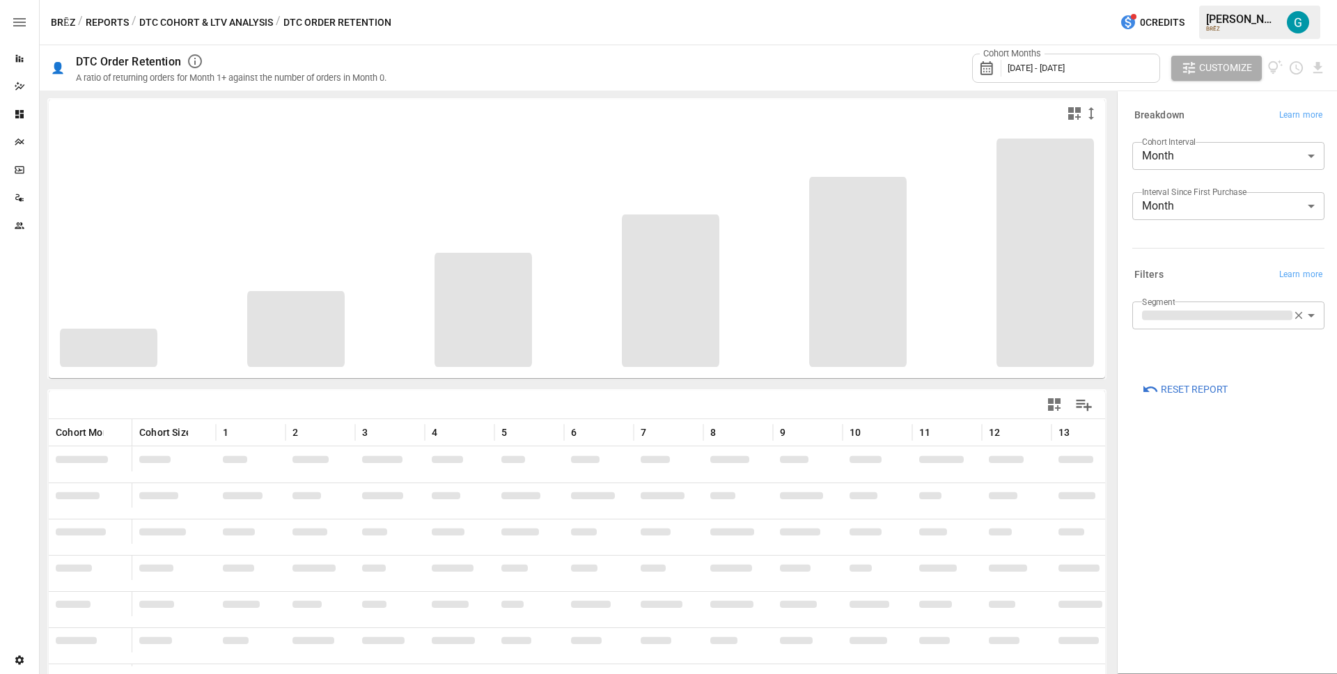
click at [1209, 483] on div "**********" at bounding box center [1228, 382] width 214 height 575
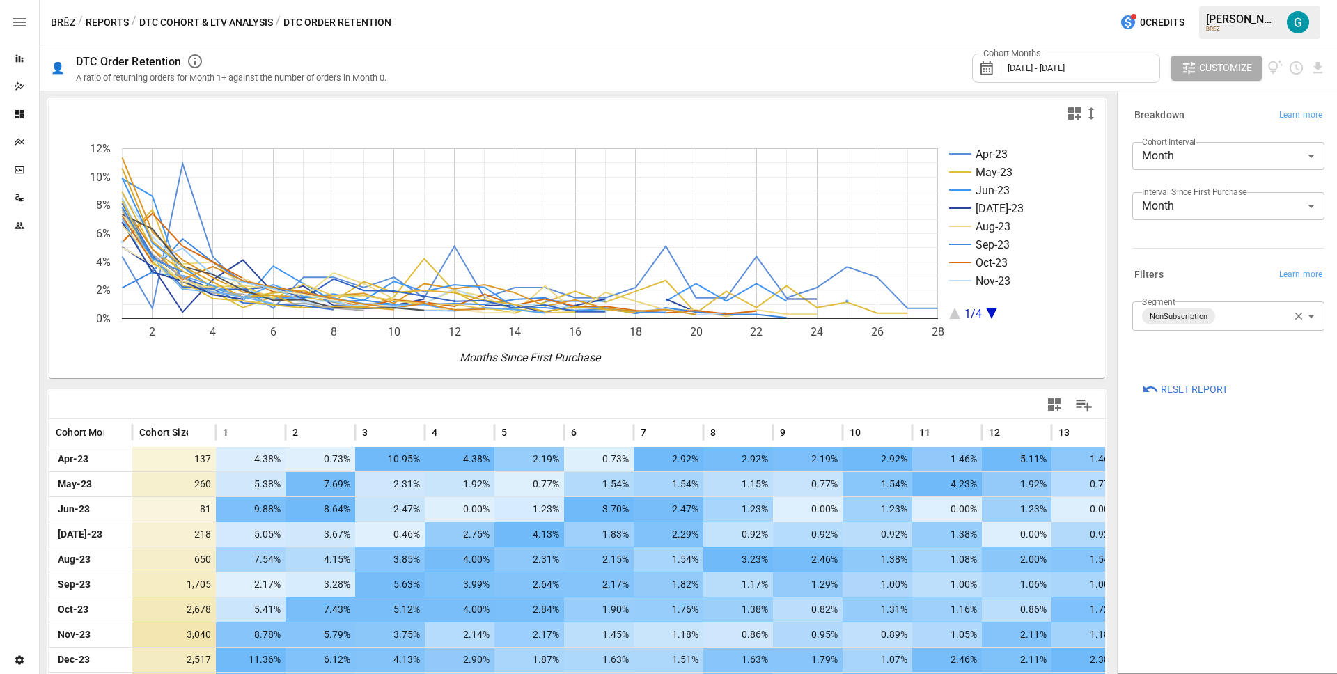
click at [763, 58] on div "Cohort Months [DATE] - [DATE] Customize" at bounding box center [864, 67] width 923 height 45
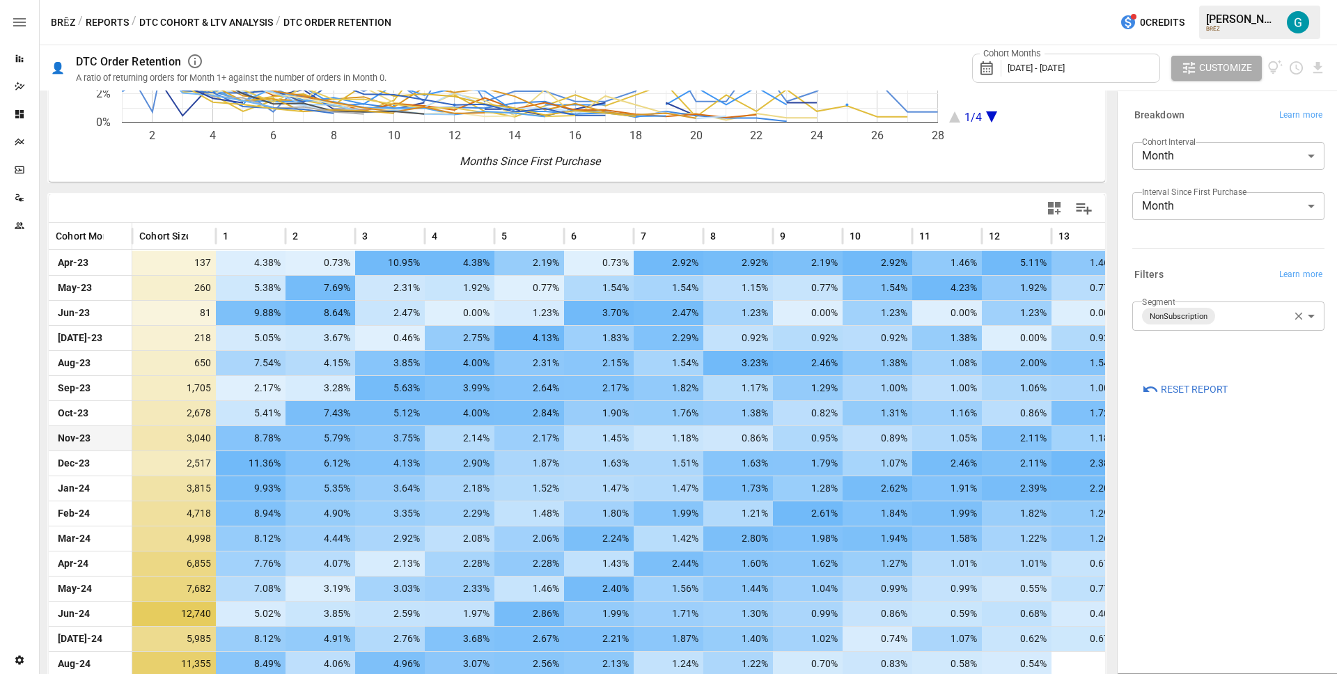
click at [1231, 0] on body "Reports Dazzler Studio Dashboards Plans SmartModel ™ Data Sources Team Settings…" at bounding box center [668, 0] width 1337 height 0
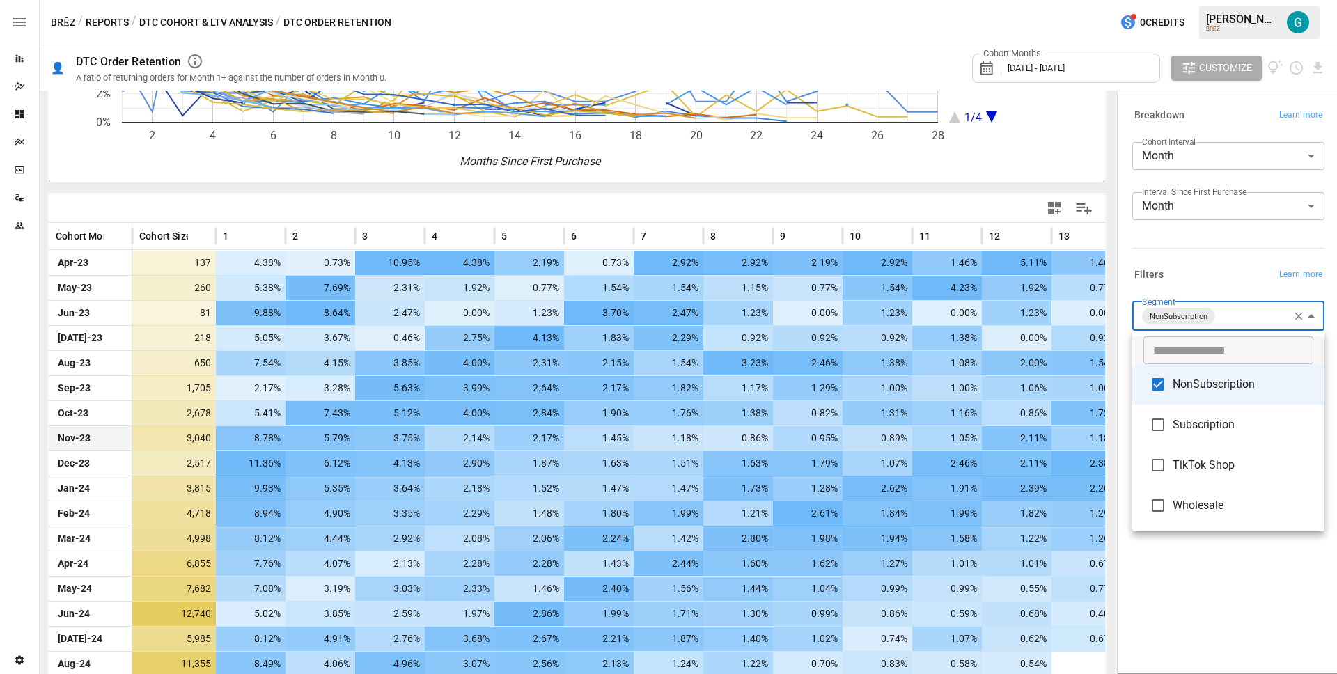
drag, startPoint x: 1213, startPoint y: 474, endPoint x: 1213, endPoint y: 393, distance: 80.8
click at [1212, 472] on li "TikTok Shop" at bounding box center [1228, 465] width 192 height 40
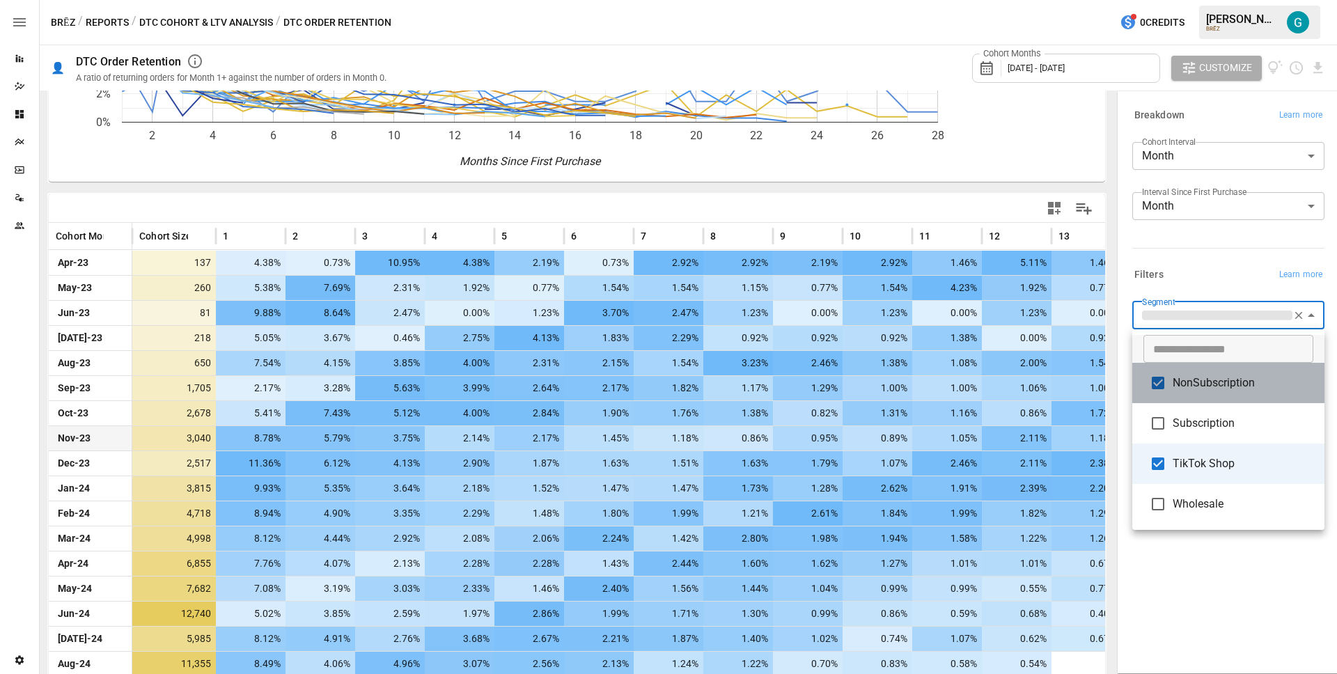
click at [1219, 368] on li "NonSubscription" at bounding box center [1228, 383] width 192 height 40
type input "**********"
click at [1204, 275] on div at bounding box center [668, 337] width 1337 height 674
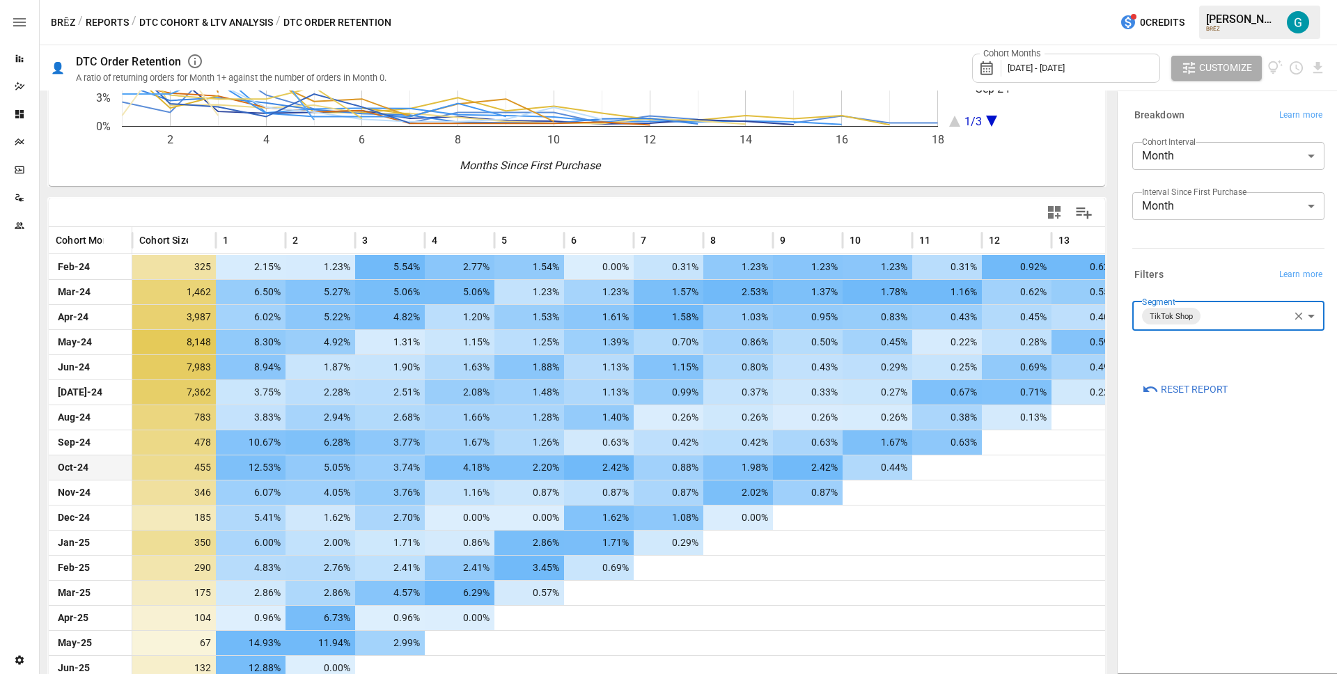
scroll to position [243, 0]
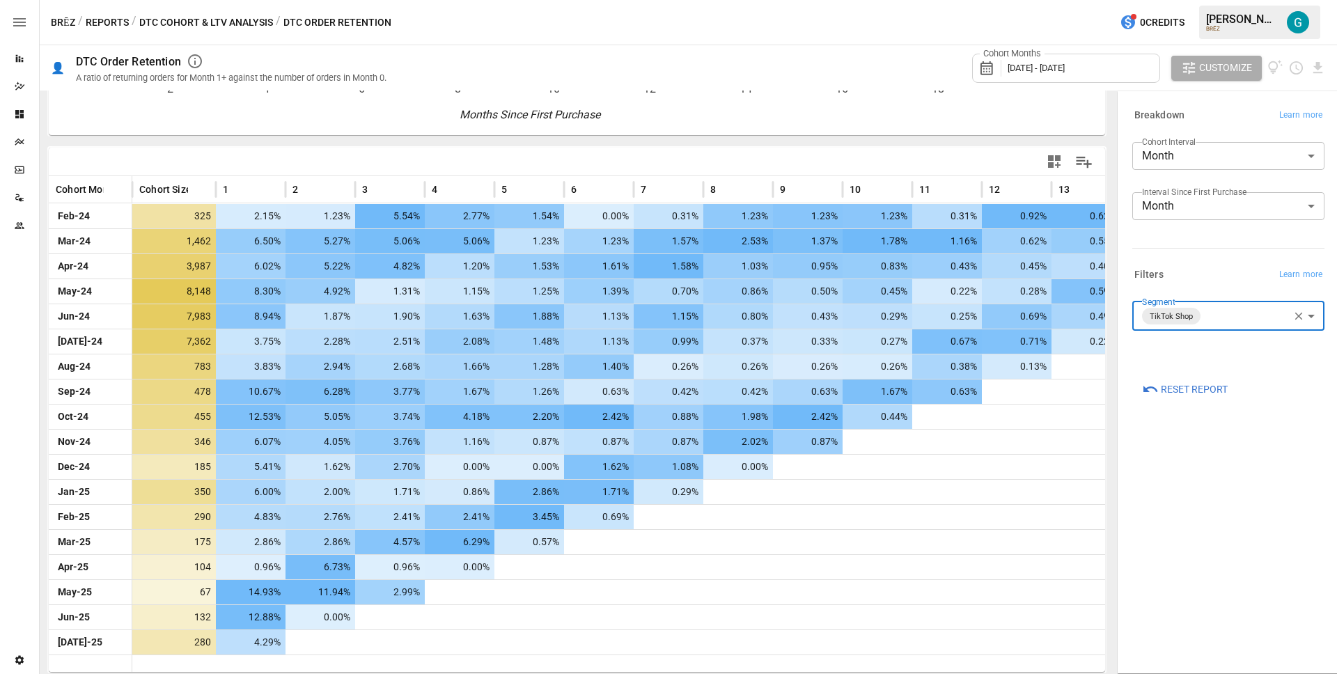
click at [1219, 0] on body "Reports Dazzler Studio Dashboards Plans SmartModel ™ Data Sources Team Settings…" at bounding box center [668, 0] width 1337 height 0
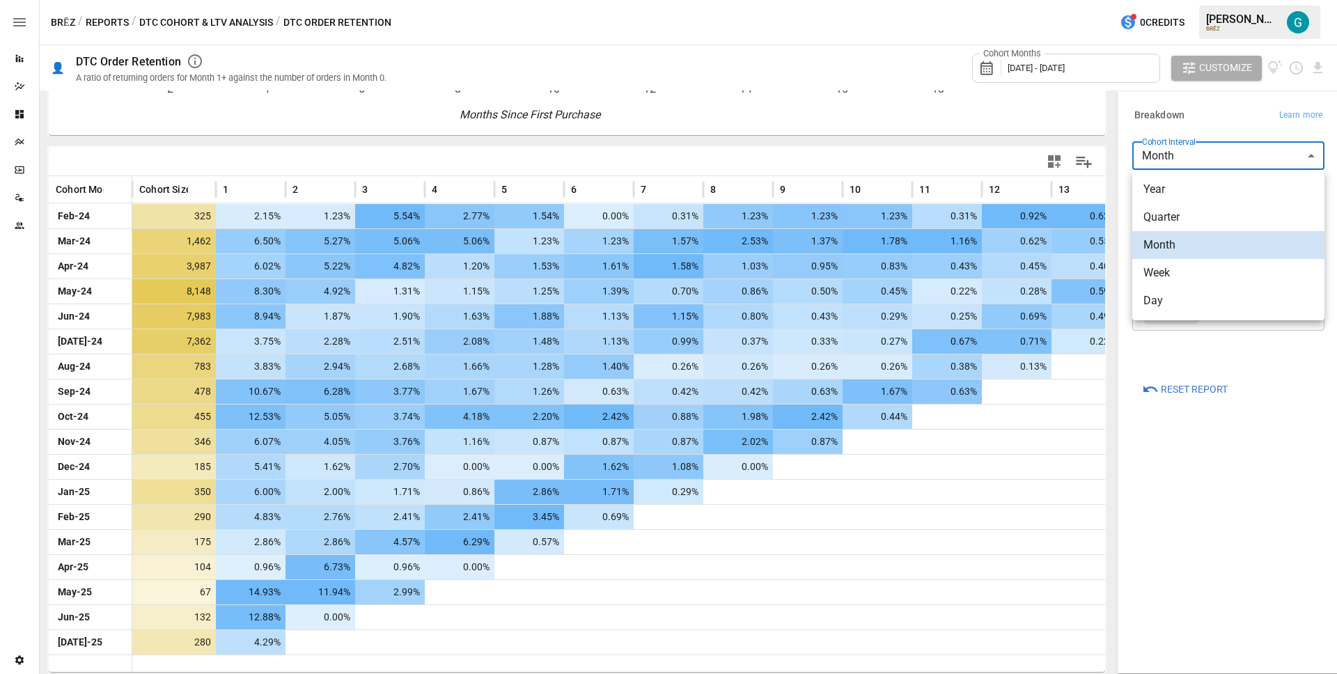
click at [1192, 214] on span "Quarter" at bounding box center [1229, 217] width 170 height 17
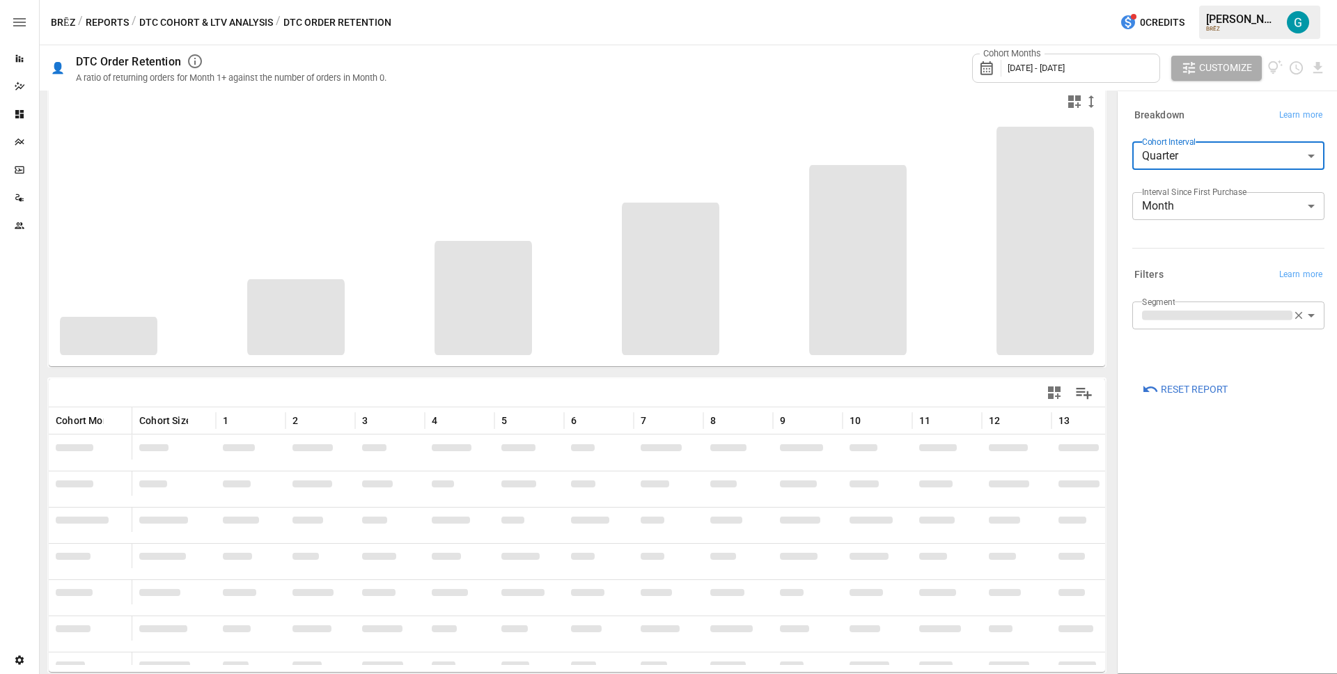
scroll to position [12, 0]
click at [1212, 129] on div "Breakdown Learn more Cohort Interval Quarter ******* ​ Interval Since First Pur…" at bounding box center [1226, 179] width 198 height 159
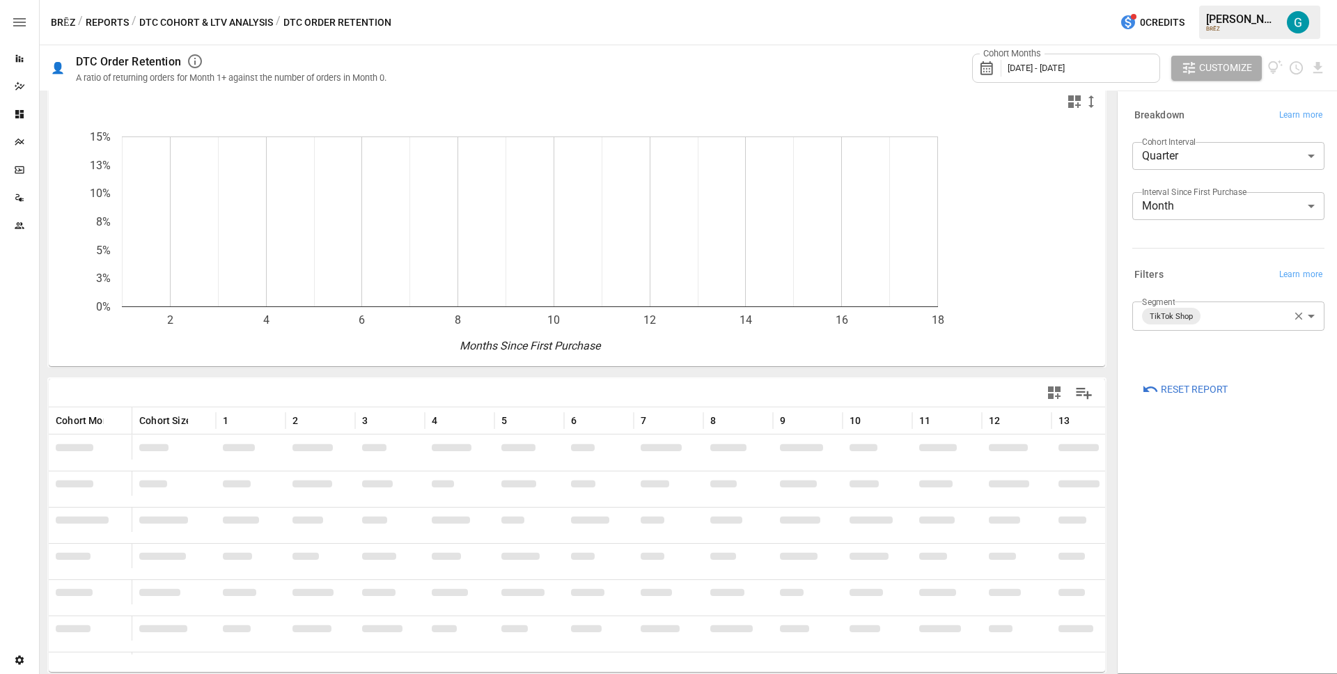
scroll to position [4, 0]
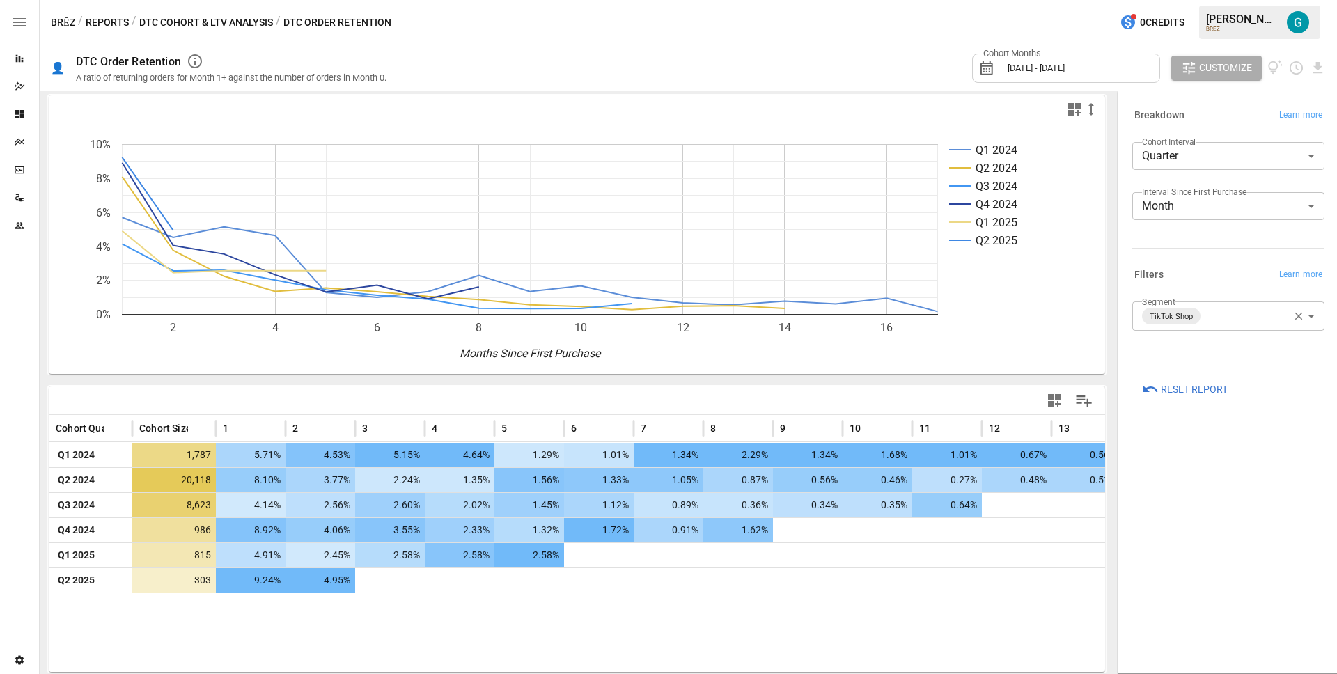
click at [1215, 0] on body "Reports Dazzler Studio Dashboards Plans SmartModel ™ Data Sources Team Settings…" at bounding box center [668, 0] width 1337 height 0
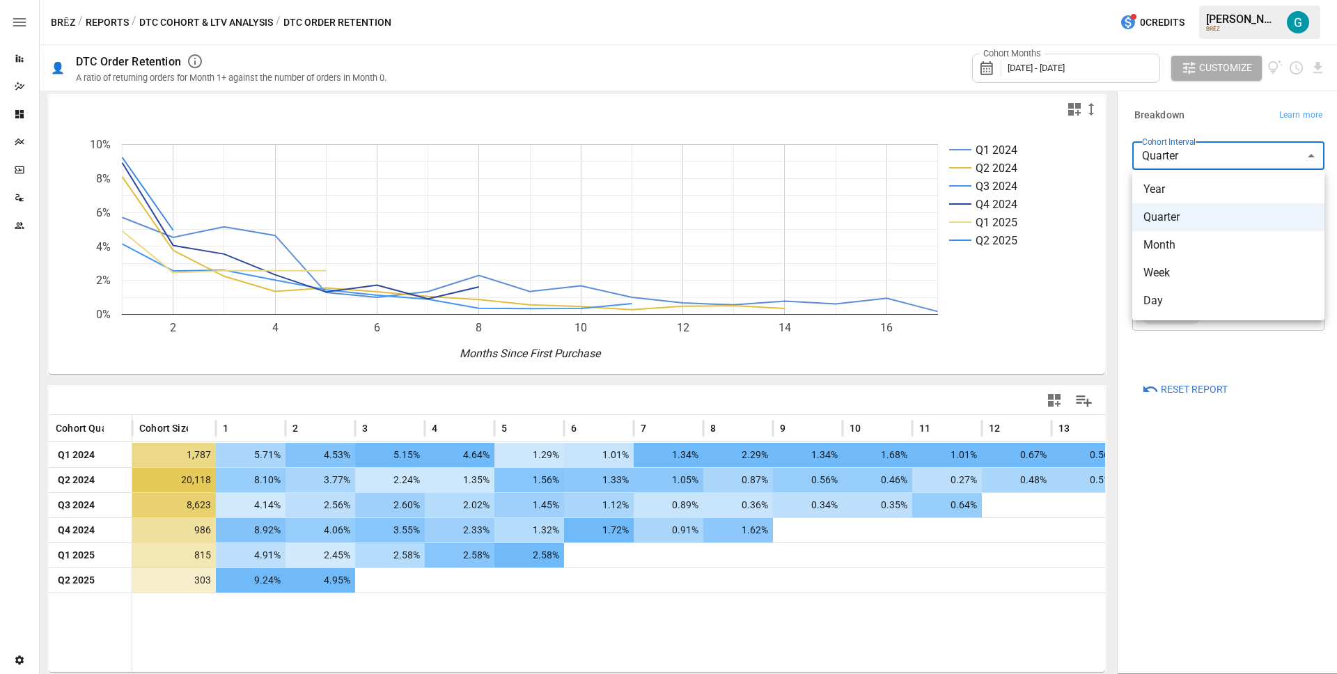
click at [1195, 237] on span "Month" at bounding box center [1229, 245] width 170 height 17
type input "*****"
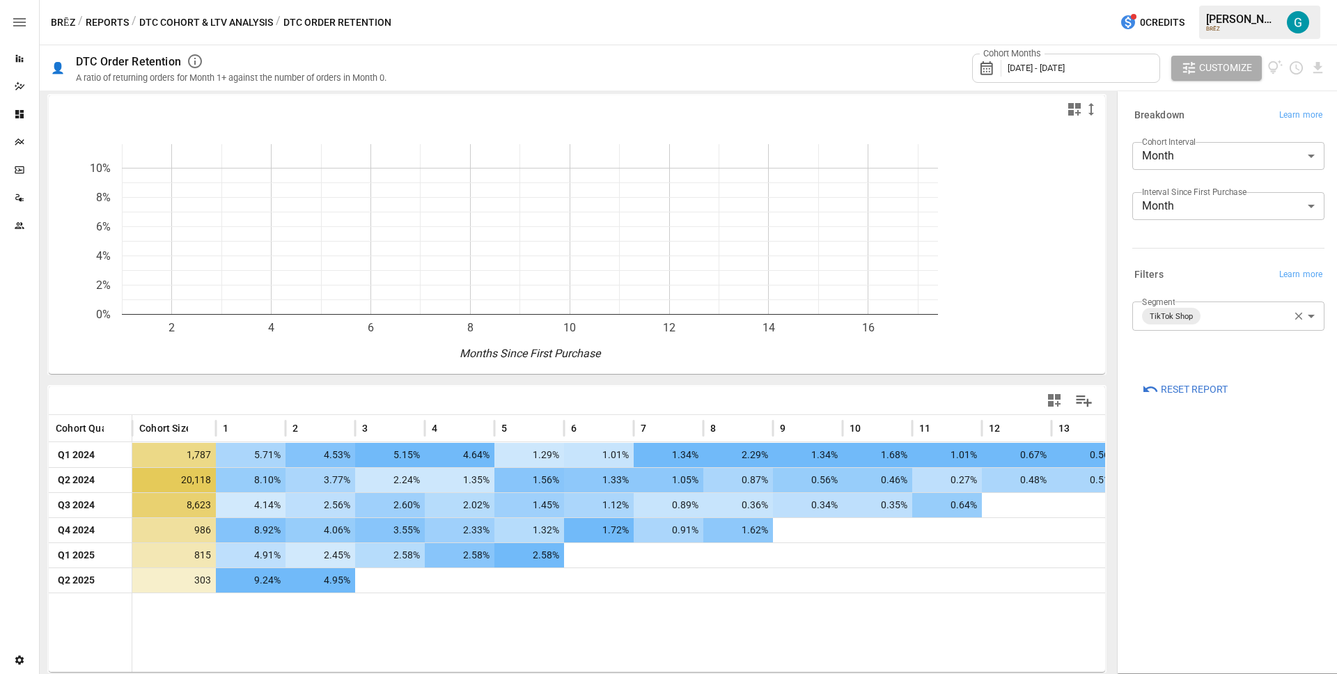
click at [1239, 101] on div "Breakdown Learn more" at bounding box center [1226, 112] width 198 height 25
